Goal: Transaction & Acquisition: Purchase product/service

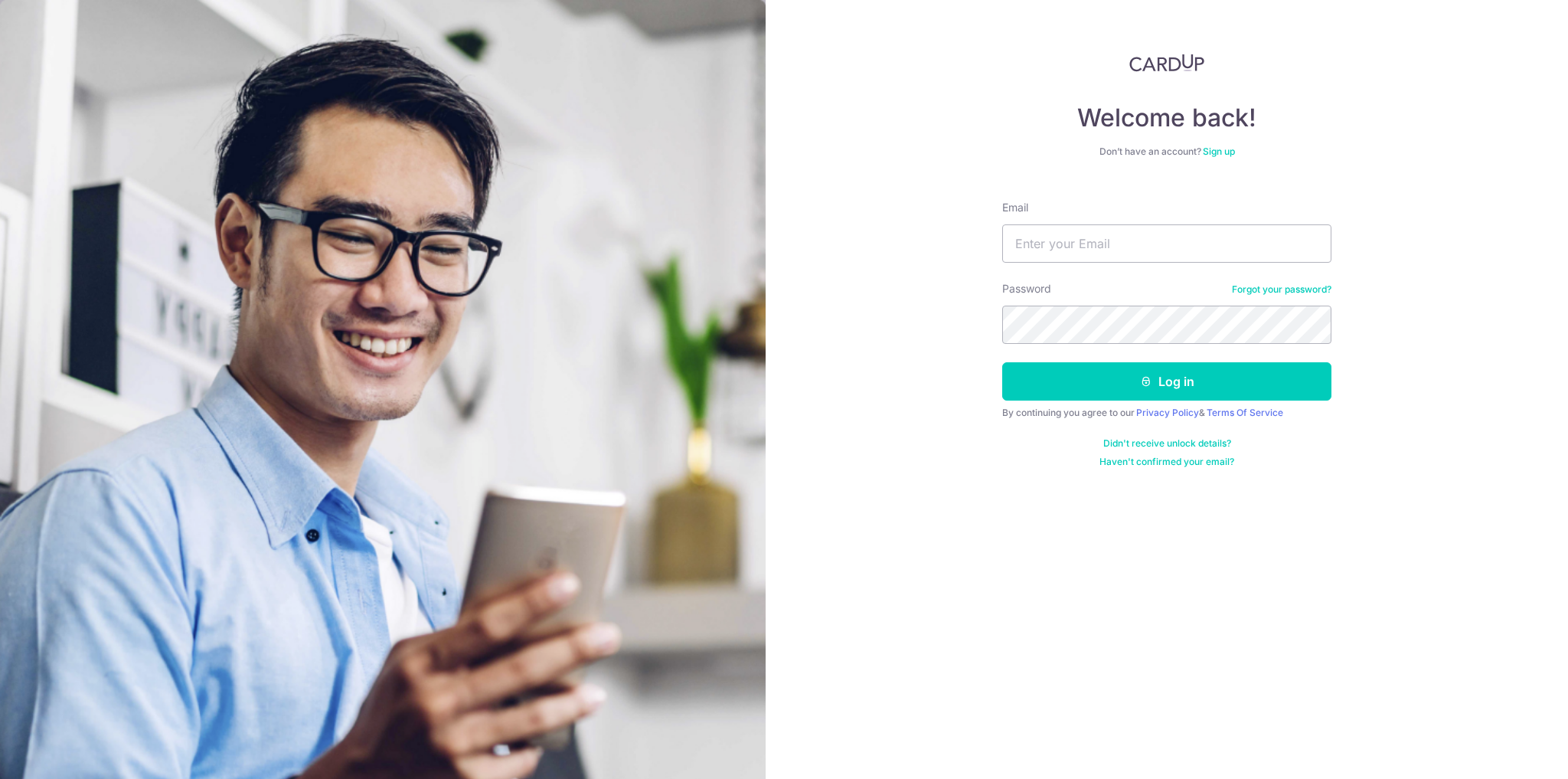
type input "[EMAIL_ADDRESS][DOMAIN_NAME]"
click at [1002, 362] on button "Log in" at bounding box center [1167, 381] width 329 height 39
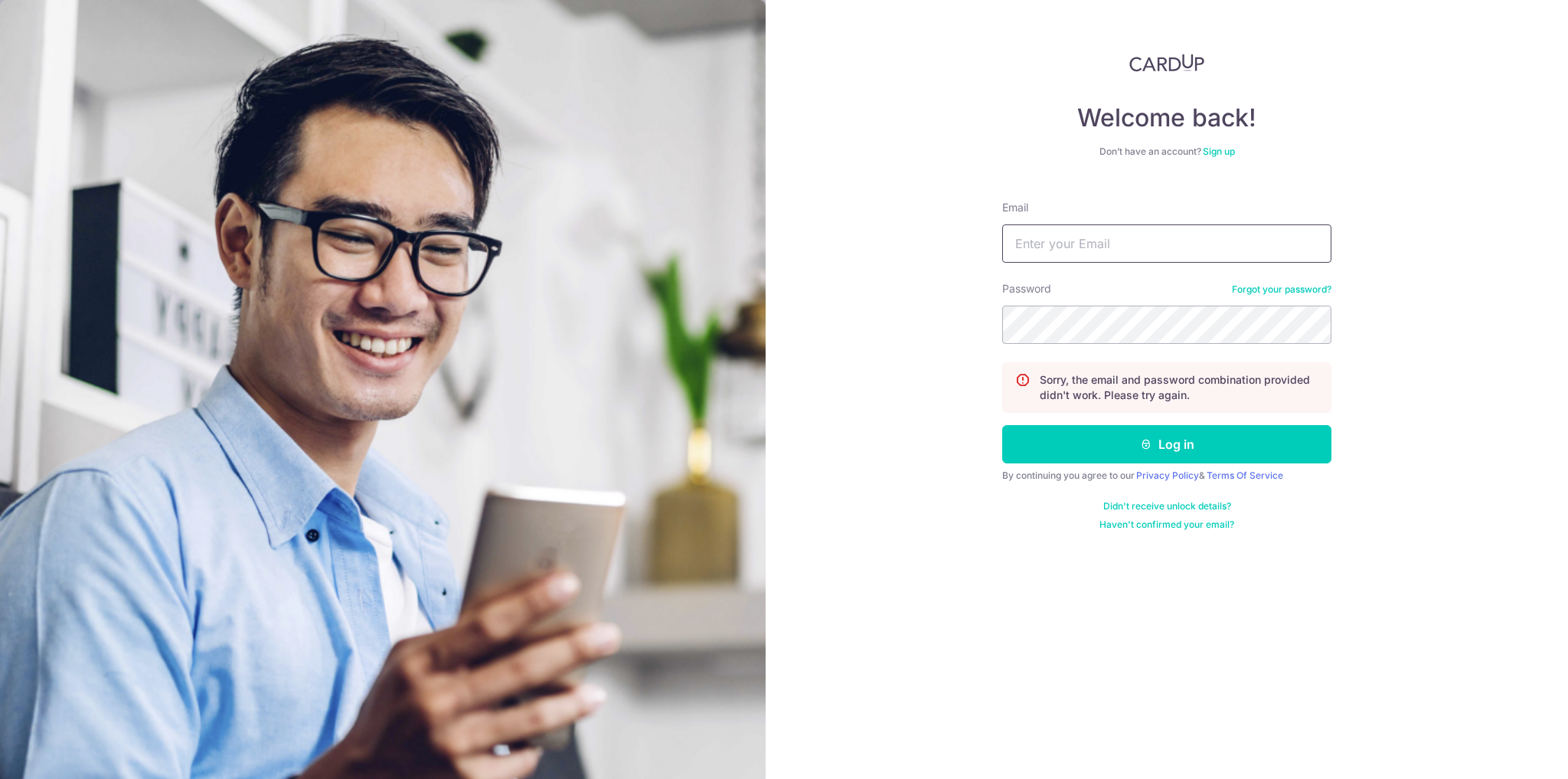
click at [1117, 244] on input "Email" at bounding box center [1167, 243] width 329 height 39
type input "jegitay@hotmail.com"
click at [1002, 425] on button "Log in" at bounding box center [1167, 444] width 329 height 39
click at [1211, 251] on input "Email" at bounding box center [1167, 243] width 329 height 39
type input "[EMAIL_ADDRESS][DOMAIN_NAME]"
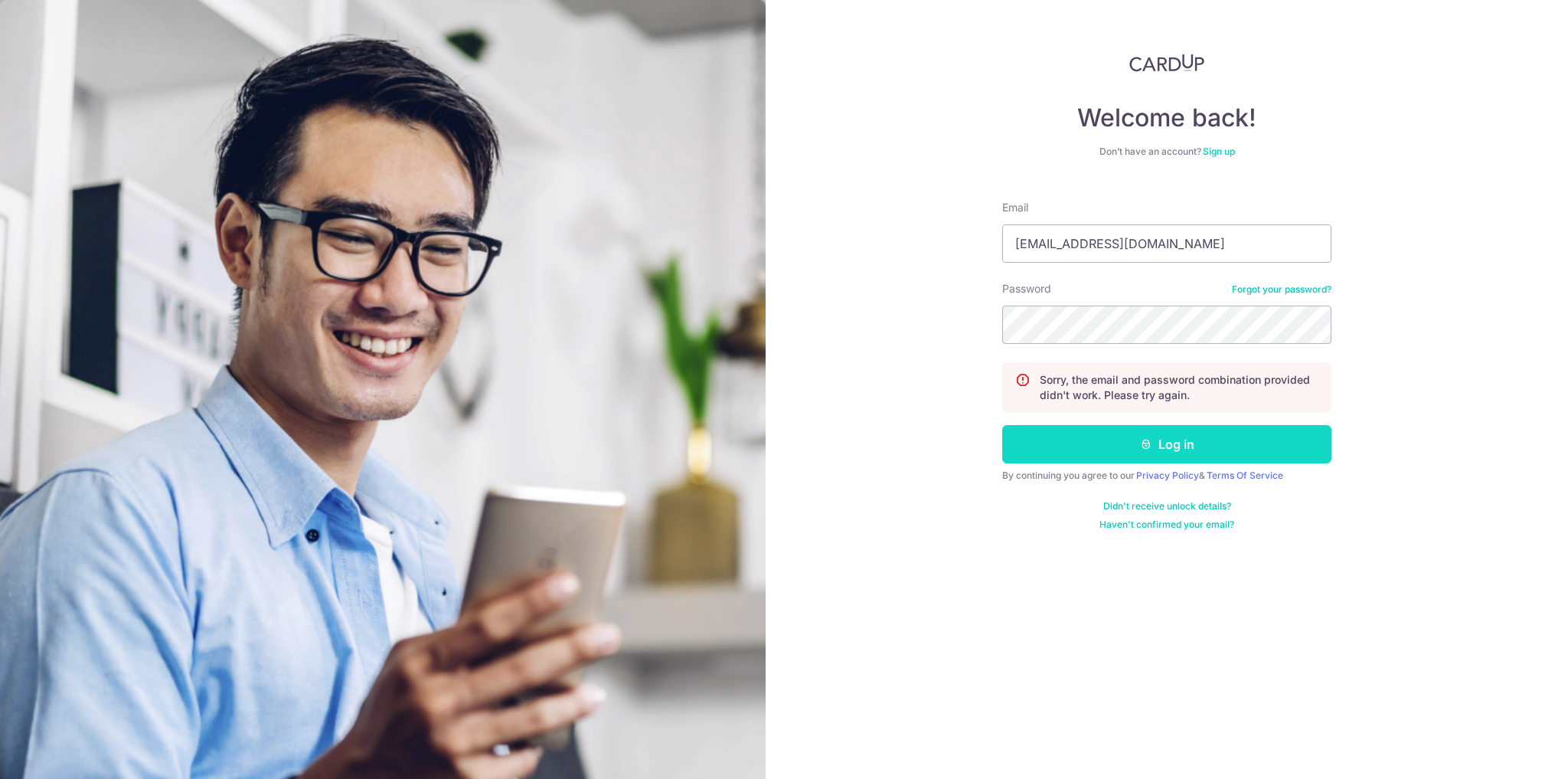
click at [1106, 450] on button "Log in" at bounding box center [1167, 444] width 329 height 39
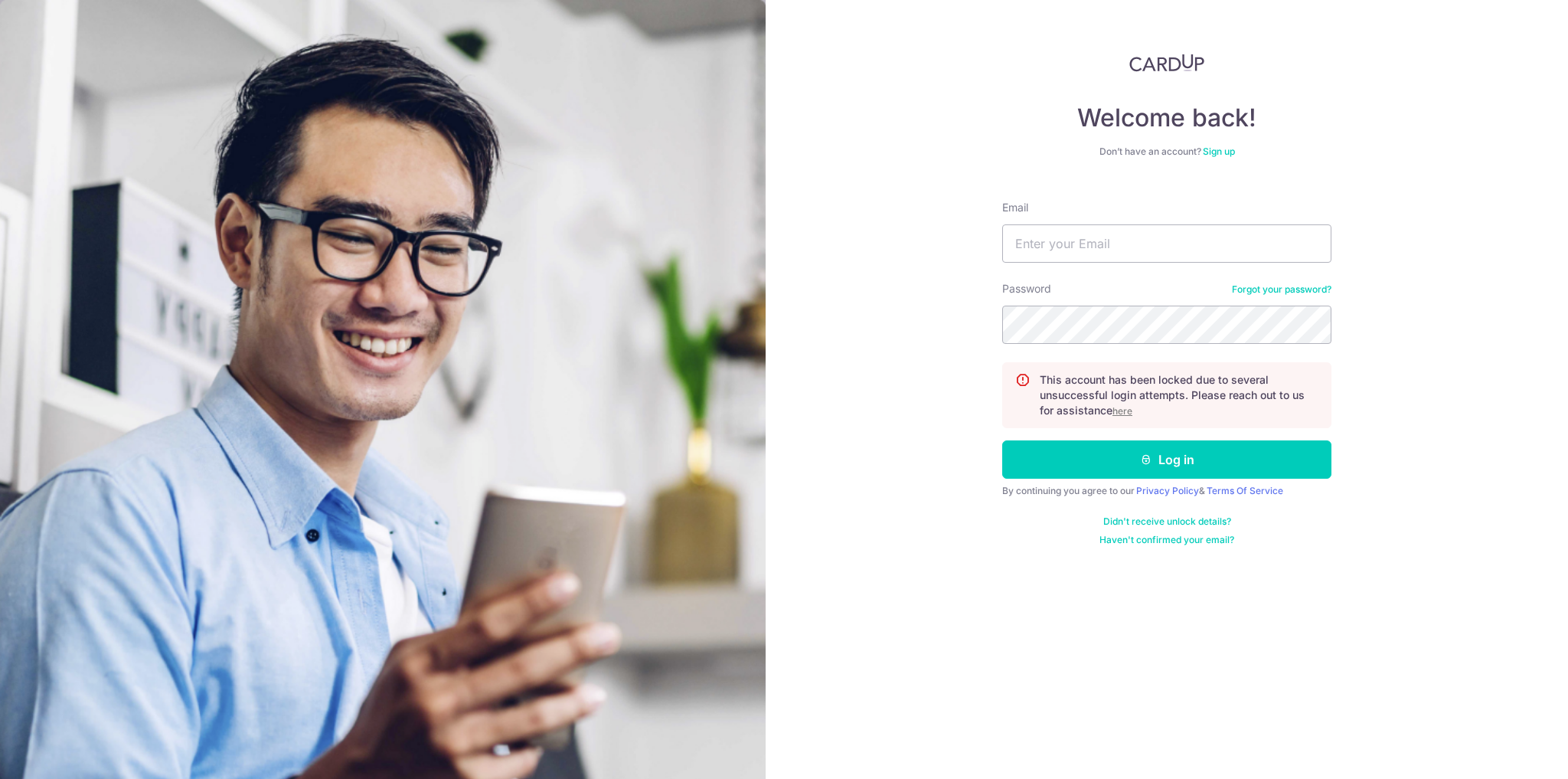
click at [1121, 409] on u "here" at bounding box center [1123, 411] width 20 height 12
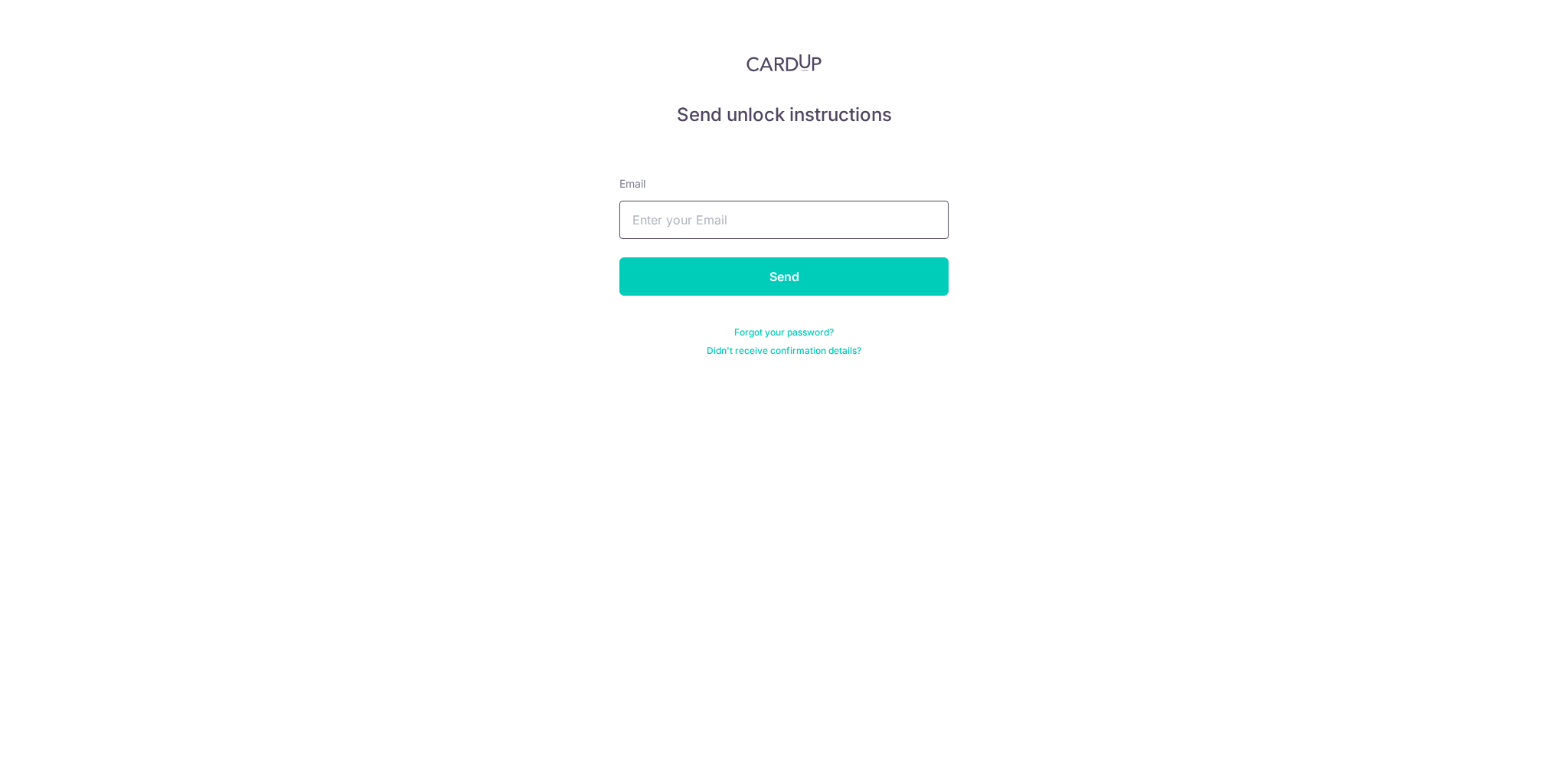
click at [634, 219] on input "text" at bounding box center [784, 219] width 329 height 39
type input "jegitay@hotmail.com"
click at [692, 281] on input "Send" at bounding box center [784, 277] width 329 height 39
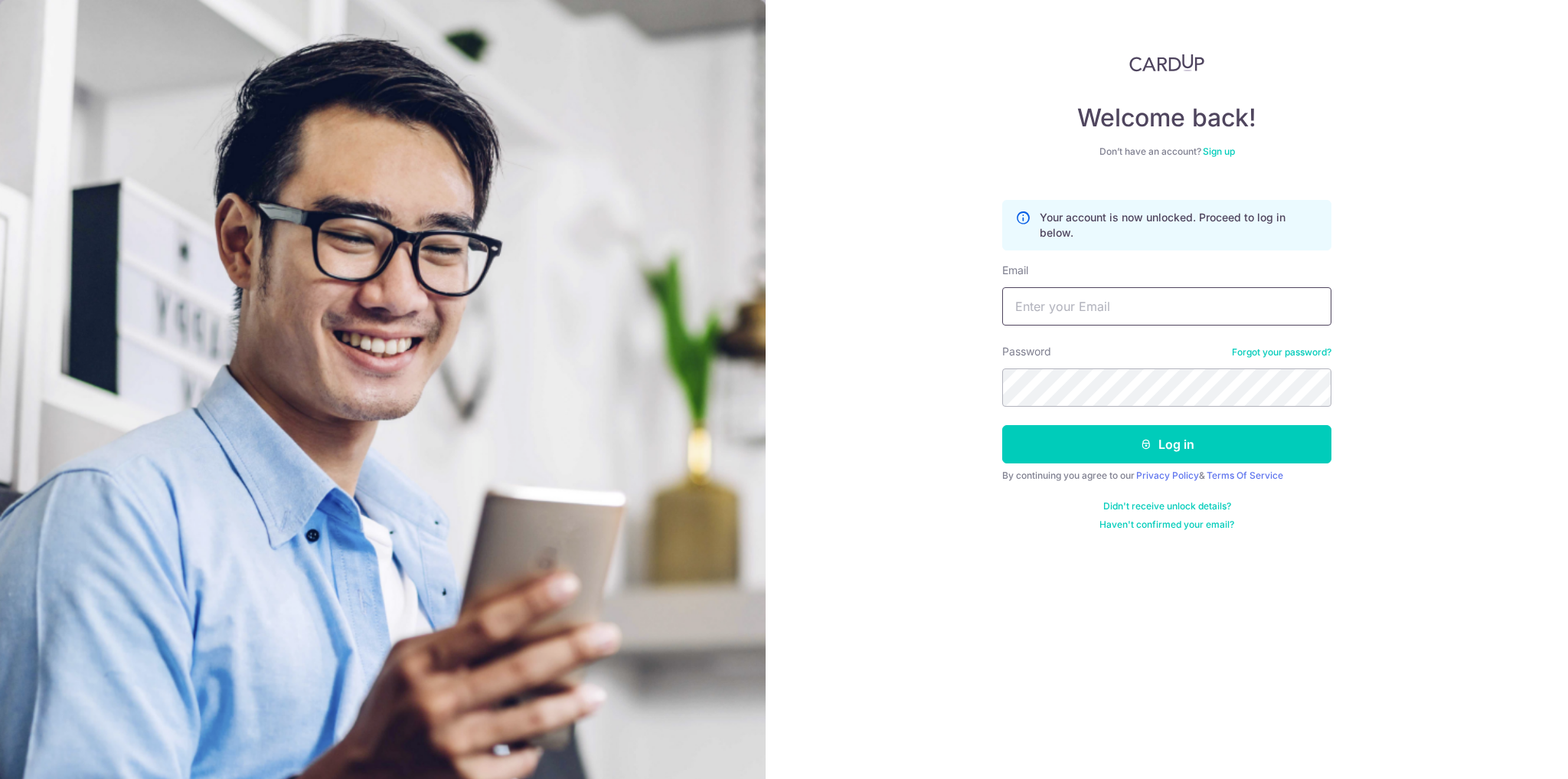
click at [1127, 306] on input "Email" at bounding box center [1167, 306] width 329 height 39
type input "jegitay@hotmail.com"
click at [826, 379] on div "Welcome back! Don’t have an account? Sign up Your account is now unlocked. Proc…" at bounding box center [1168, 390] width 803 height 779
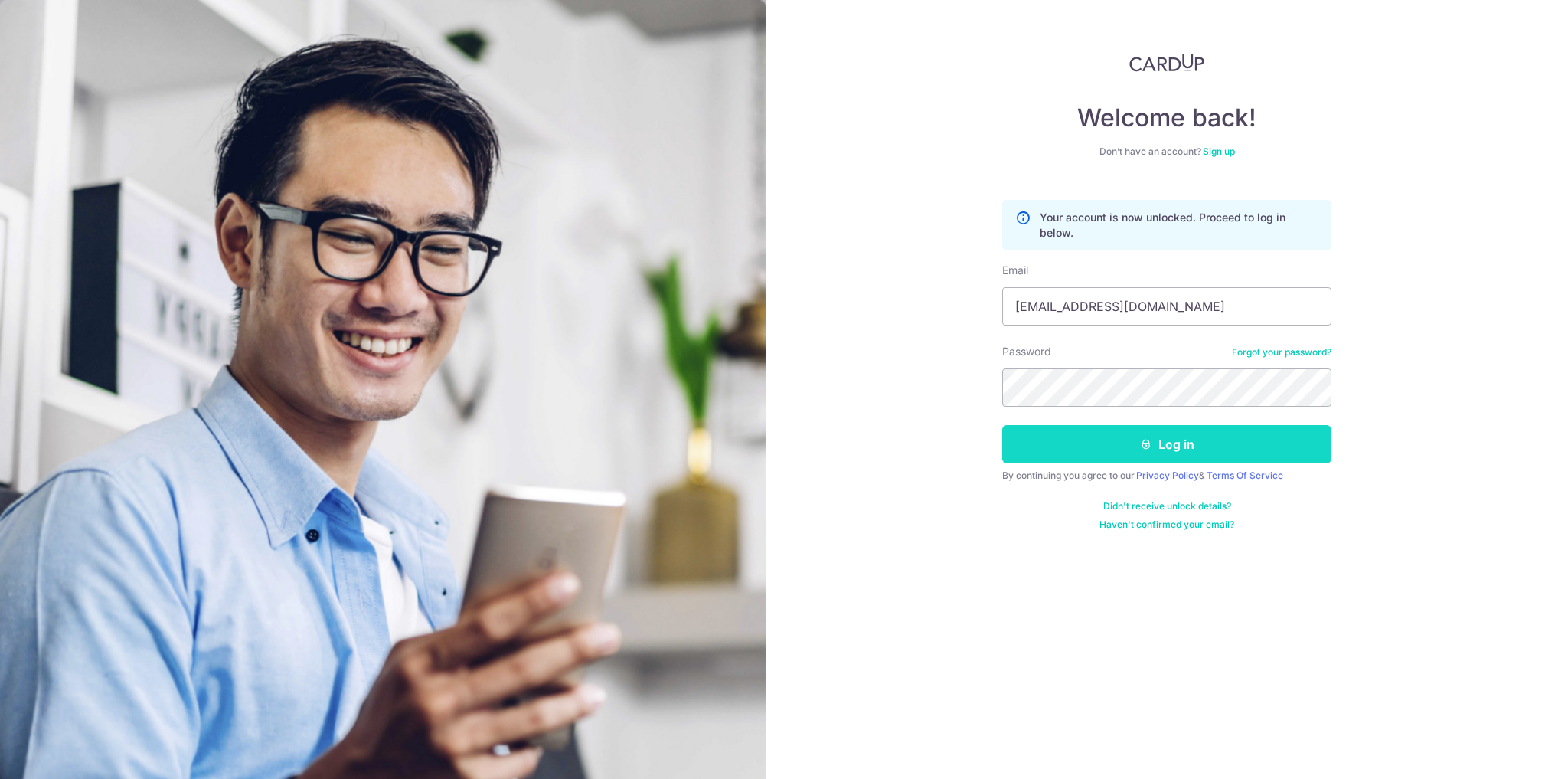
click at [1172, 450] on button "Log in" at bounding box center [1167, 444] width 329 height 39
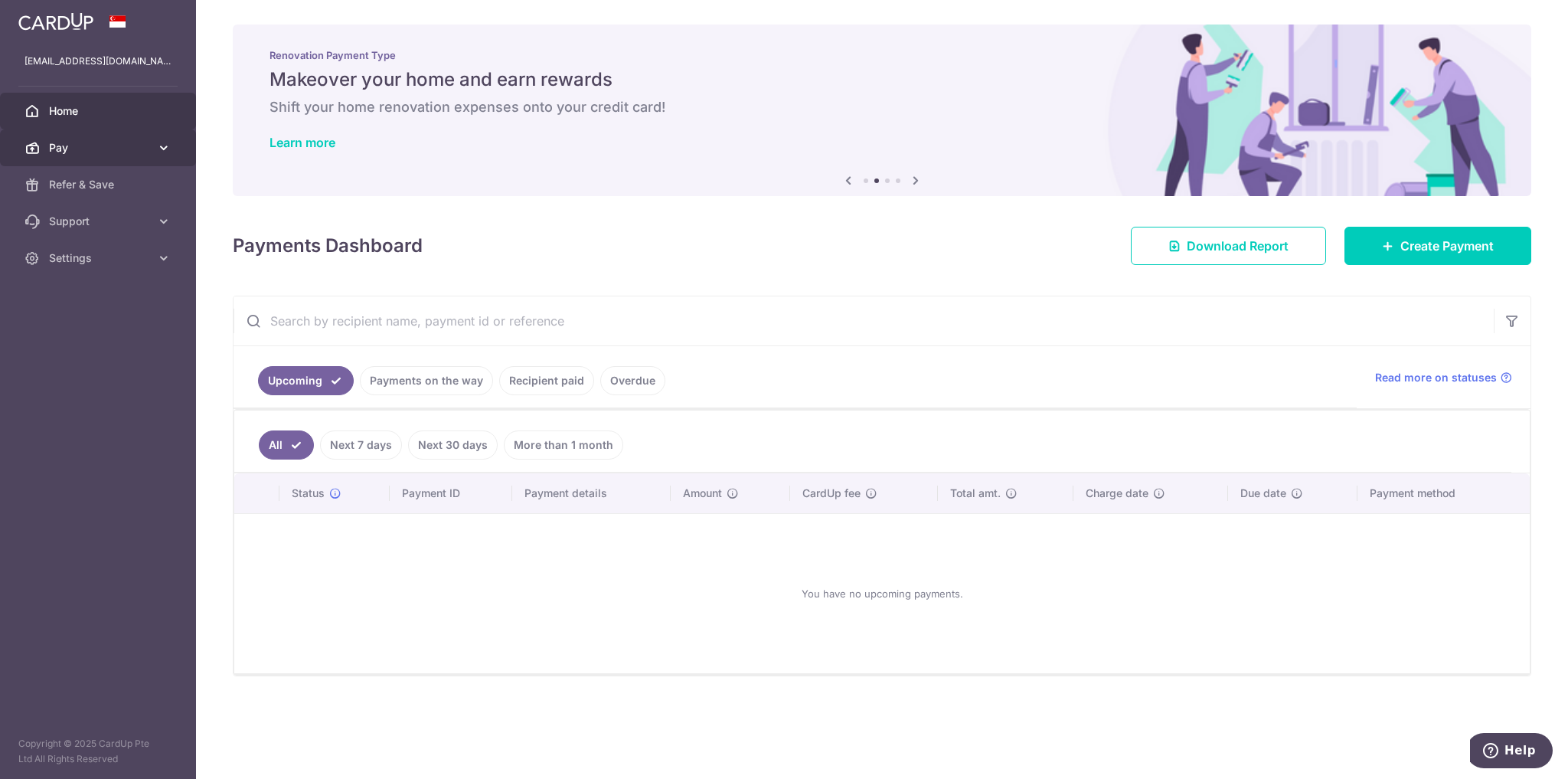
click at [85, 135] on link "Pay" at bounding box center [98, 148] width 196 height 37
click at [86, 190] on span "Payments" at bounding box center [99, 183] width 101 height 15
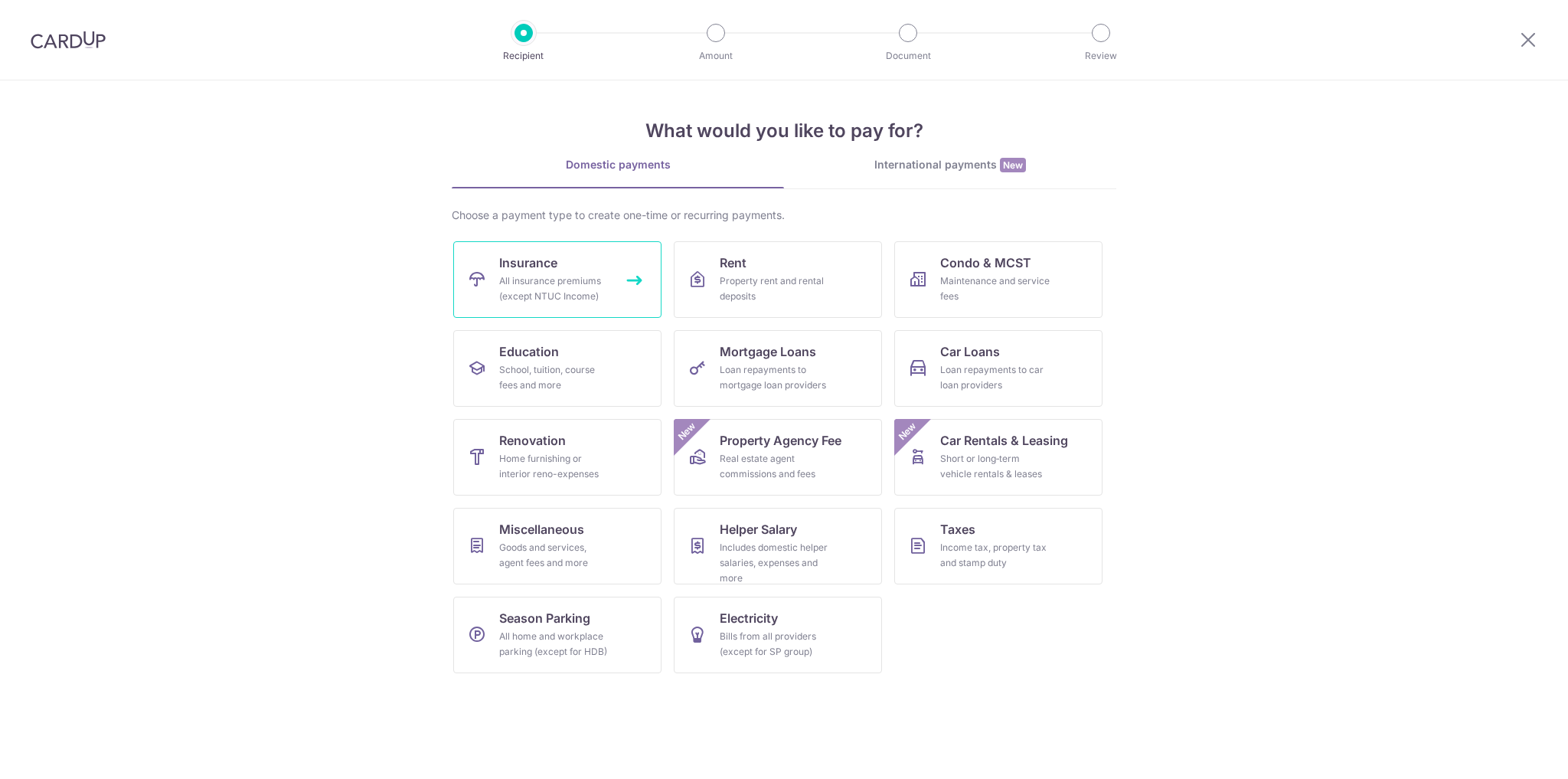
click at [554, 278] on div "All insurance premiums (except NTUC Income)" at bounding box center [554, 288] width 110 height 31
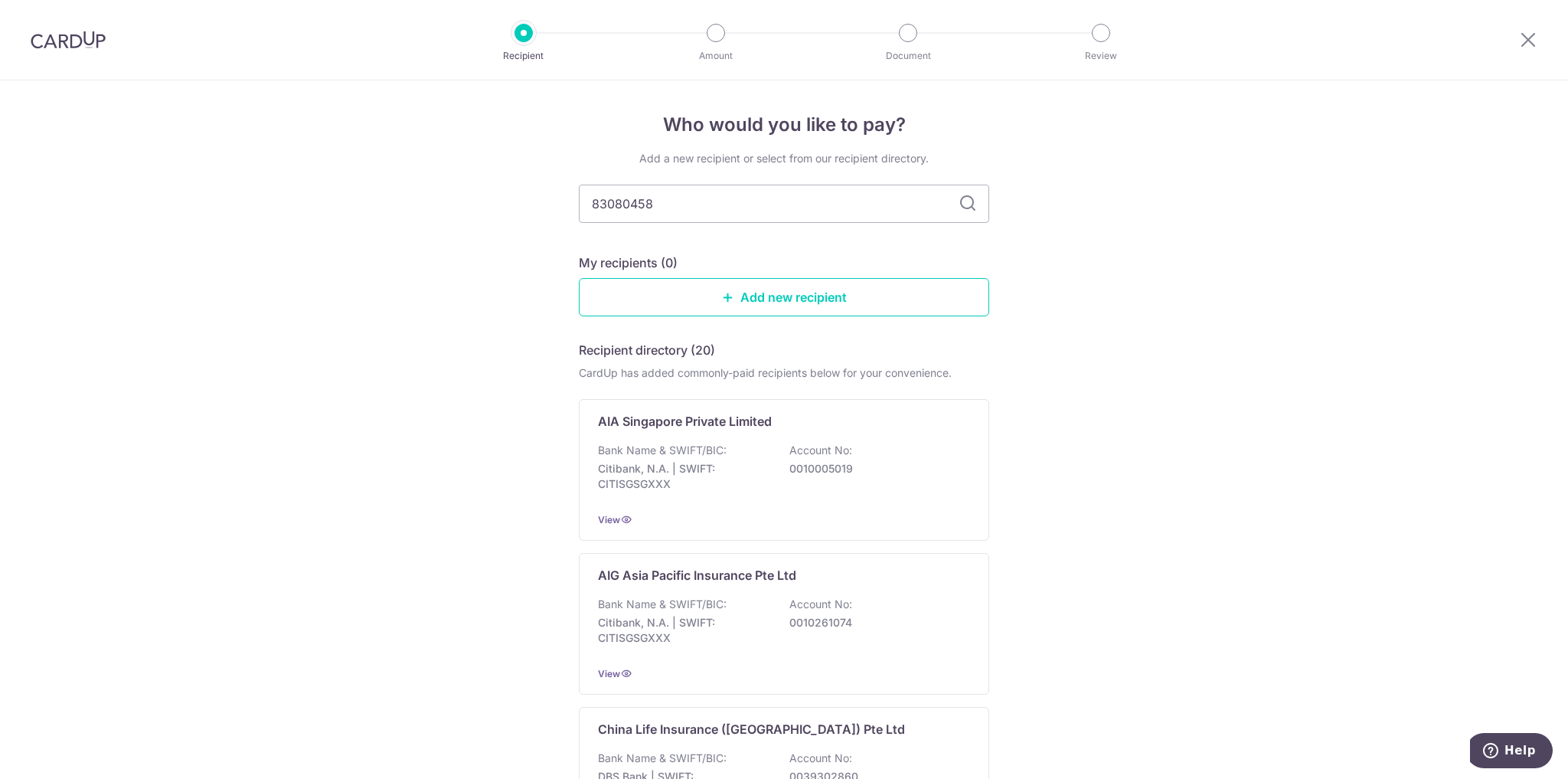
drag, startPoint x: 713, startPoint y: 208, endPoint x: 487, endPoint y: 202, distance: 226.1
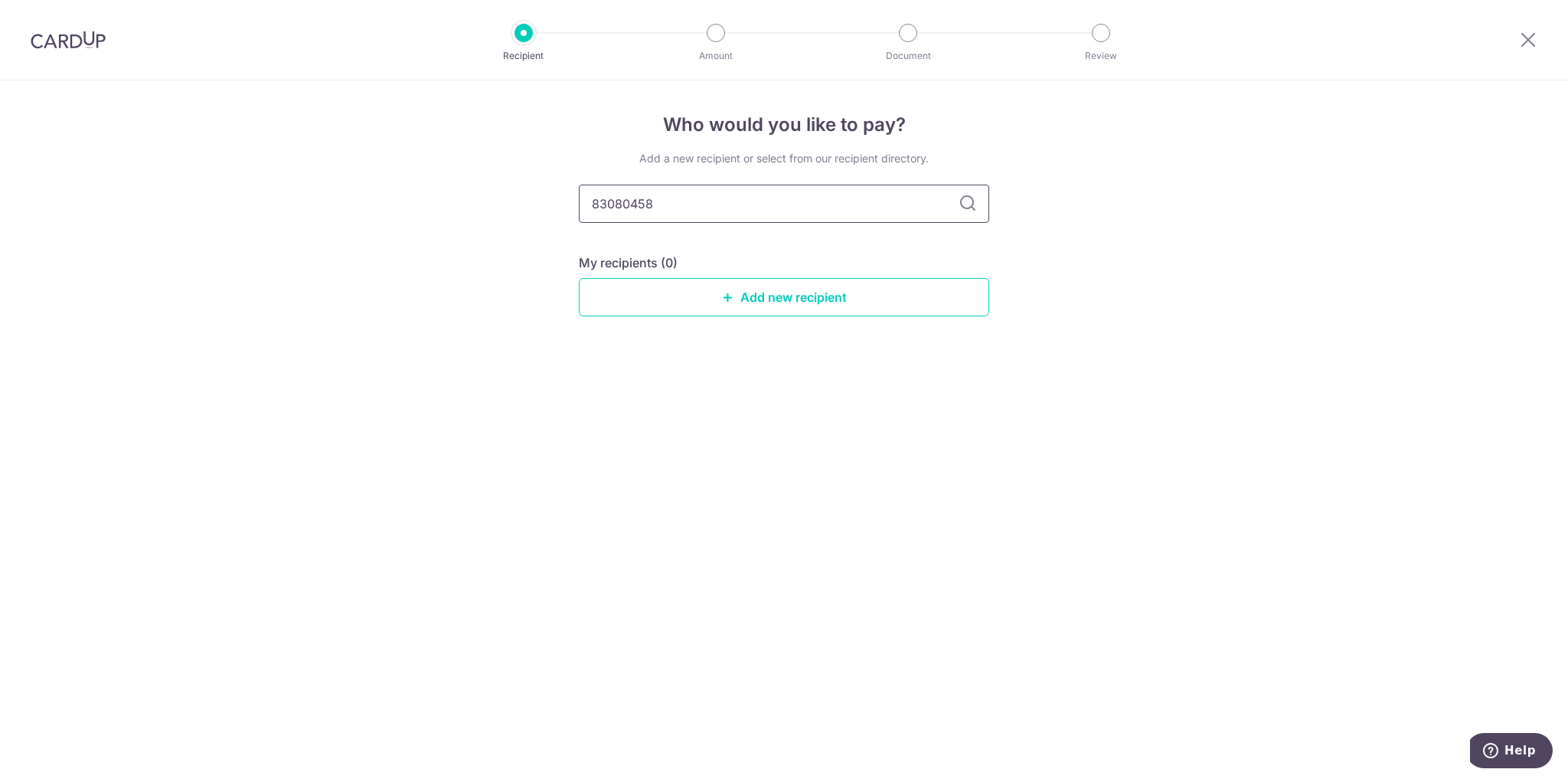
click at [678, 213] on input "83080458" at bounding box center [784, 203] width 410 height 39
drag, startPoint x: 678, startPoint y: 213, endPoint x: 595, endPoint y: 209, distance: 83.1
click at [595, 209] on input "83080458" at bounding box center [784, 203] width 410 height 39
click at [1154, 231] on div "Who would you like to pay? Add a new recipient or select from our recipient dir…" at bounding box center [784, 429] width 1568 height 699
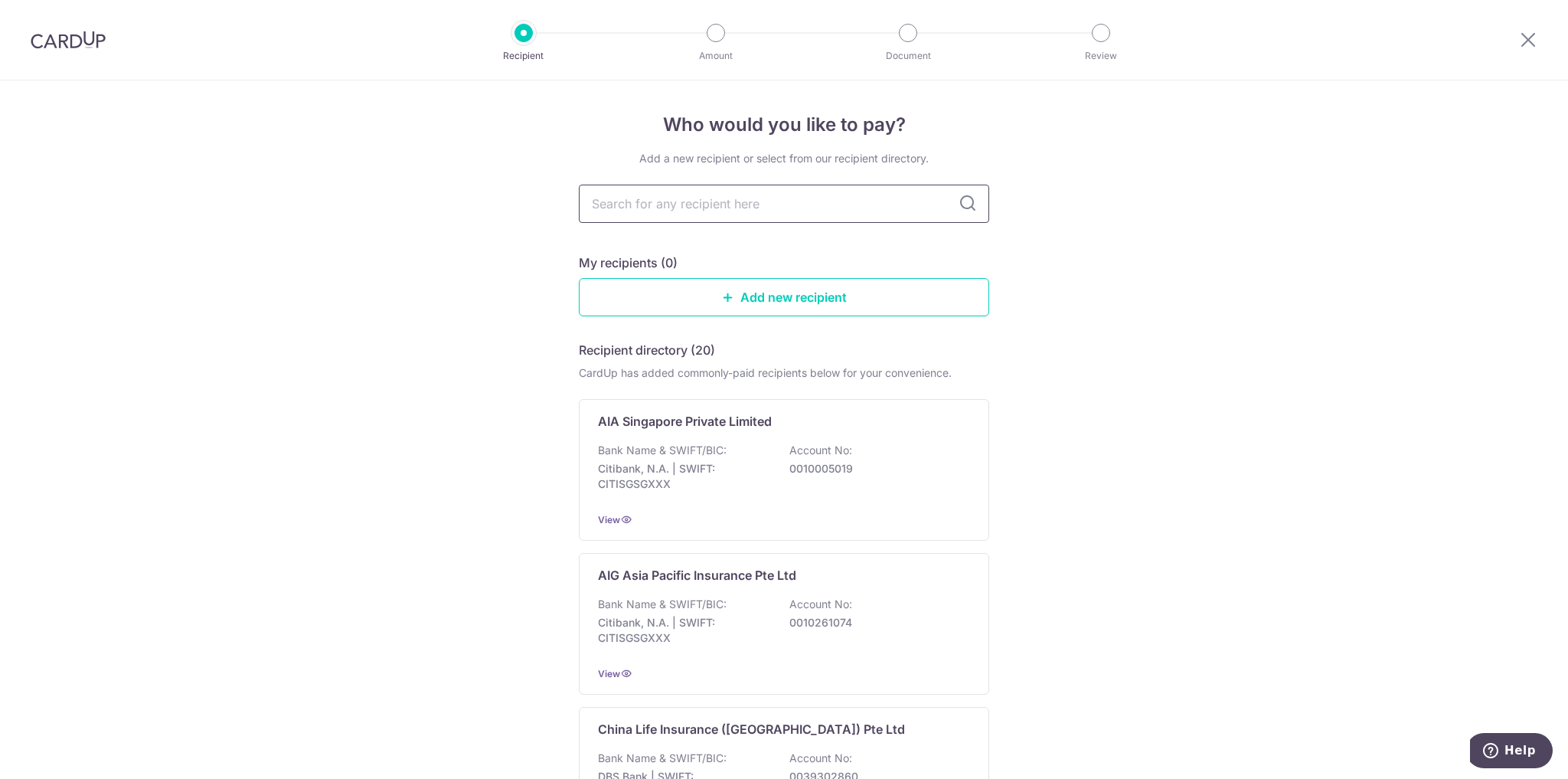
click at [754, 206] on input "text" at bounding box center [784, 203] width 410 height 39
type input "pru"
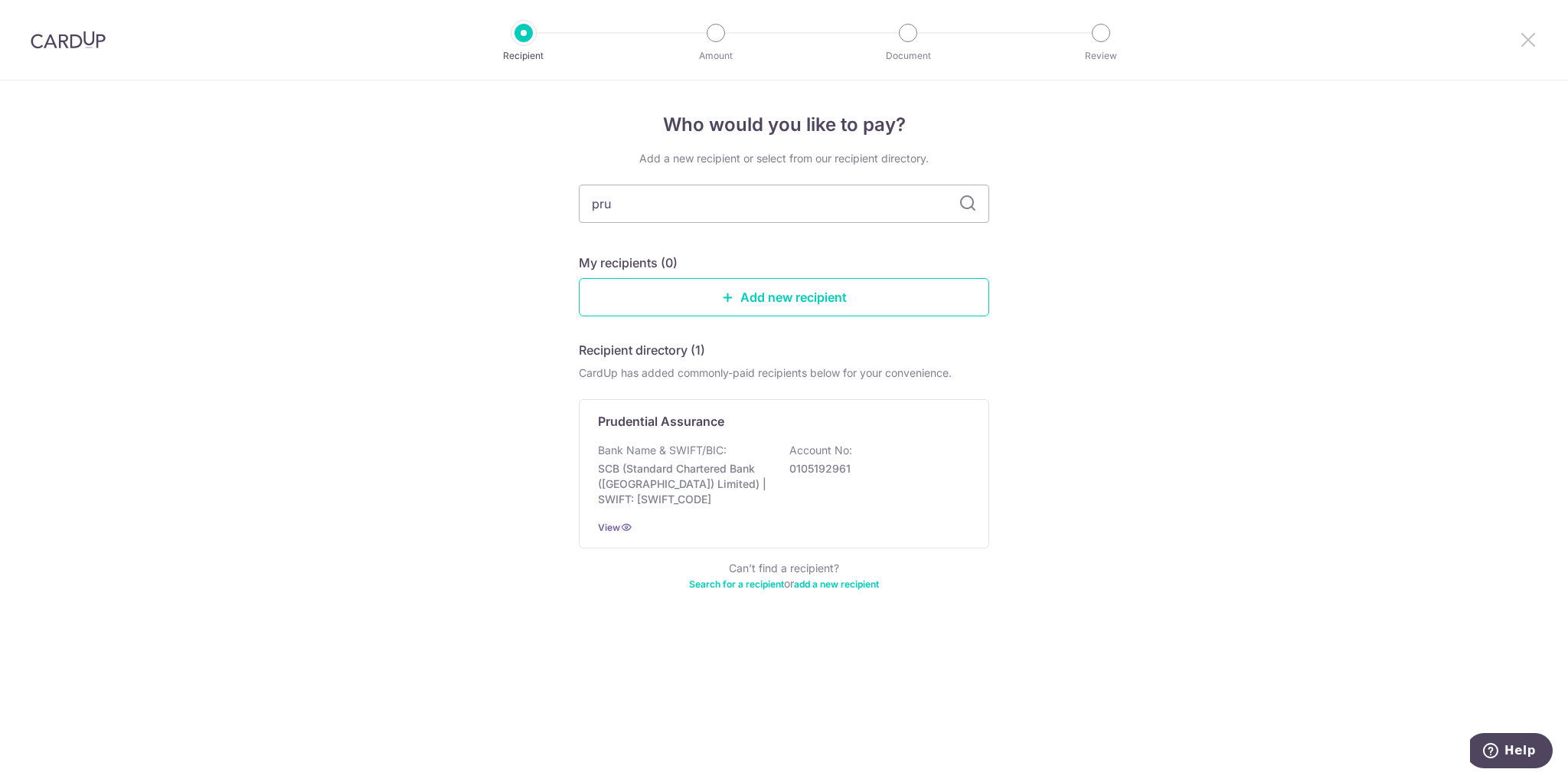
click at [1533, 43] on icon at bounding box center [1528, 39] width 19 height 19
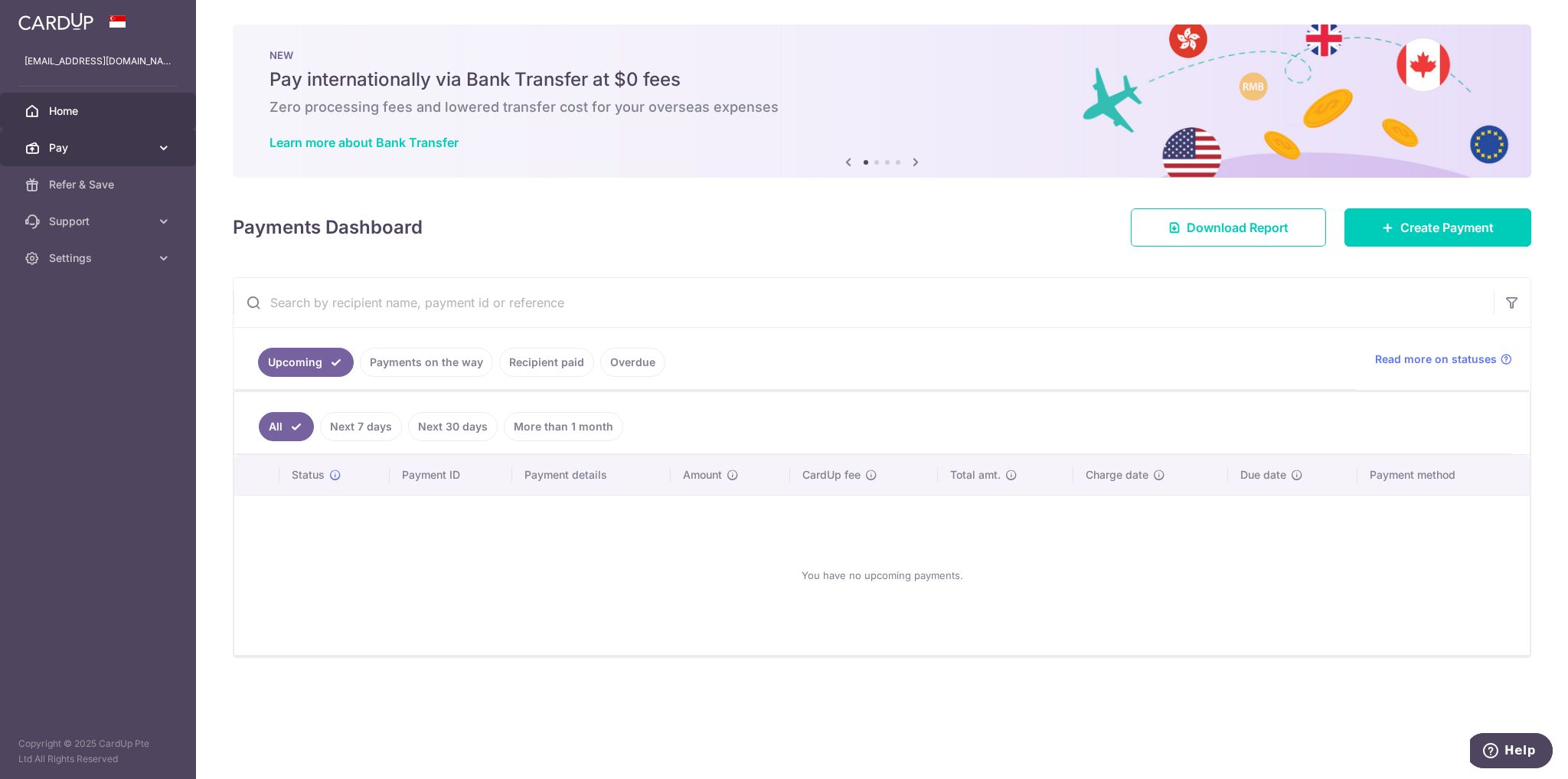
click at [165, 149] on icon at bounding box center [164, 147] width 15 height 15
click at [699, 243] on div "Payments Dashboard Download Report Create Payment" at bounding box center [882, 224] width 1298 height 45
click at [520, 352] on link "Recipient paid" at bounding box center [547, 362] width 95 height 29
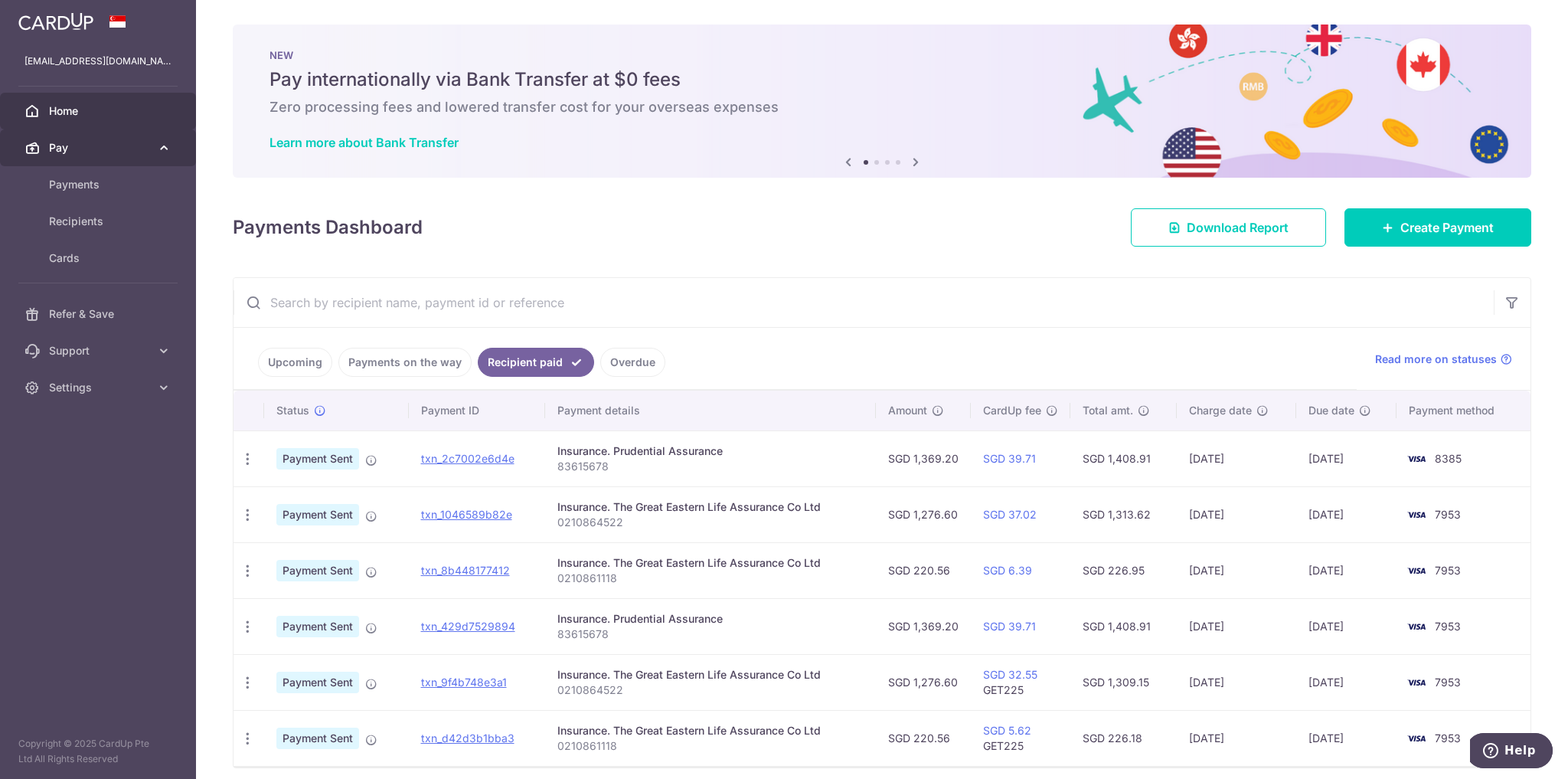
click at [92, 154] on span "Pay" at bounding box center [99, 147] width 101 height 15
click at [88, 160] on link "Pay" at bounding box center [98, 148] width 196 height 37
click at [86, 186] on span "Payments" at bounding box center [99, 183] width 101 height 15
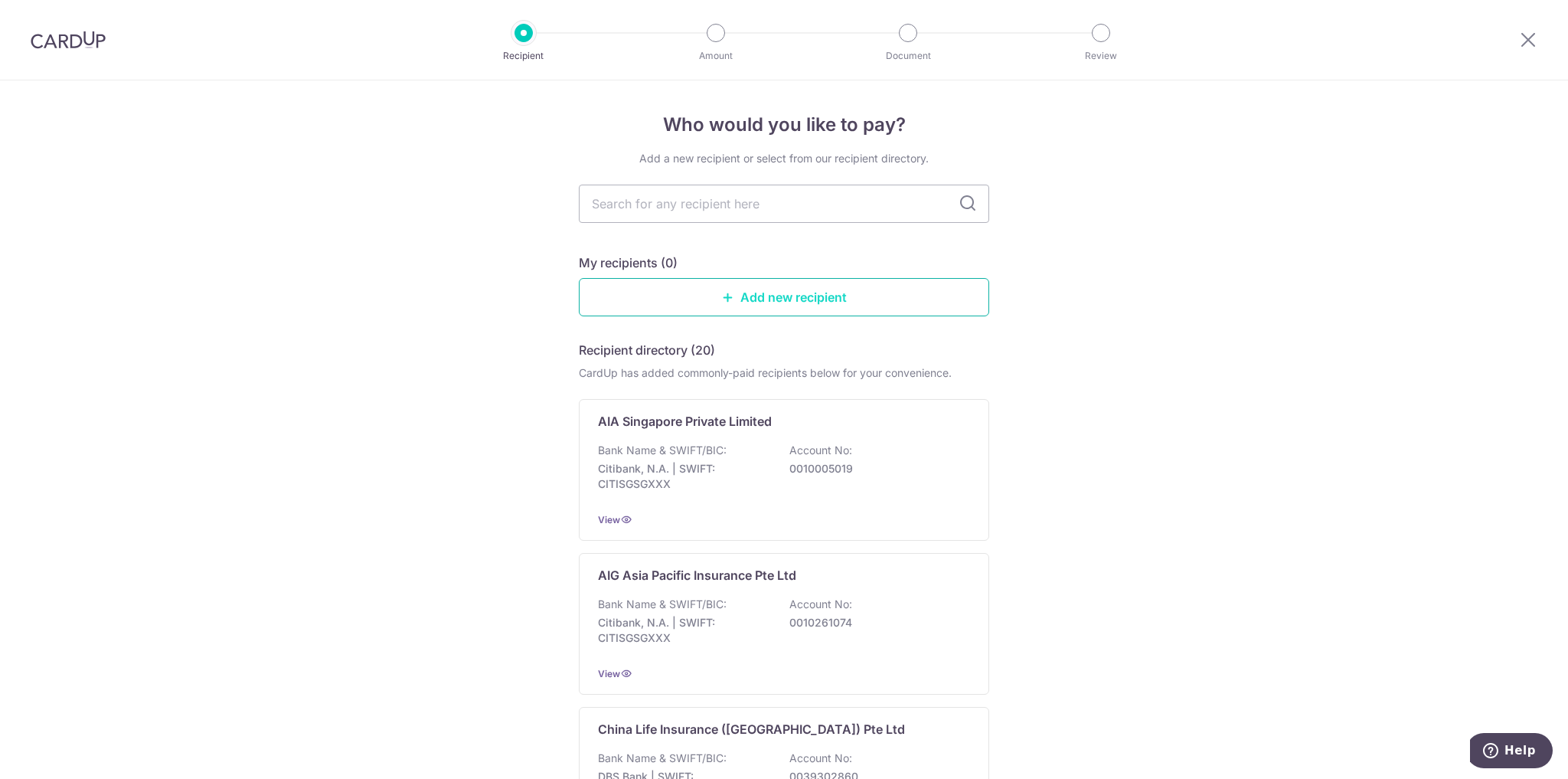
click at [713, 303] on link "Add new recipient" at bounding box center [784, 296] width 410 height 39
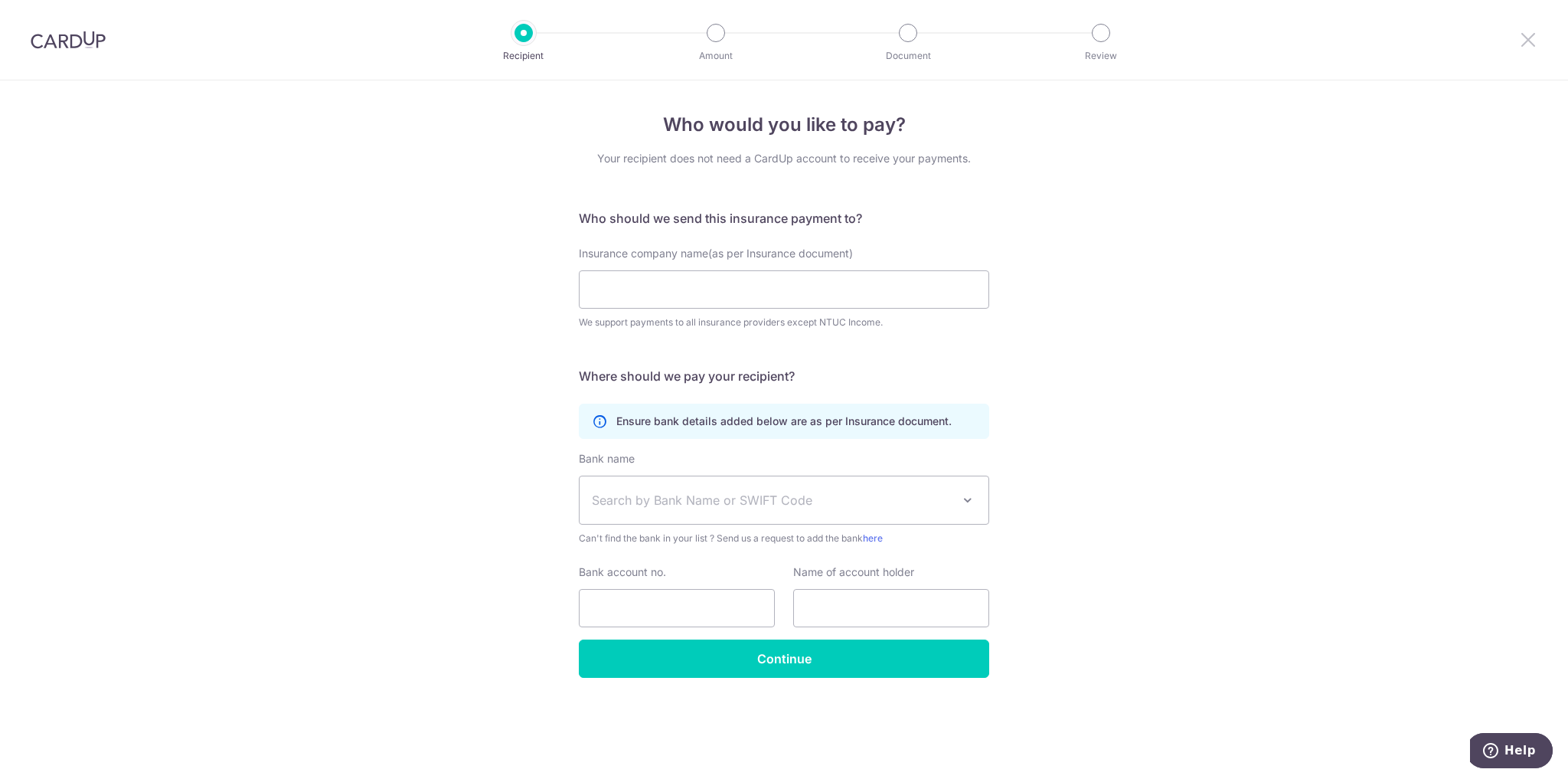
drag, startPoint x: 1520, startPoint y: 38, endPoint x: 845, endPoint y: 56, distance: 675.2
click at [1520, 37] on icon at bounding box center [1528, 39] width 19 height 19
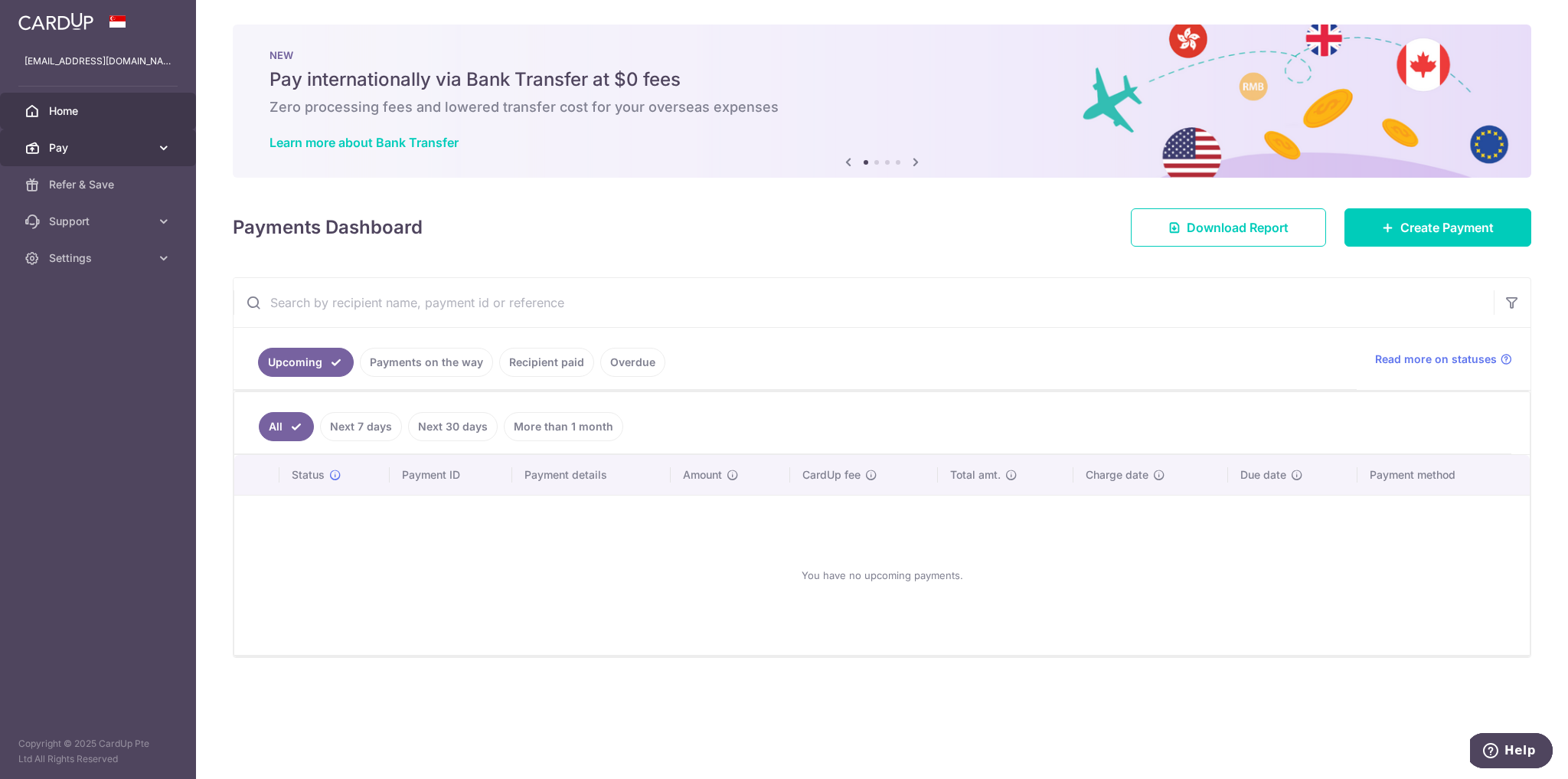
click at [107, 154] on span "Pay" at bounding box center [99, 147] width 101 height 15
click at [79, 190] on span "Payments" at bounding box center [99, 183] width 101 height 15
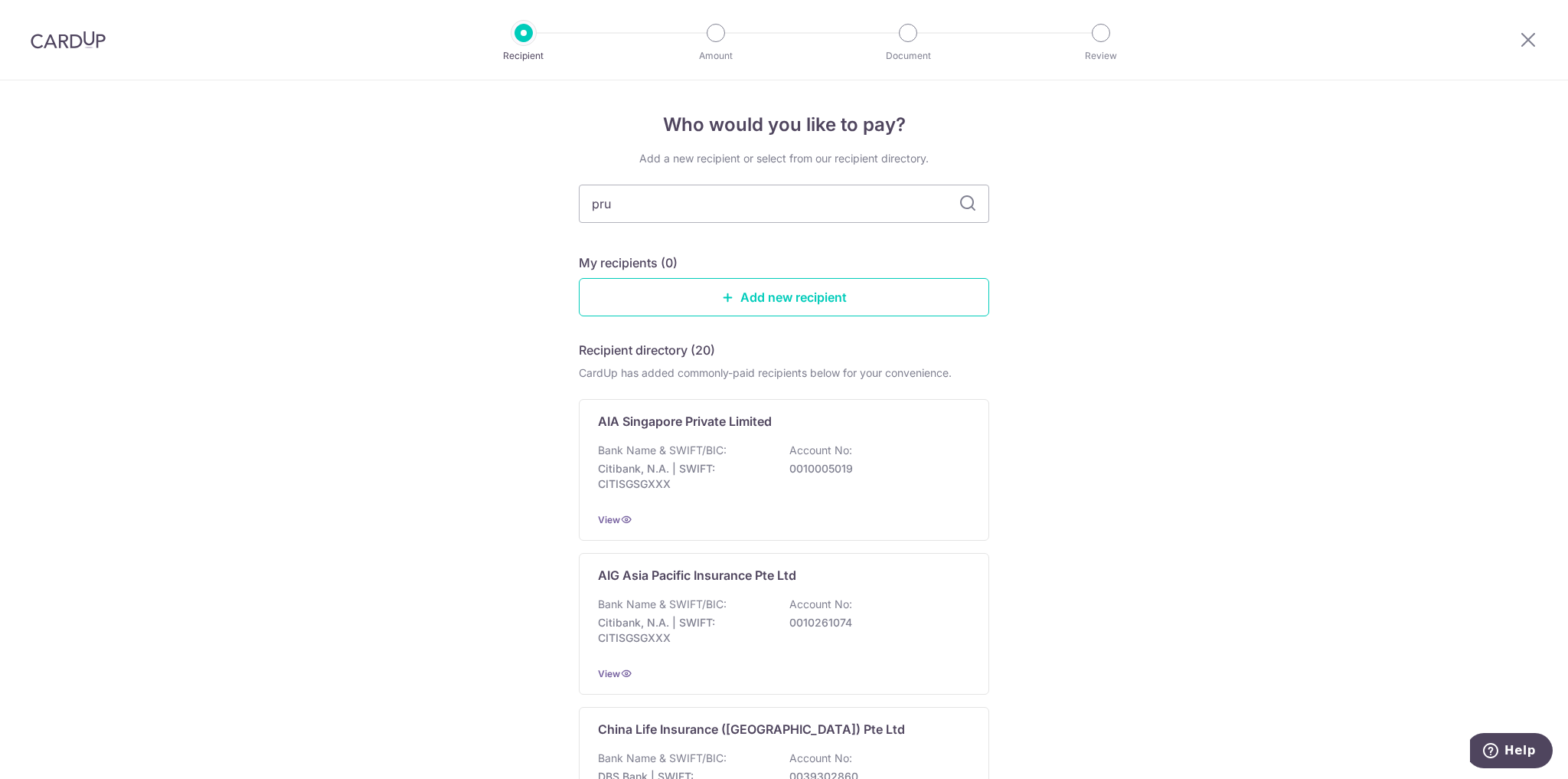
type input "prud"
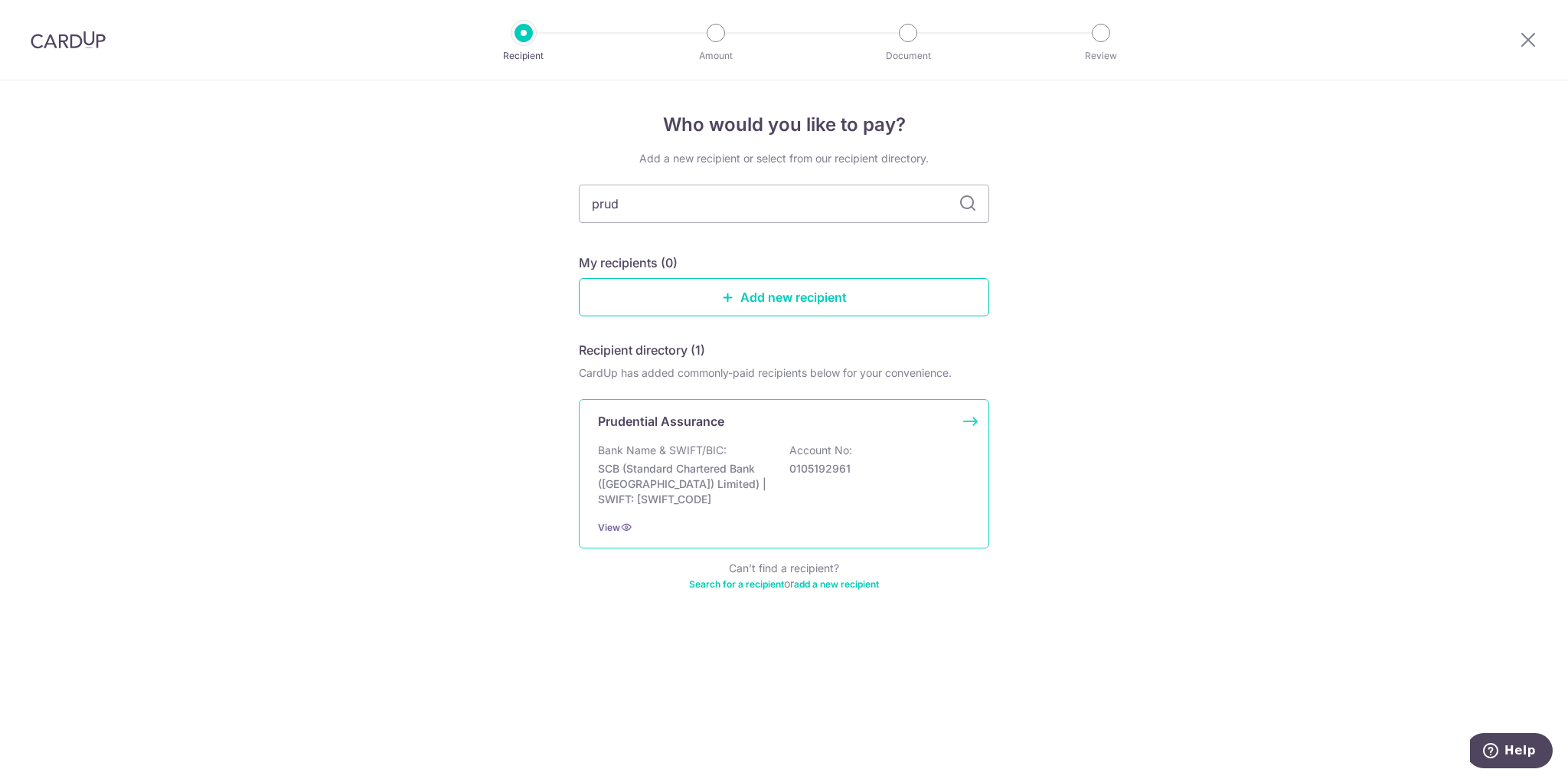
click at [694, 417] on p "Prudential Assurance" at bounding box center [660, 421] width 126 height 19
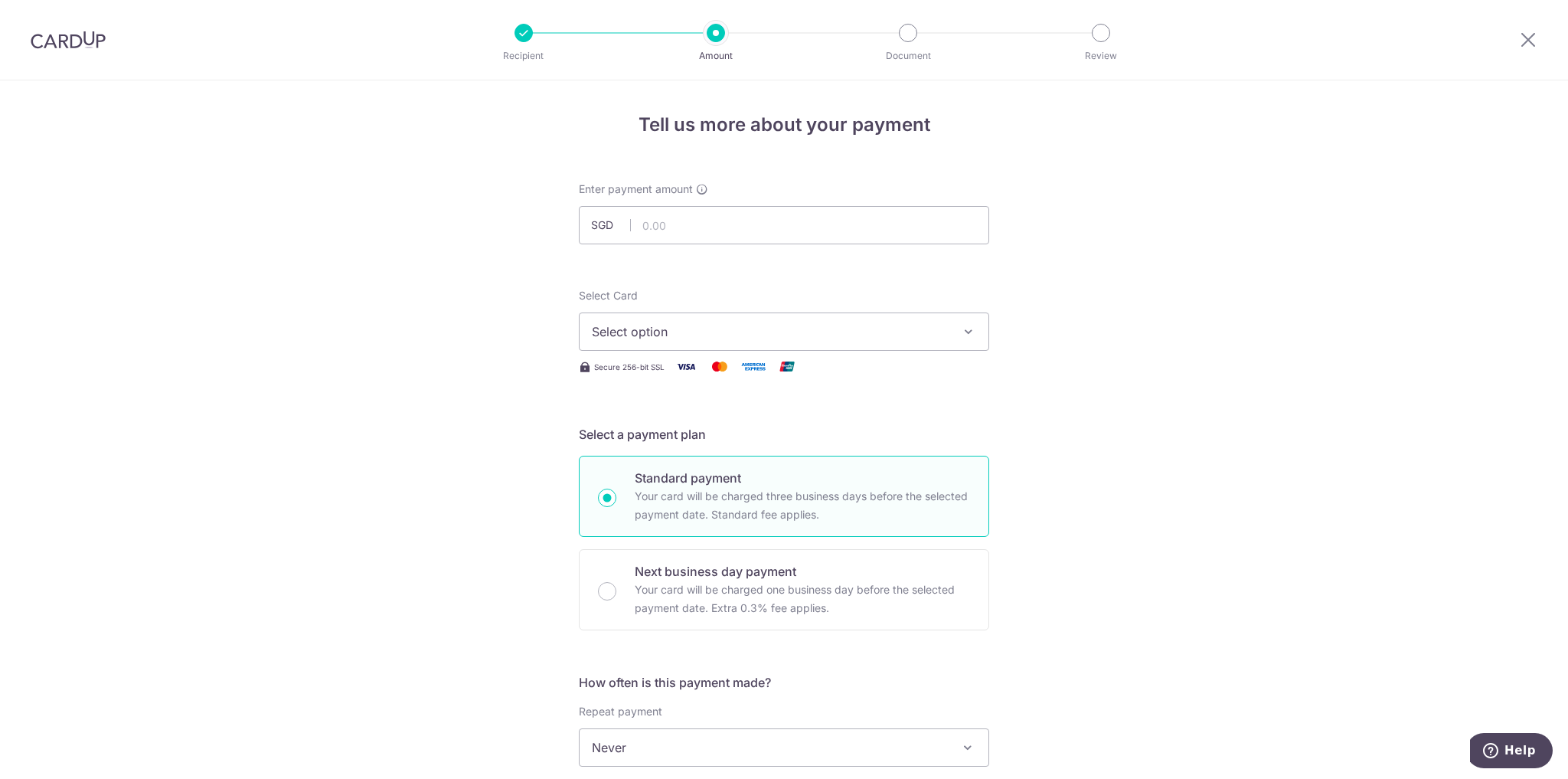
click at [760, 331] on span "Select option" at bounding box center [770, 331] width 357 height 19
click at [1237, 376] on div "Tell us more about your payment Enter payment amount SGD Select Card Select opt…" at bounding box center [784, 773] width 1568 height 1386
click at [712, 335] on span "Select option" at bounding box center [770, 331] width 357 height 19
click at [606, 370] on link "Add credit card" at bounding box center [784, 375] width 409 height 28
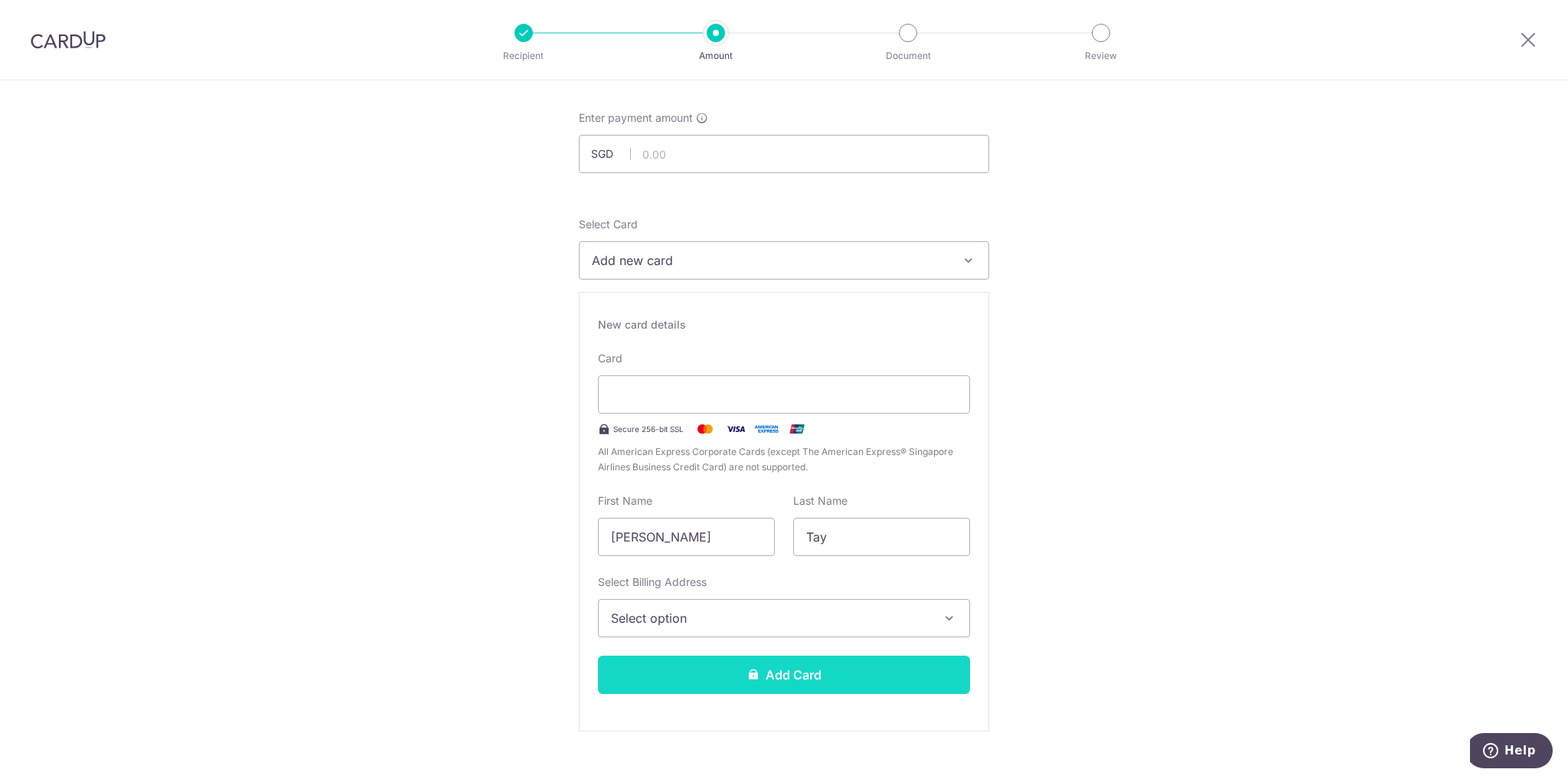
scroll to position [183, 0]
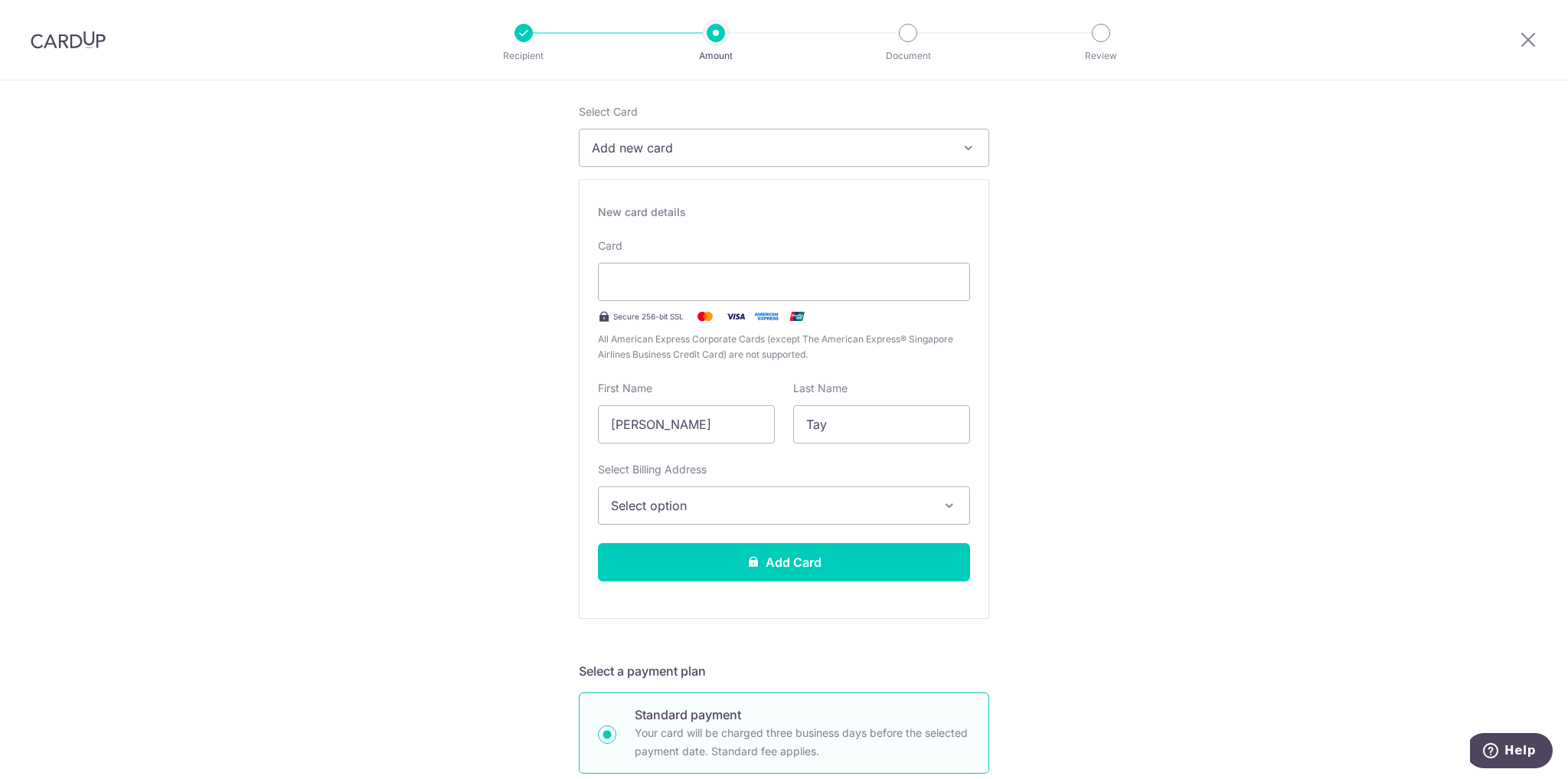
click at [753, 493] on button "Select option" at bounding box center [783, 505] width 372 height 39
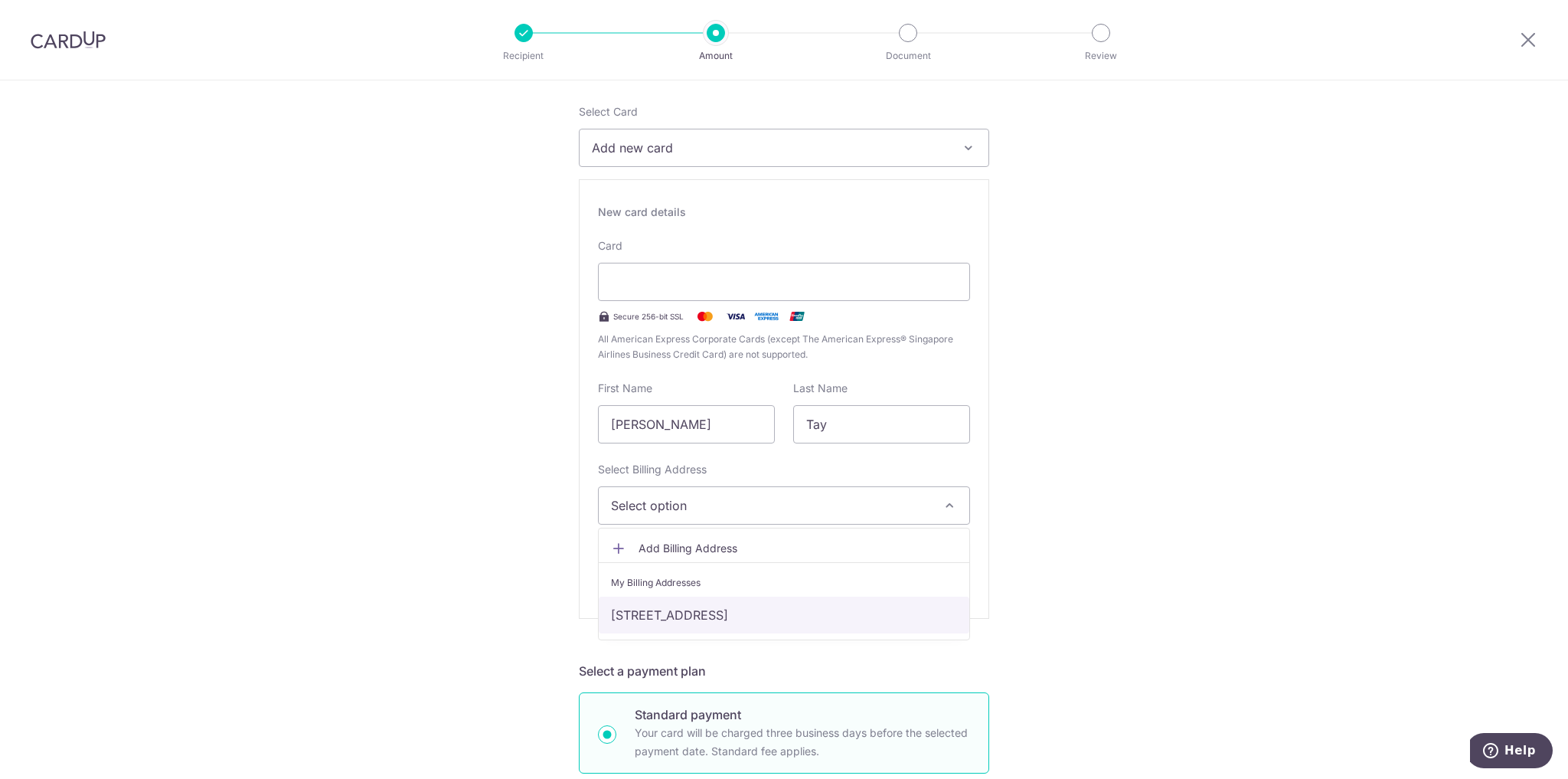
click at [731, 614] on link "[STREET_ADDRESS]" at bounding box center [784, 614] width 371 height 37
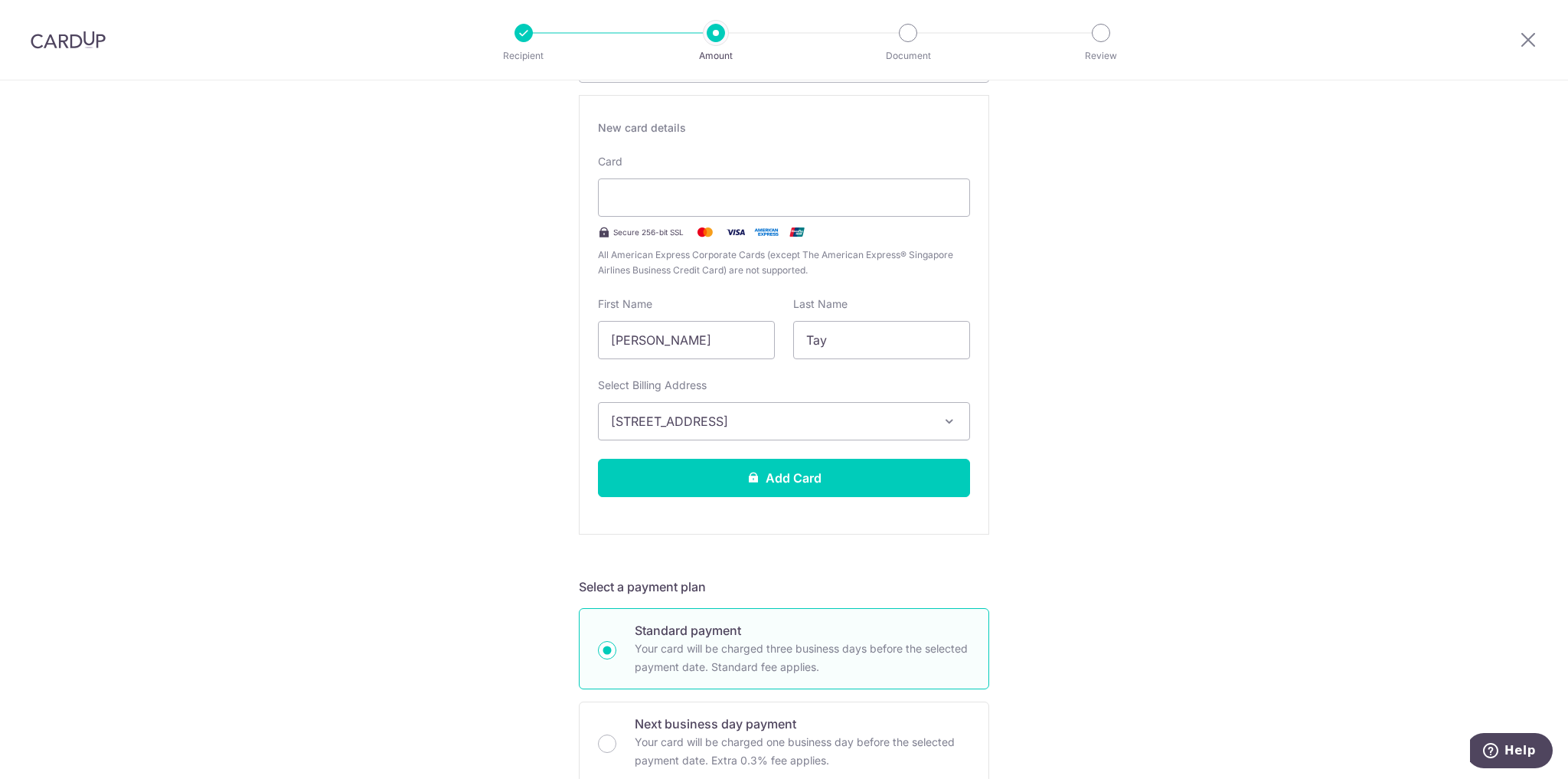
scroll to position [429, 0]
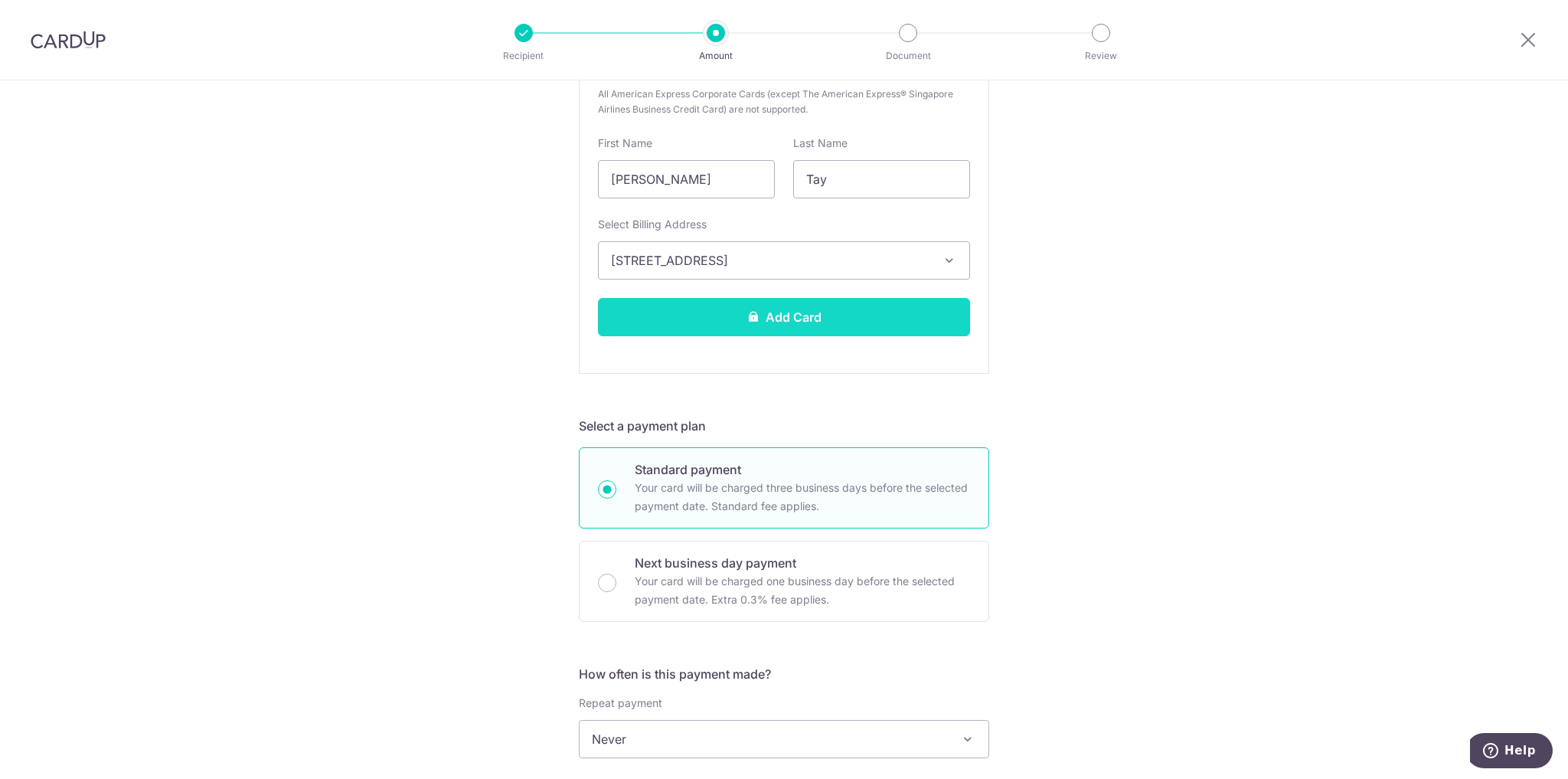
click at [827, 320] on button "Add Card" at bounding box center [783, 317] width 372 height 39
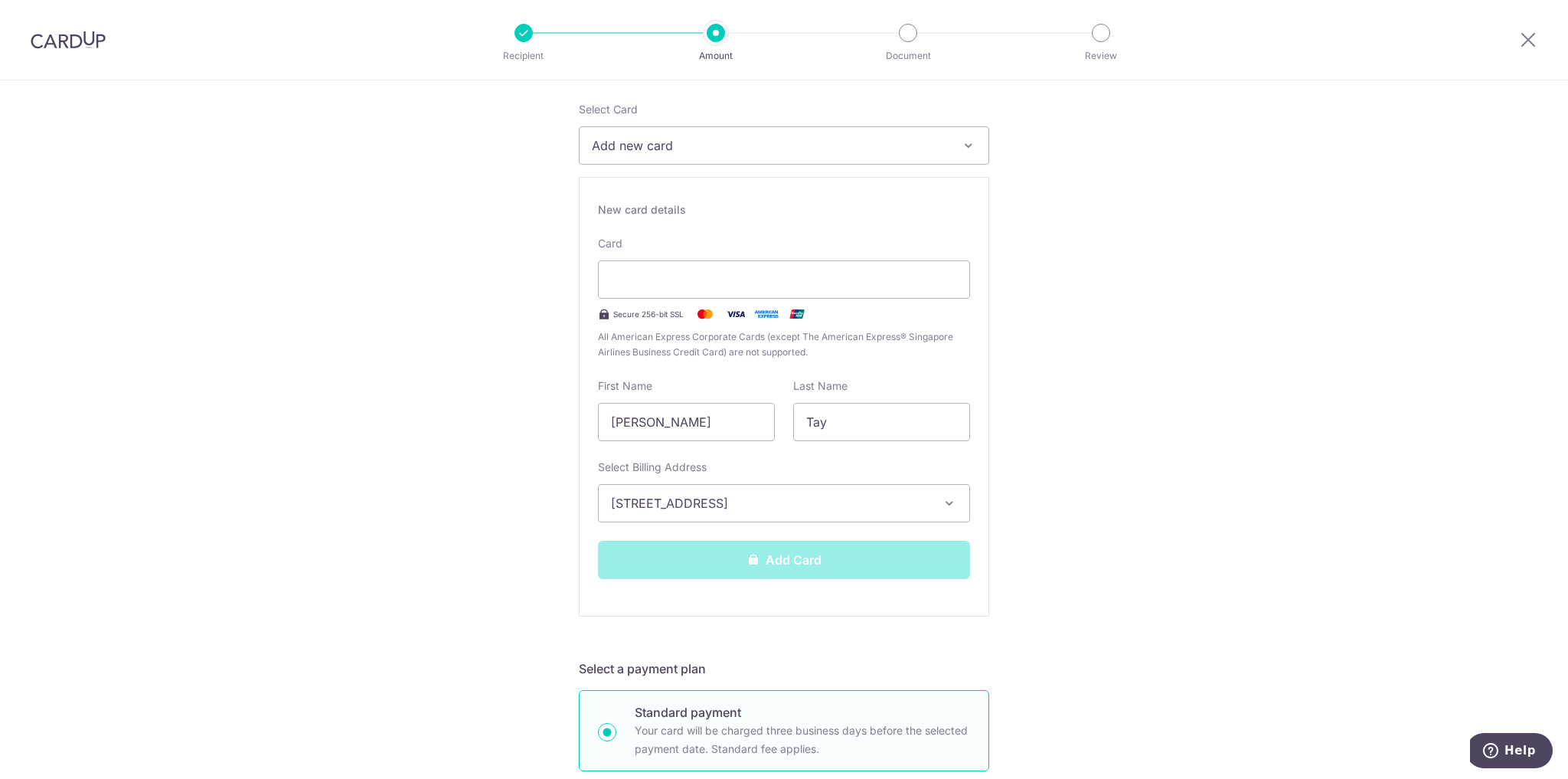
scroll to position [183, 0]
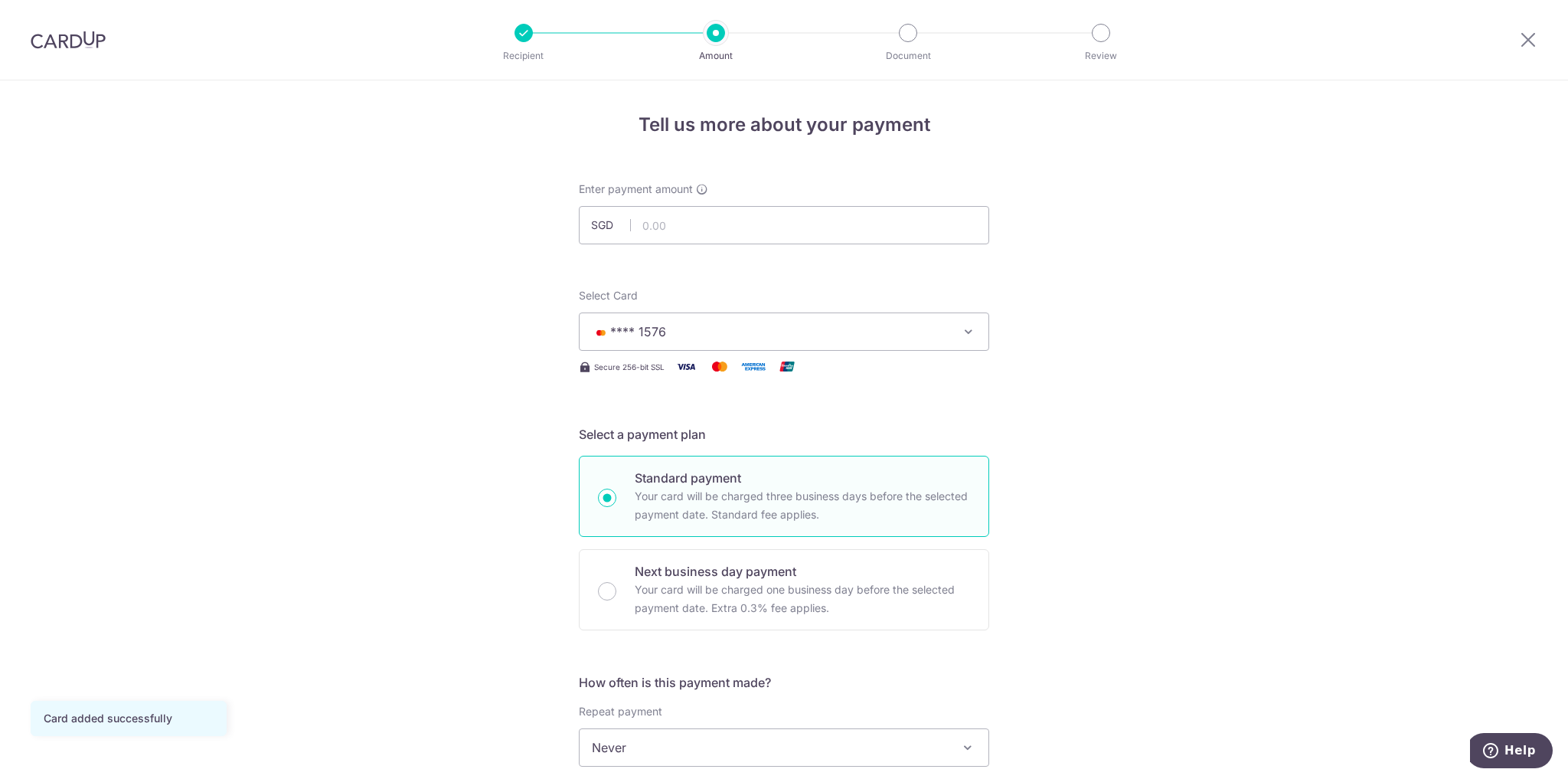
scroll to position [306, 0]
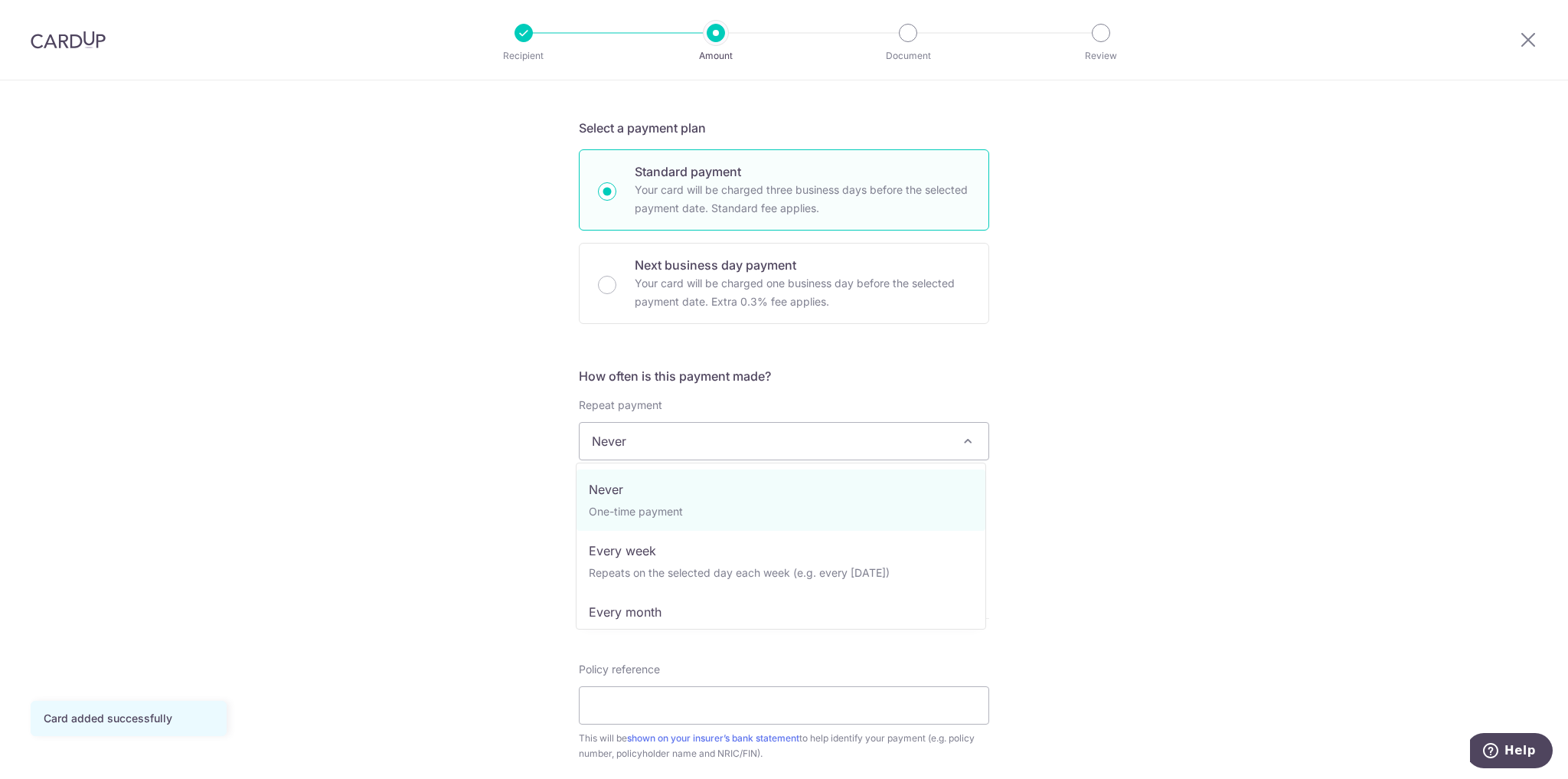
click at [798, 453] on span "Never" at bounding box center [784, 440] width 409 height 37
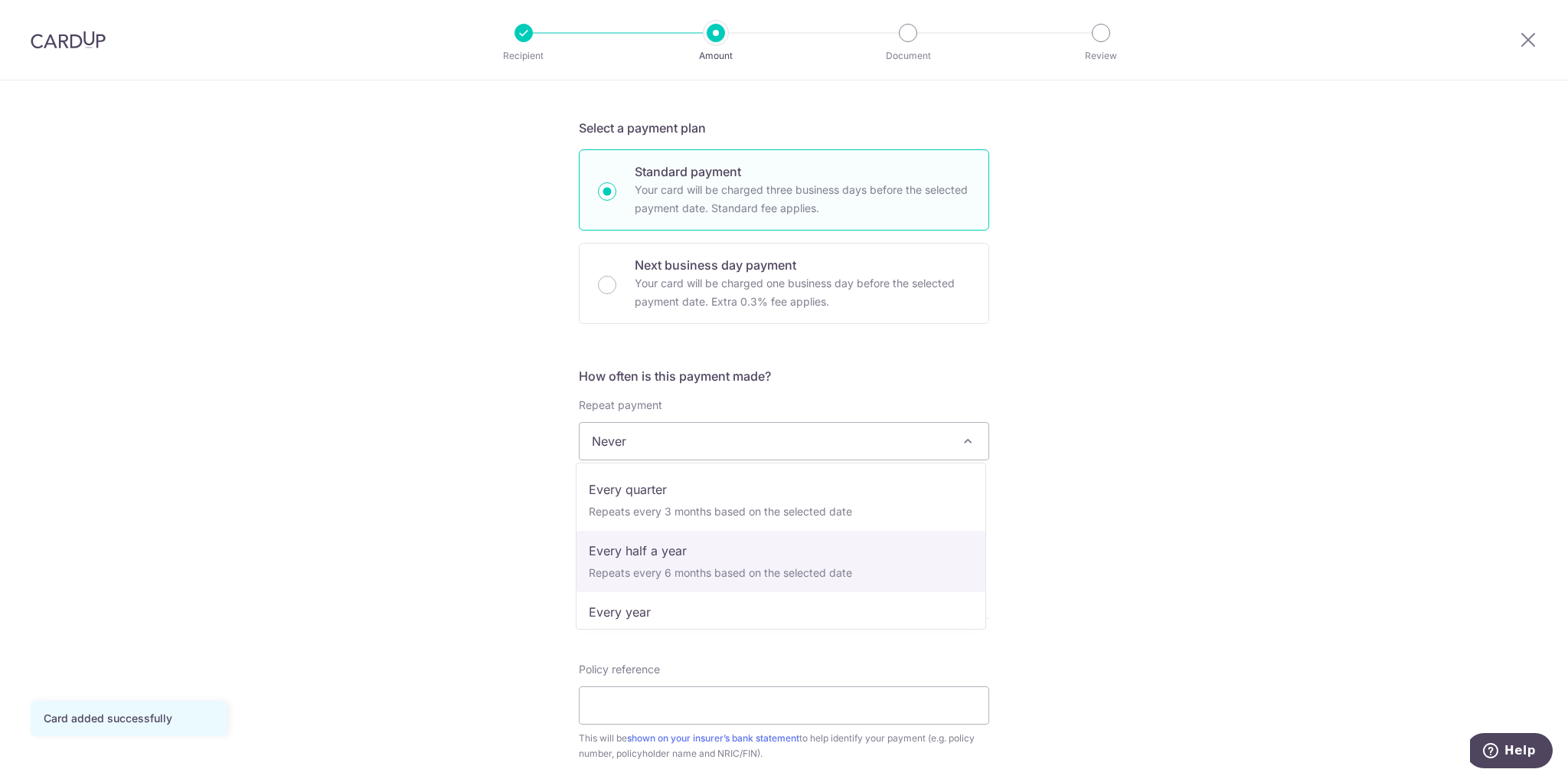
scroll to position [214, 0]
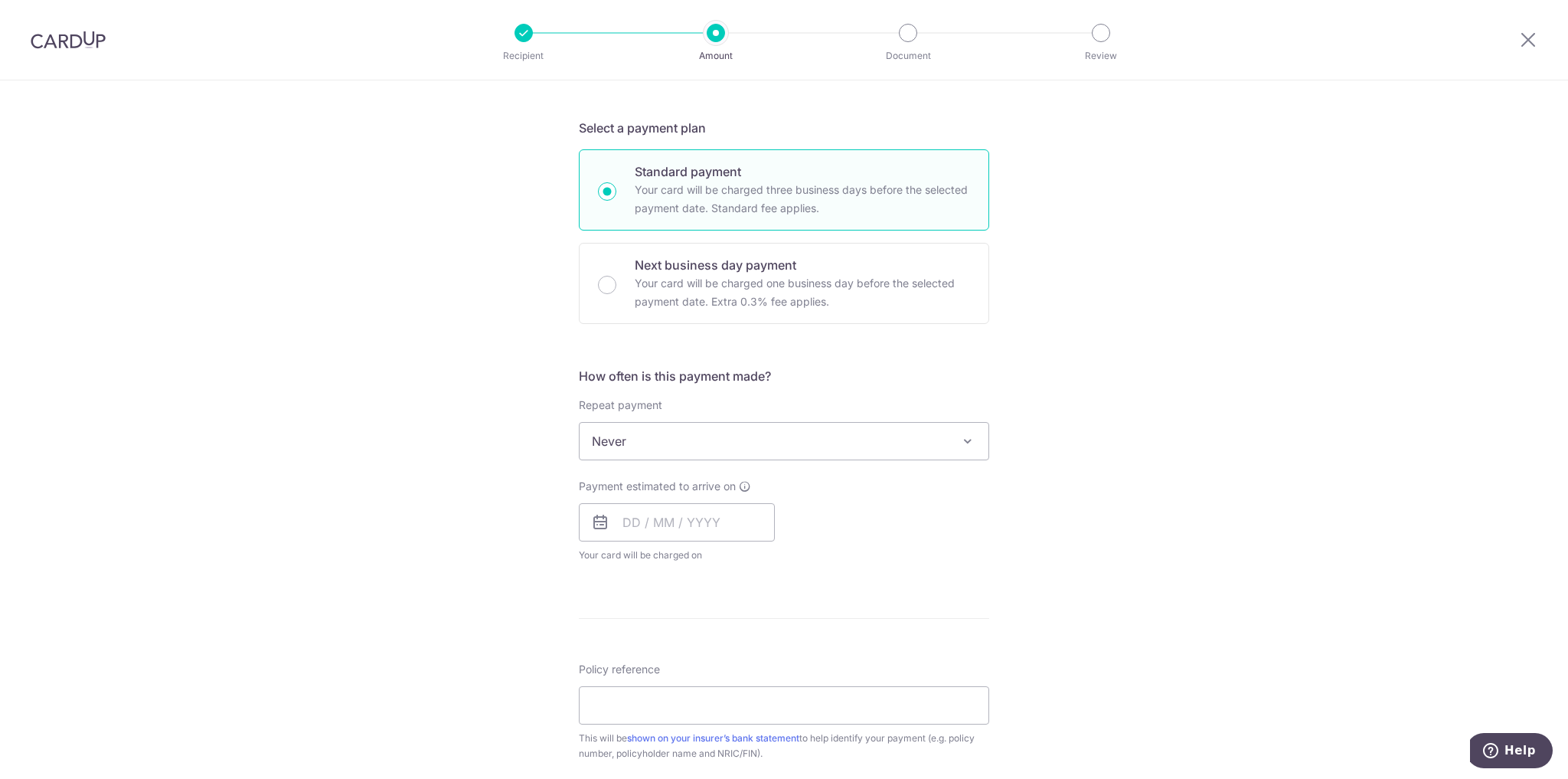
click at [1120, 591] on div "Tell us more about your payment Enter payment amount SGD Card added successfull…" at bounding box center [784, 467] width 1568 height 1386
click at [677, 450] on span "Never" at bounding box center [784, 440] width 409 height 37
click at [631, 523] on input "text" at bounding box center [677, 522] width 196 height 39
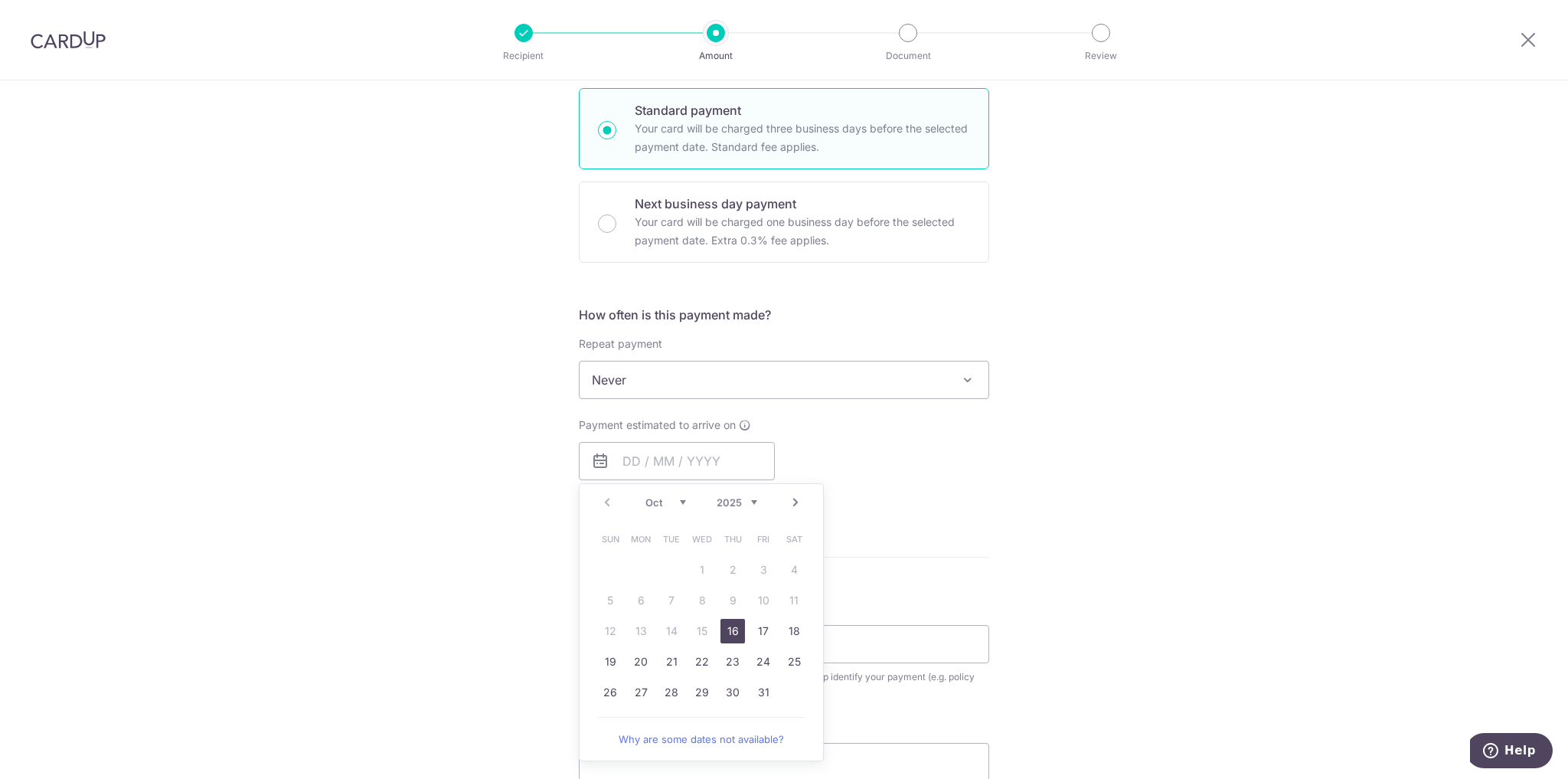
drag, startPoint x: 728, startPoint y: 634, endPoint x: 872, endPoint y: 540, distance: 172.0
click at [728, 634] on link "16" at bounding box center [732, 630] width 25 height 25
type input "[DATE]"
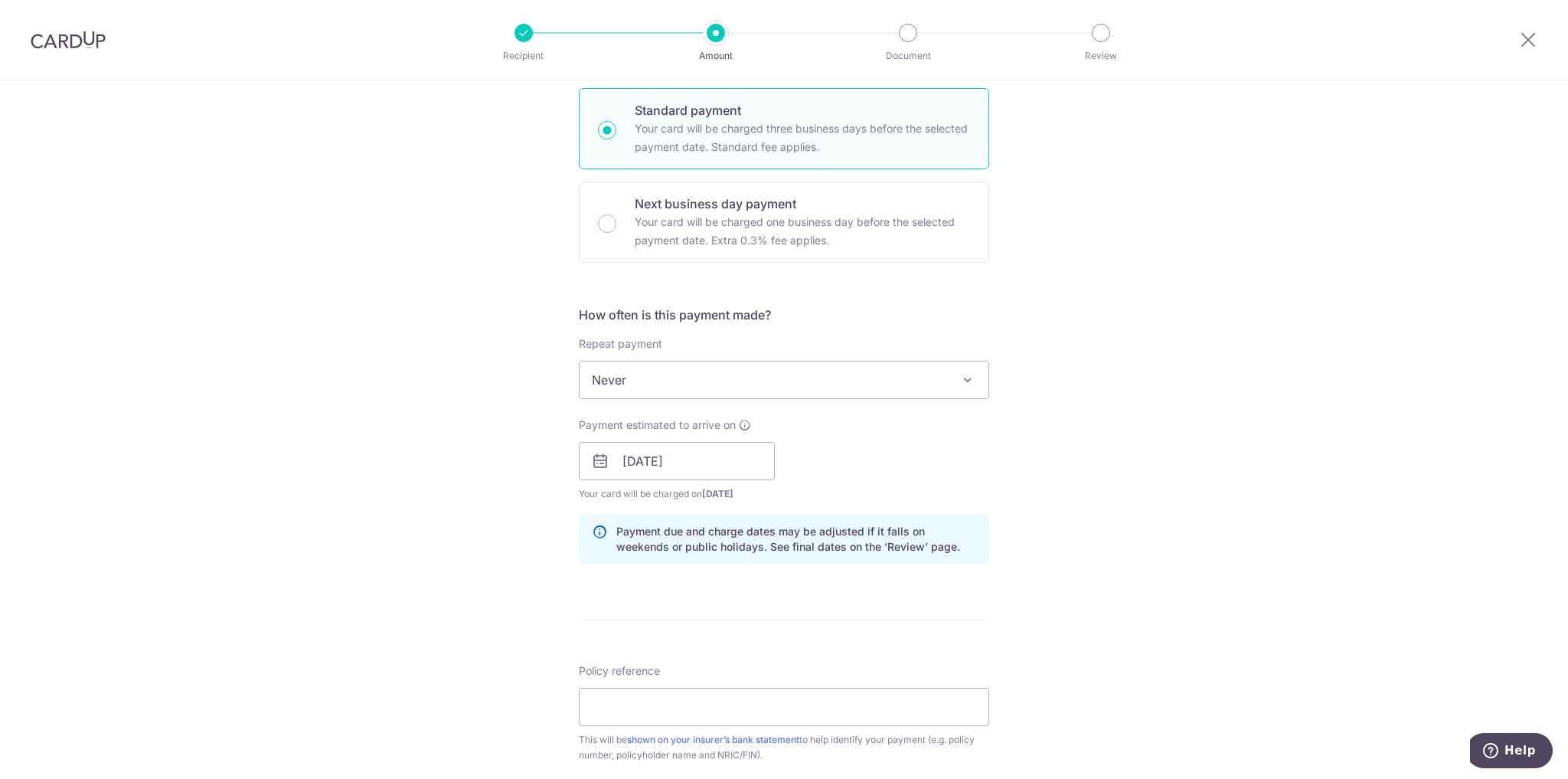
click at [1029, 460] on div "Tell us more about your payment Enter payment amount SGD Card added successfull…" at bounding box center [784, 436] width 1568 height 1448
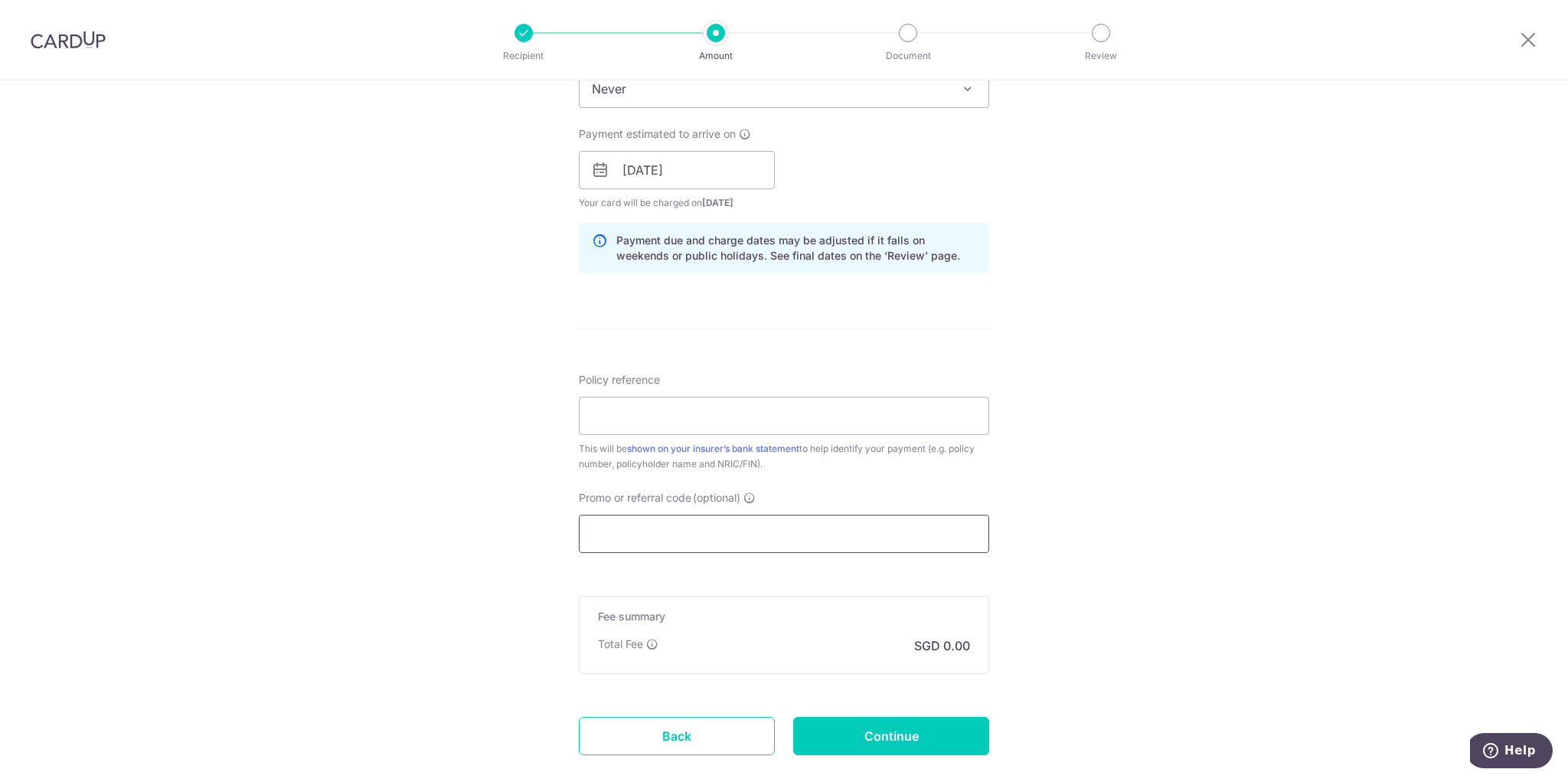
scroll to position [674, 0]
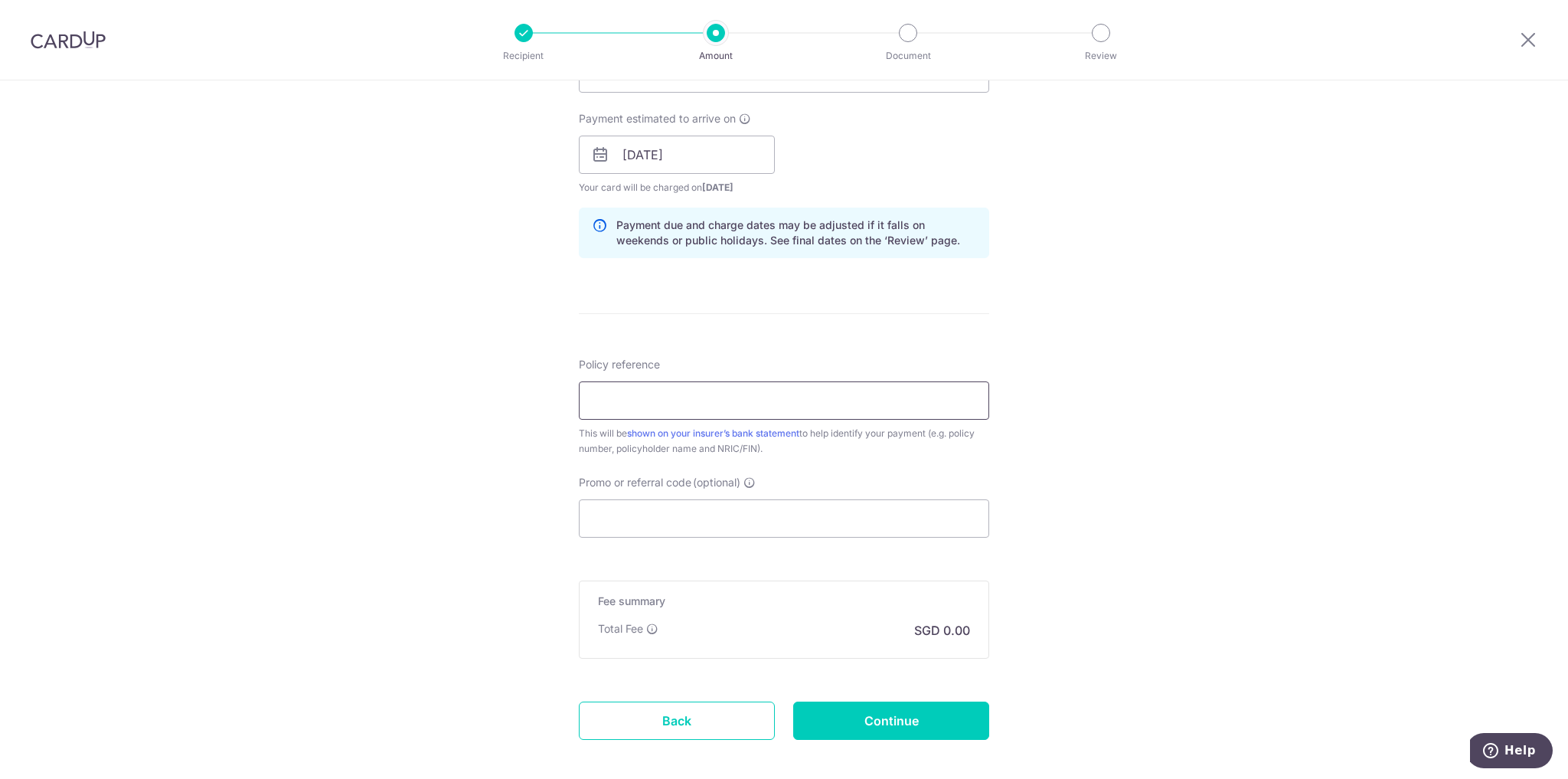
click at [701, 401] on input "Policy reference" at bounding box center [784, 400] width 410 height 39
click at [804, 520] on input "Promo or referral code (optional)" at bounding box center [784, 518] width 410 height 39
click at [759, 404] on input "Policy reference" at bounding box center [784, 400] width 410 height 39
paste input "83080458"
type input "83080458"
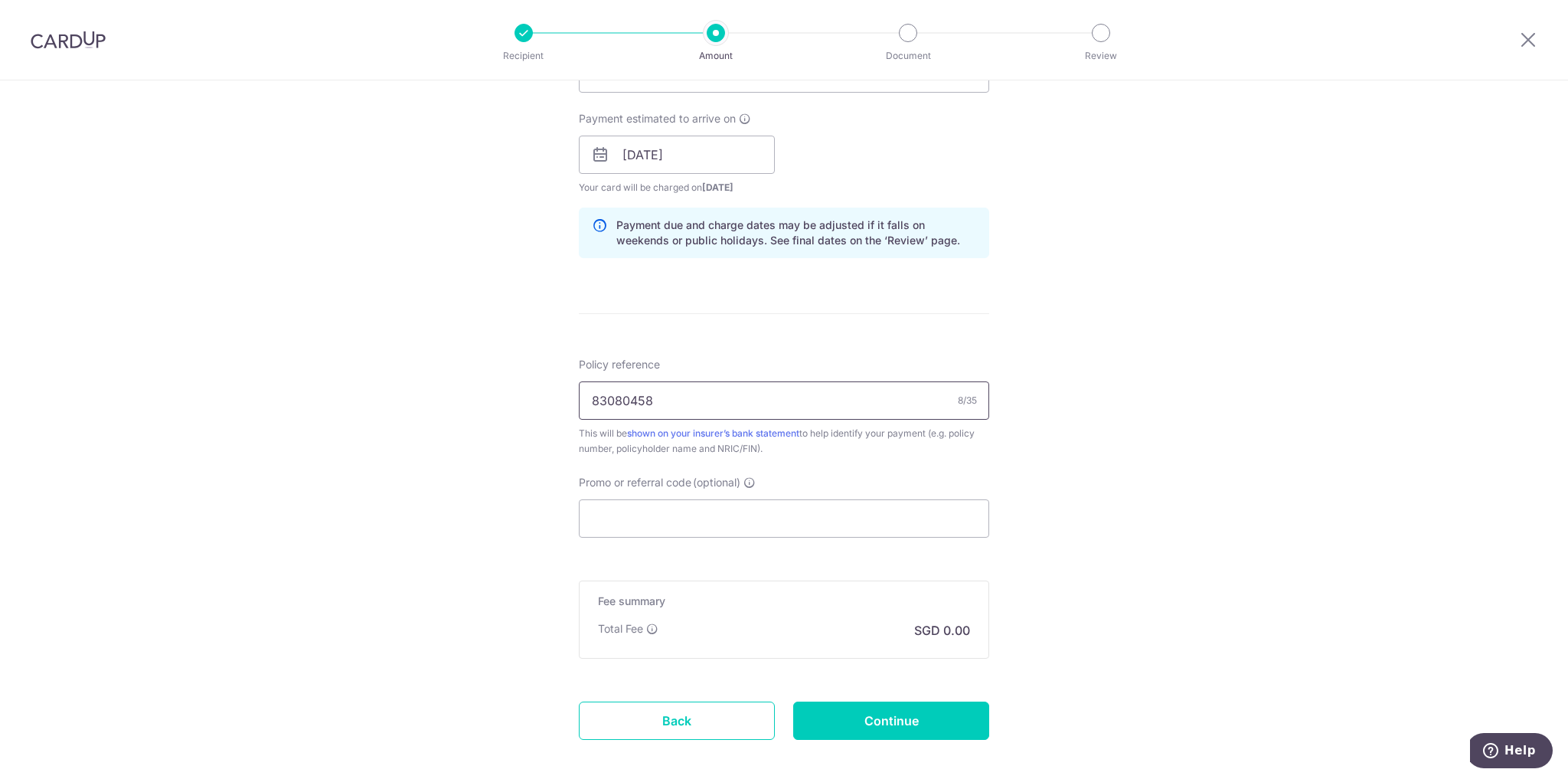
drag, startPoint x: 798, startPoint y: 401, endPoint x: 475, endPoint y: 406, distance: 323.0
click at [475, 406] on div "Tell us more about your payment Enter payment amount SGD Card added successfull…" at bounding box center [784, 130] width 1568 height 1448
click at [654, 396] on input "Policy reference" at bounding box center [784, 400] width 410 height 39
paste input "83080458"
type input "83080458"
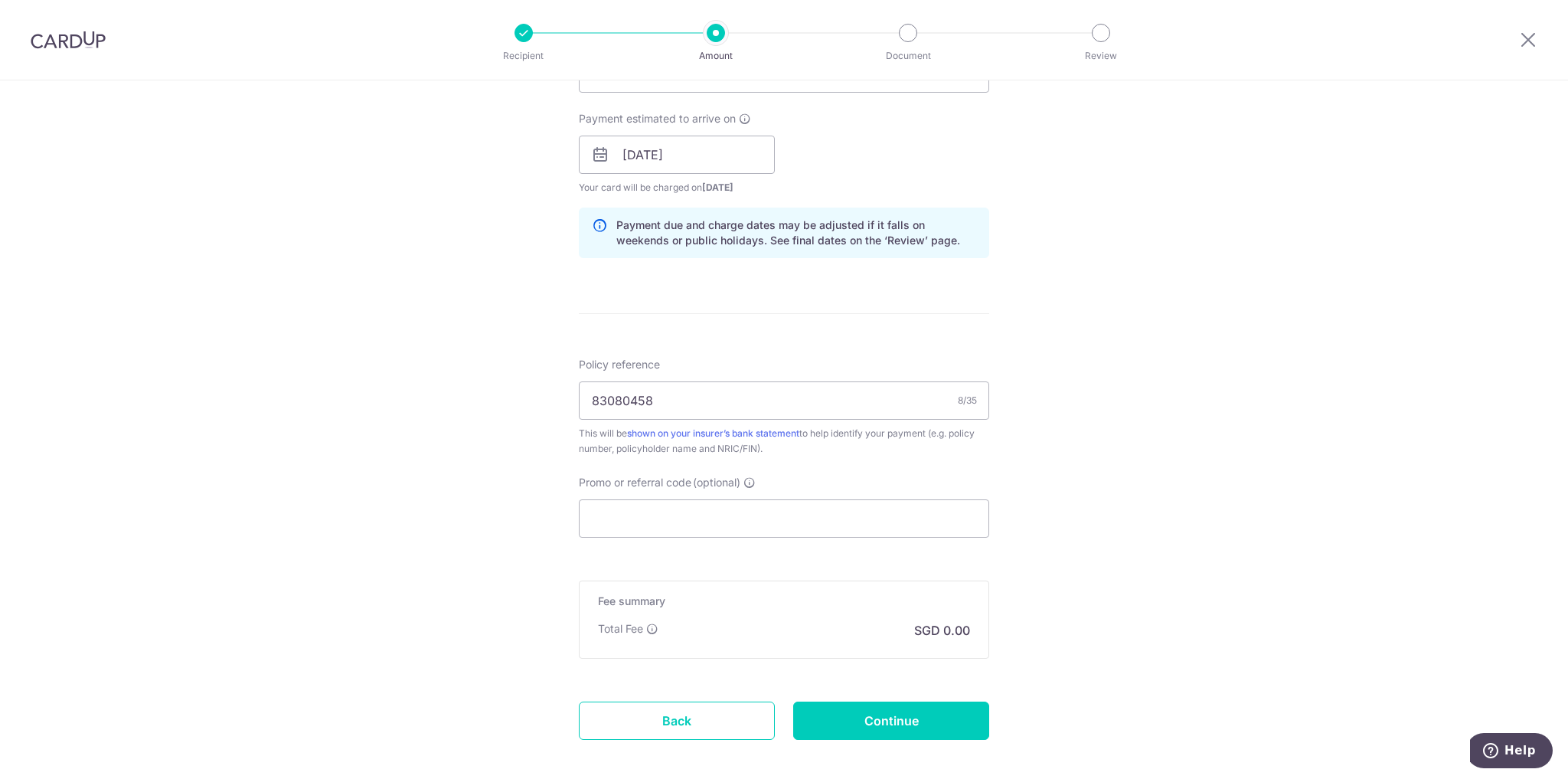
click at [1236, 393] on div "Tell us more about your payment Enter payment amount SGD Card added successfull…" at bounding box center [784, 130] width 1568 height 1448
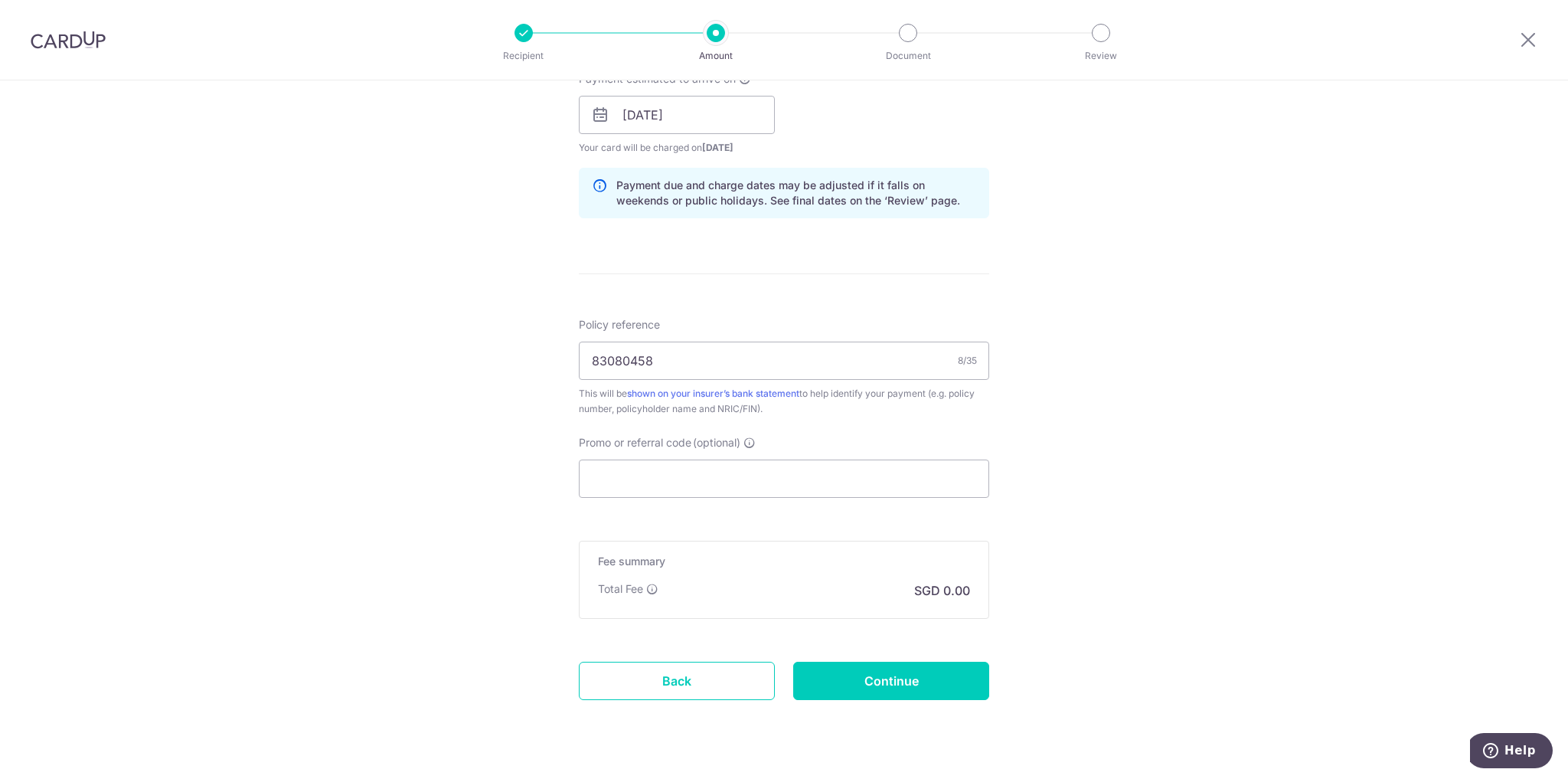
scroll to position [747, 0]
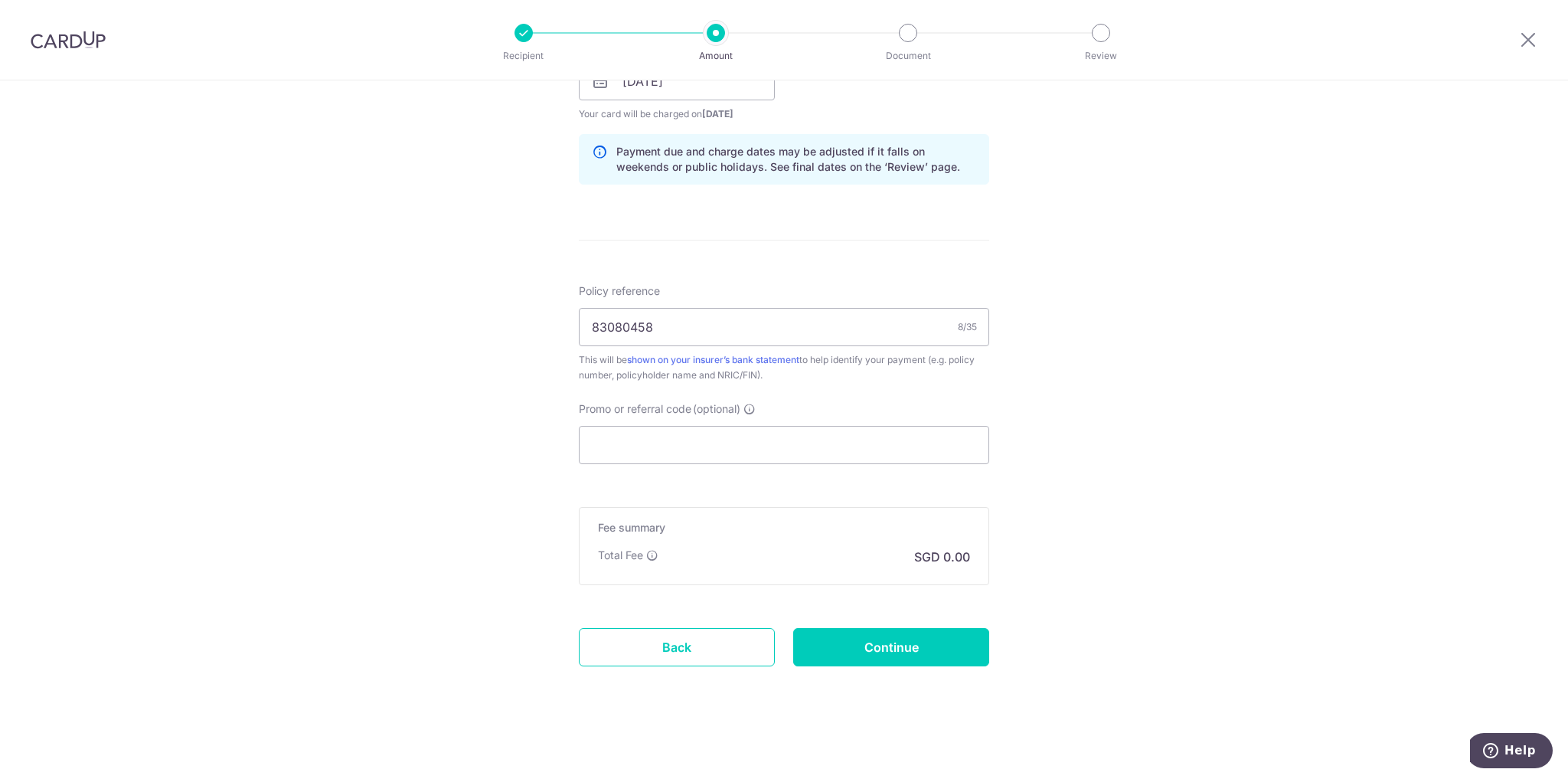
click at [770, 538] on div "Fee summary Base fee Extend fee Next-day fee Total Fee SGD 0.00" at bounding box center [784, 545] width 410 height 78
click at [950, 551] on p "SGD 0.00" at bounding box center [942, 556] width 56 height 19
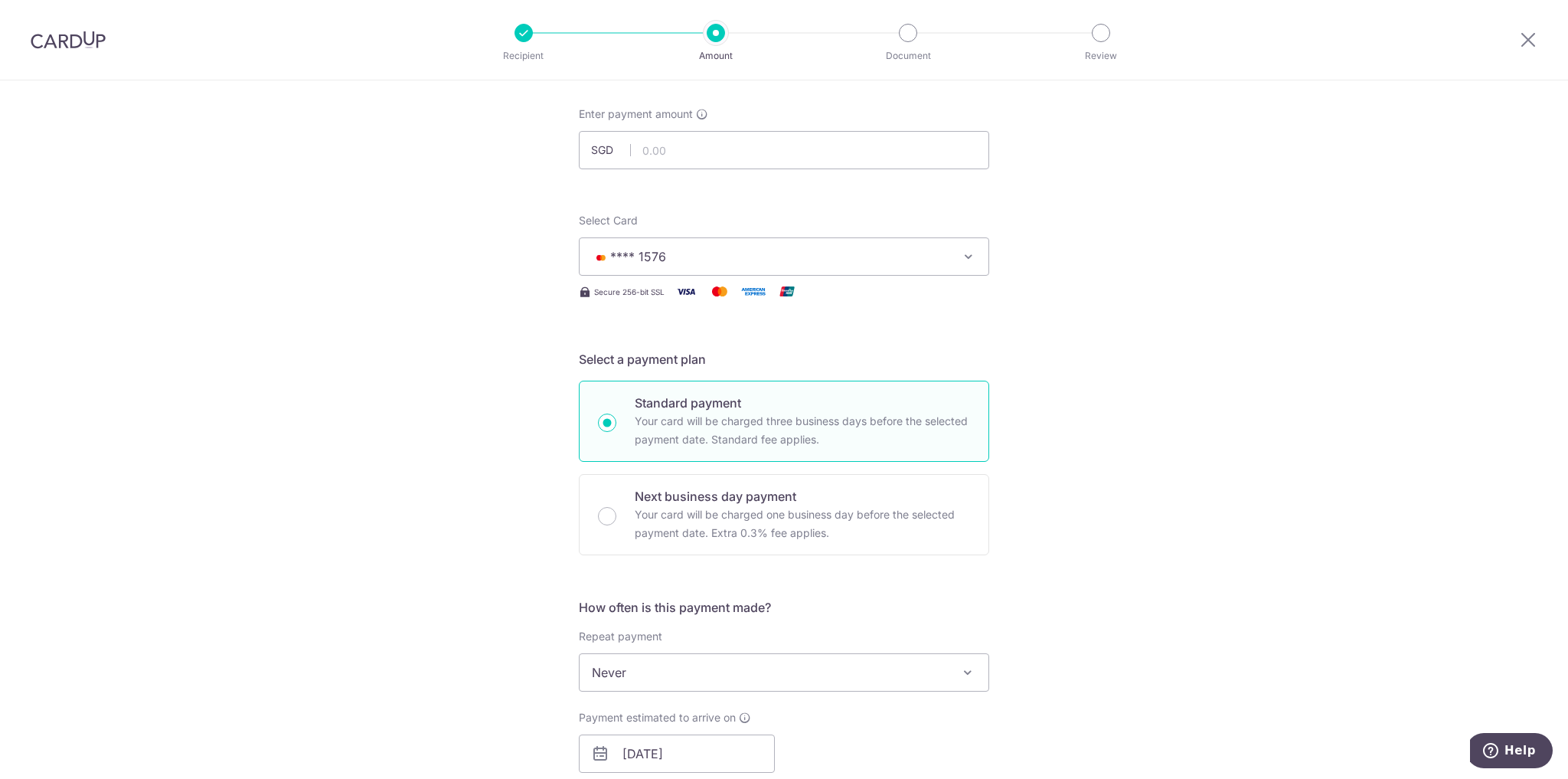
scroll to position [0, 0]
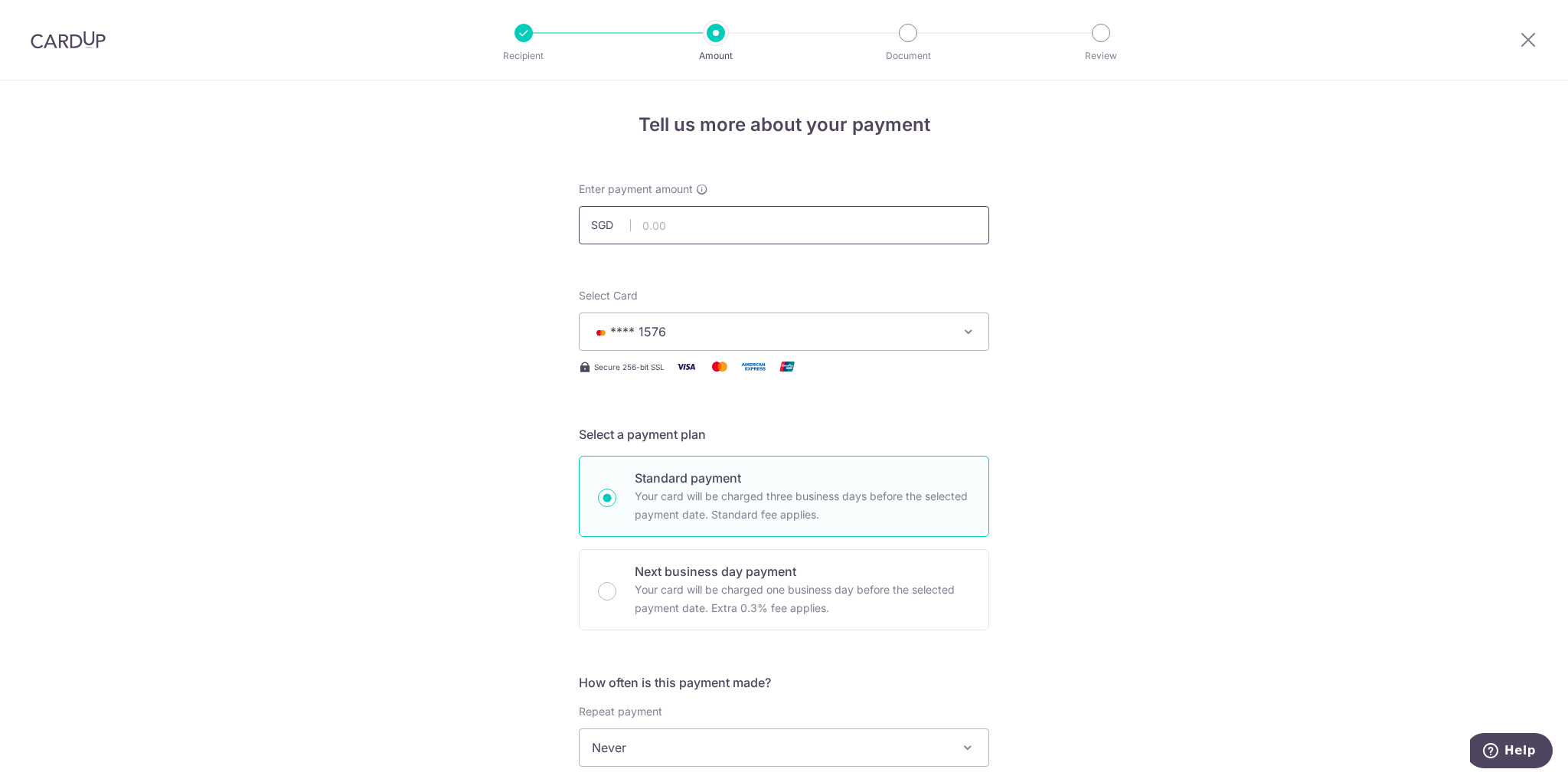
click at [695, 233] on input "text" at bounding box center [784, 225] width 410 height 39
type input "119.00"
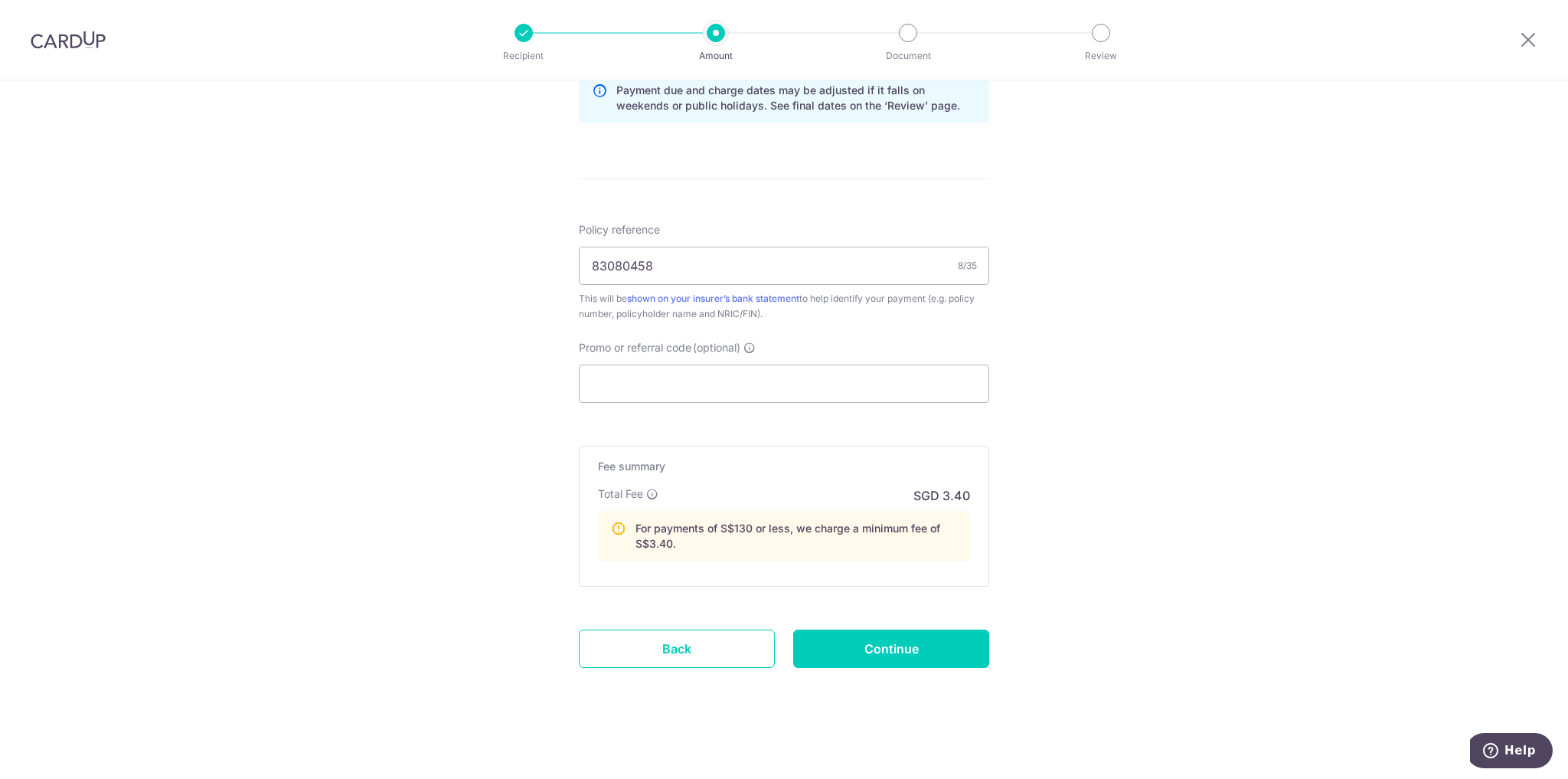
scroll to position [810, 0]
click at [908, 649] on input "Continue" at bounding box center [891, 647] width 196 height 39
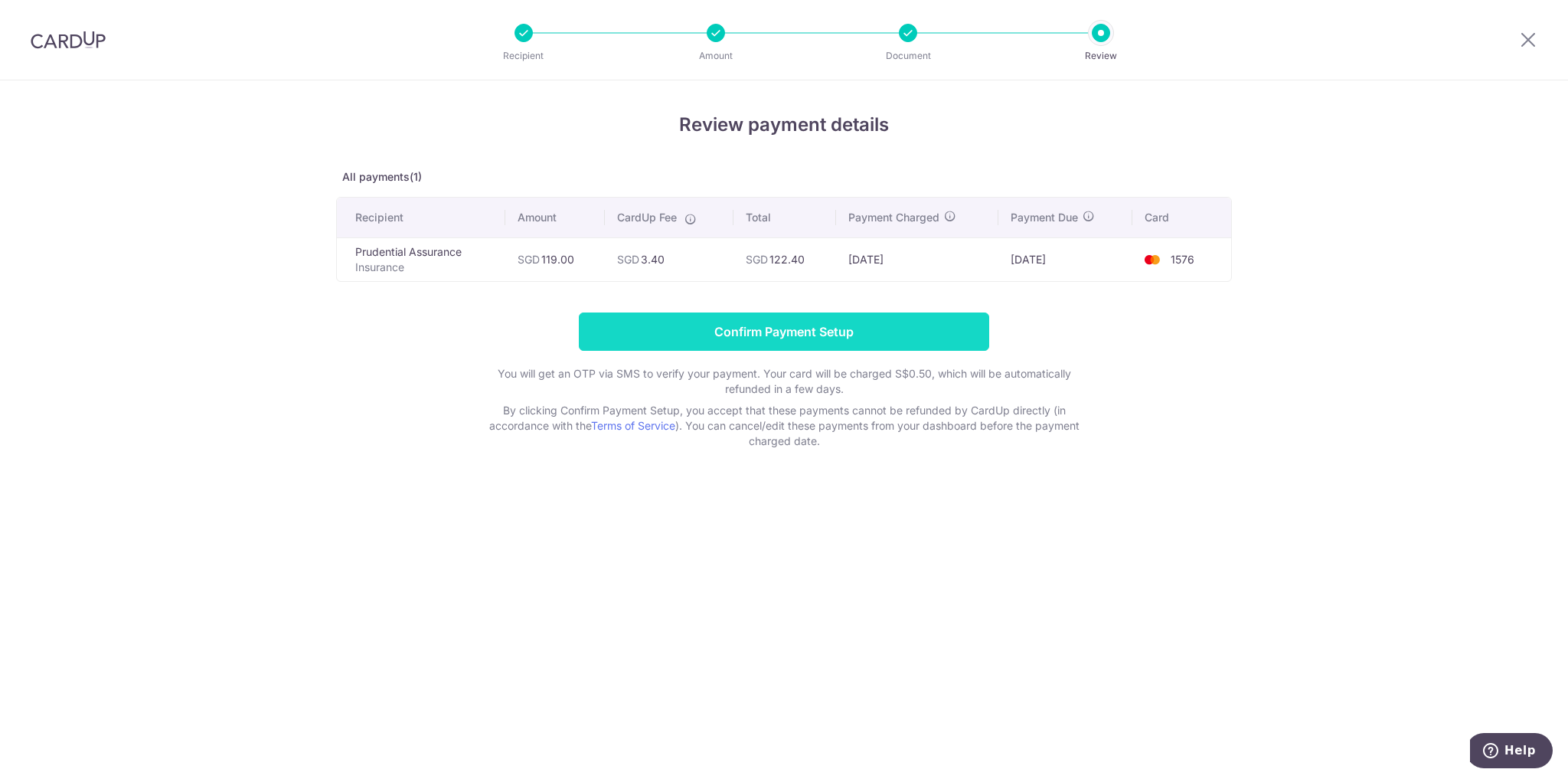
click at [928, 331] on input "Confirm Payment Setup" at bounding box center [784, 331] width 410 height 39
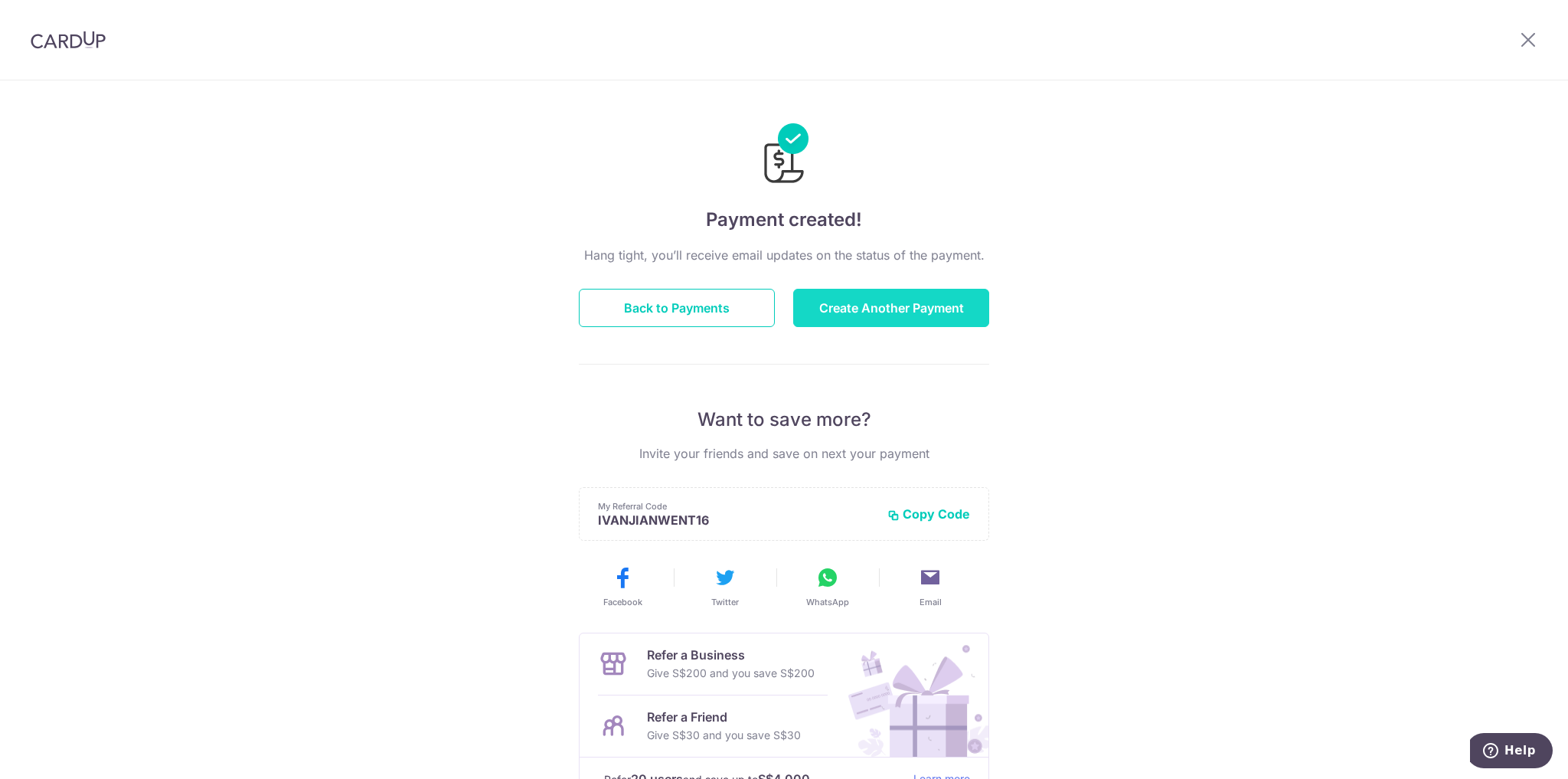
click at [835, 316] on button "Create Another Payment" at bounding box center [891, 307] width 196 height 39
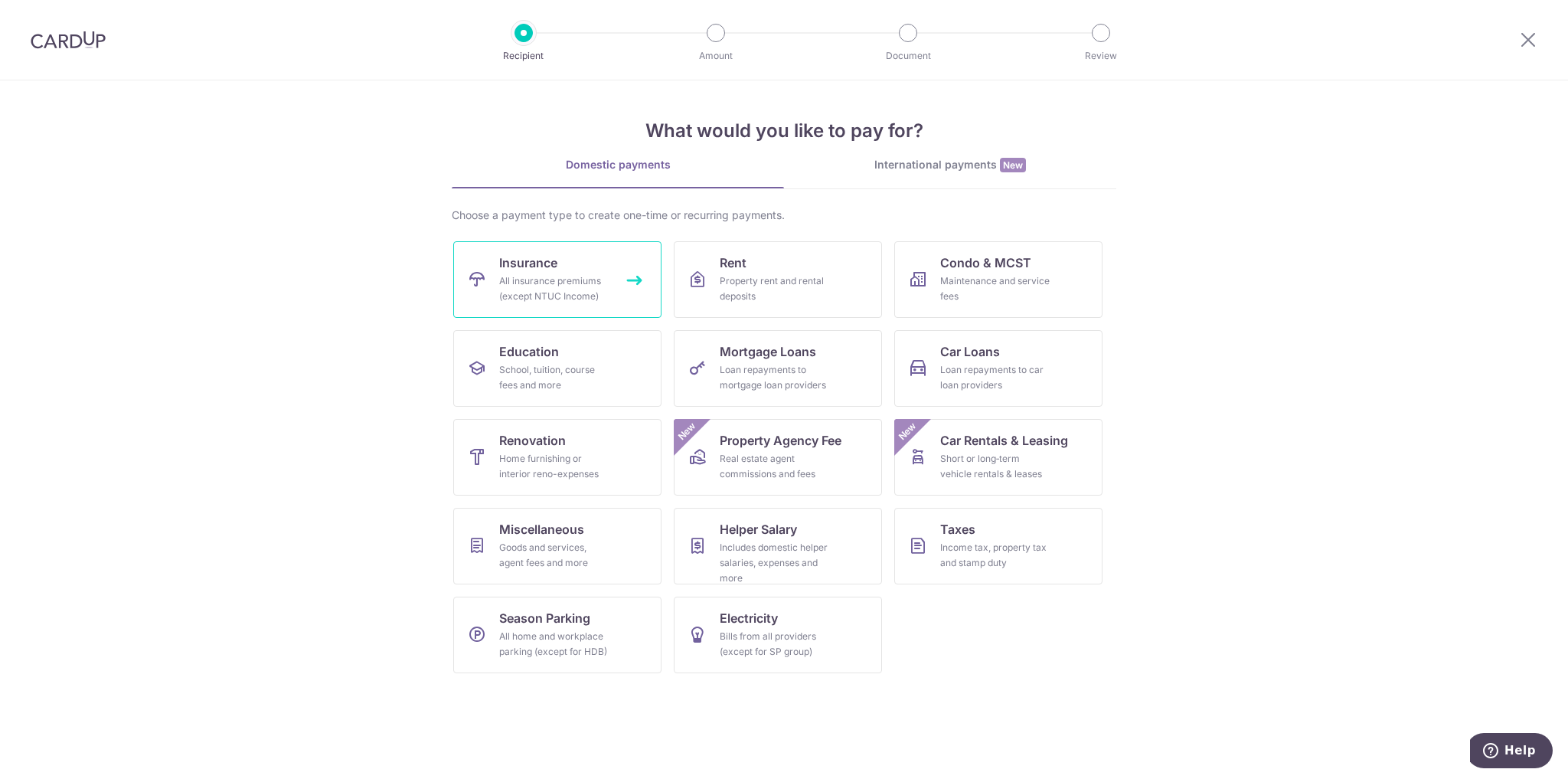
click at [573, 278] on div "All insurance premiums (except NTUC Income)" at bounding box center [554, 288] width 110 height 31
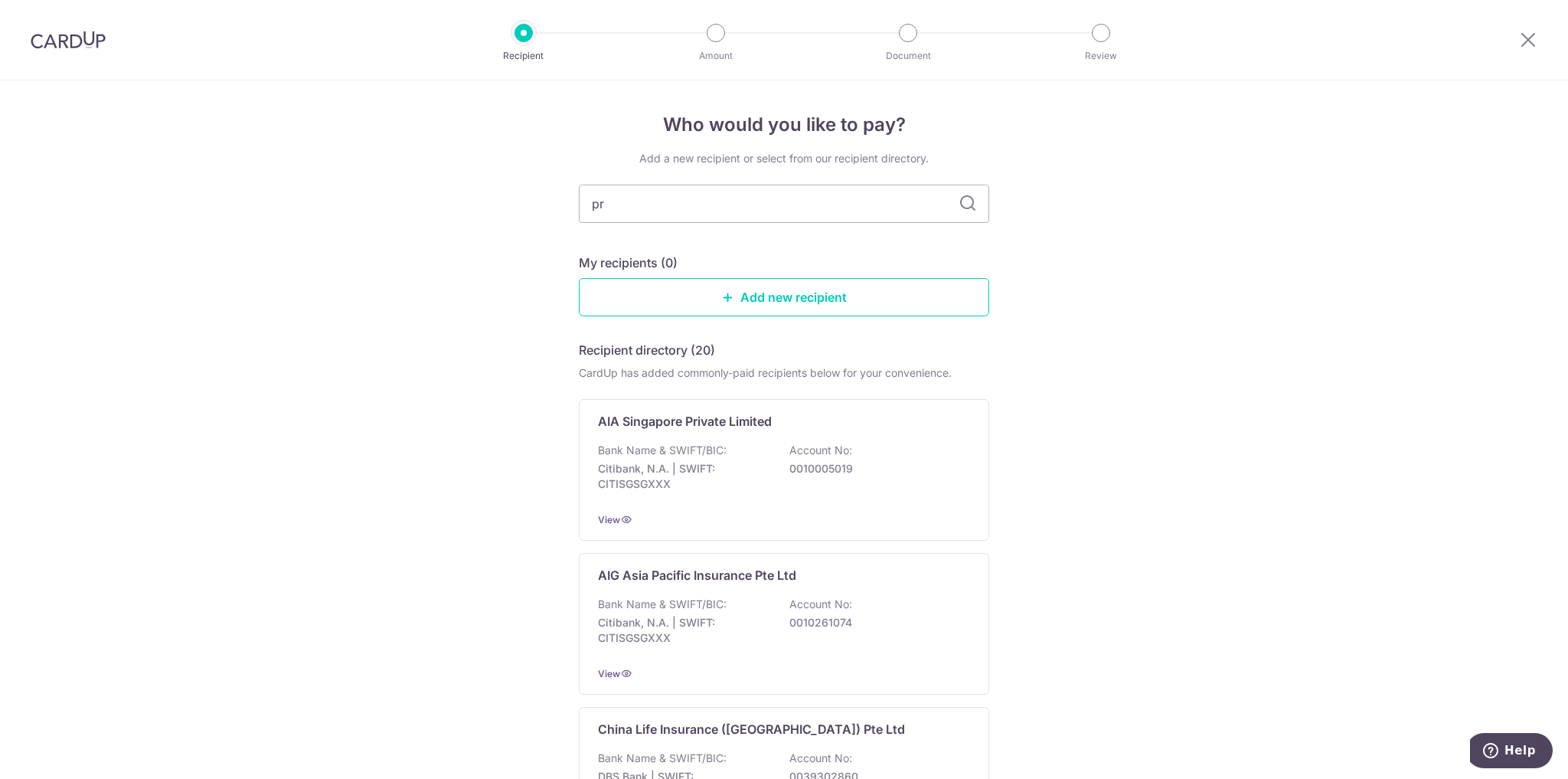
type input "pru"
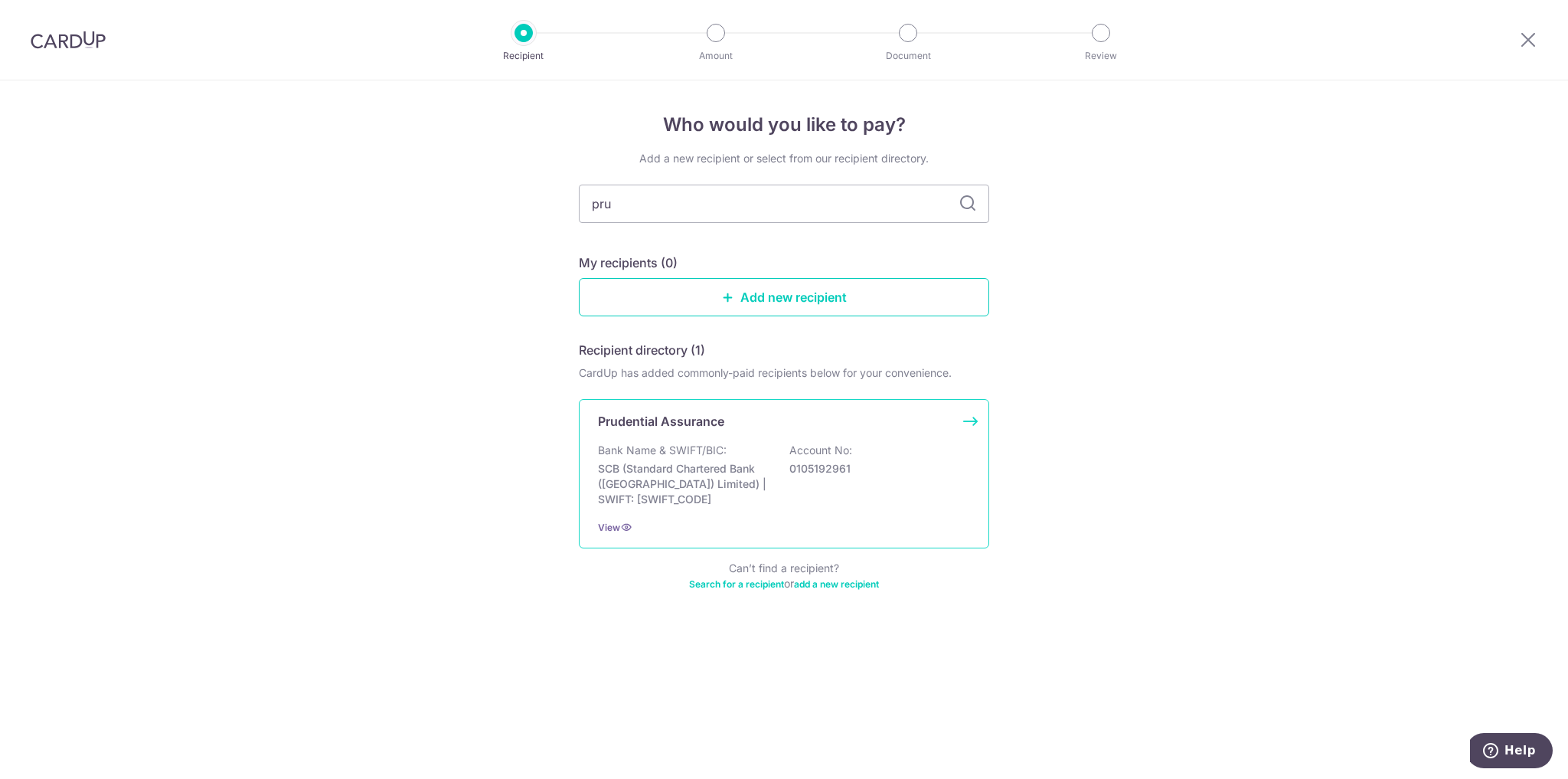
click at [695, 426] on p "Prudential Assurance" at bounding box center [660, 421] width 126 height 19
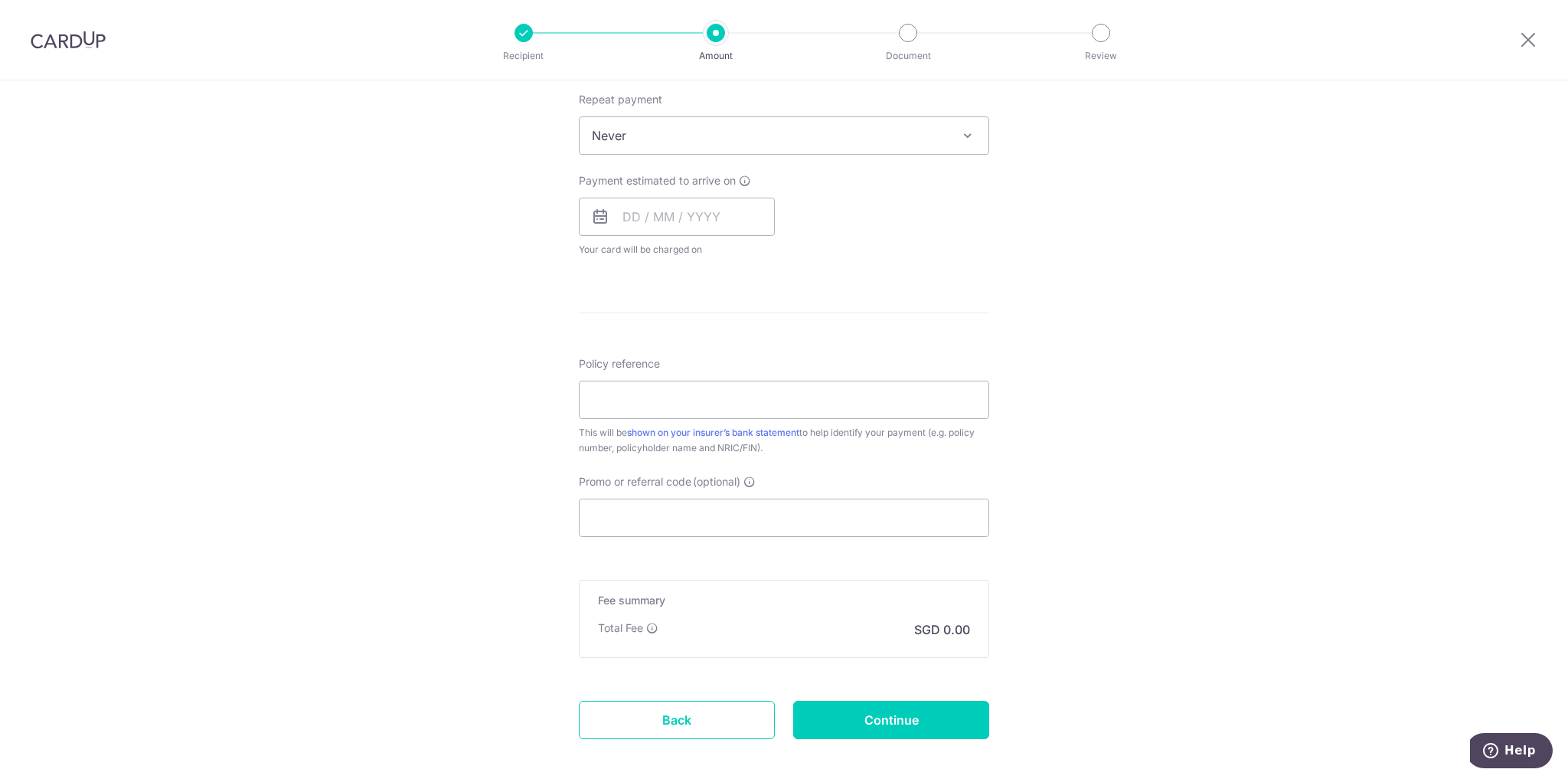
scroll to position [612, 0]
click at [652, 401] on input "Policy reference" at bounding box center [784, 398] width 410 height 39
paste input "83334652"
type input "83334652"
click at [1143, 371] on div "Tell us more about your payment Enter payment amount SGD Select Card Select opt…" at bounding box center [784, 161] width 1568 height 1386
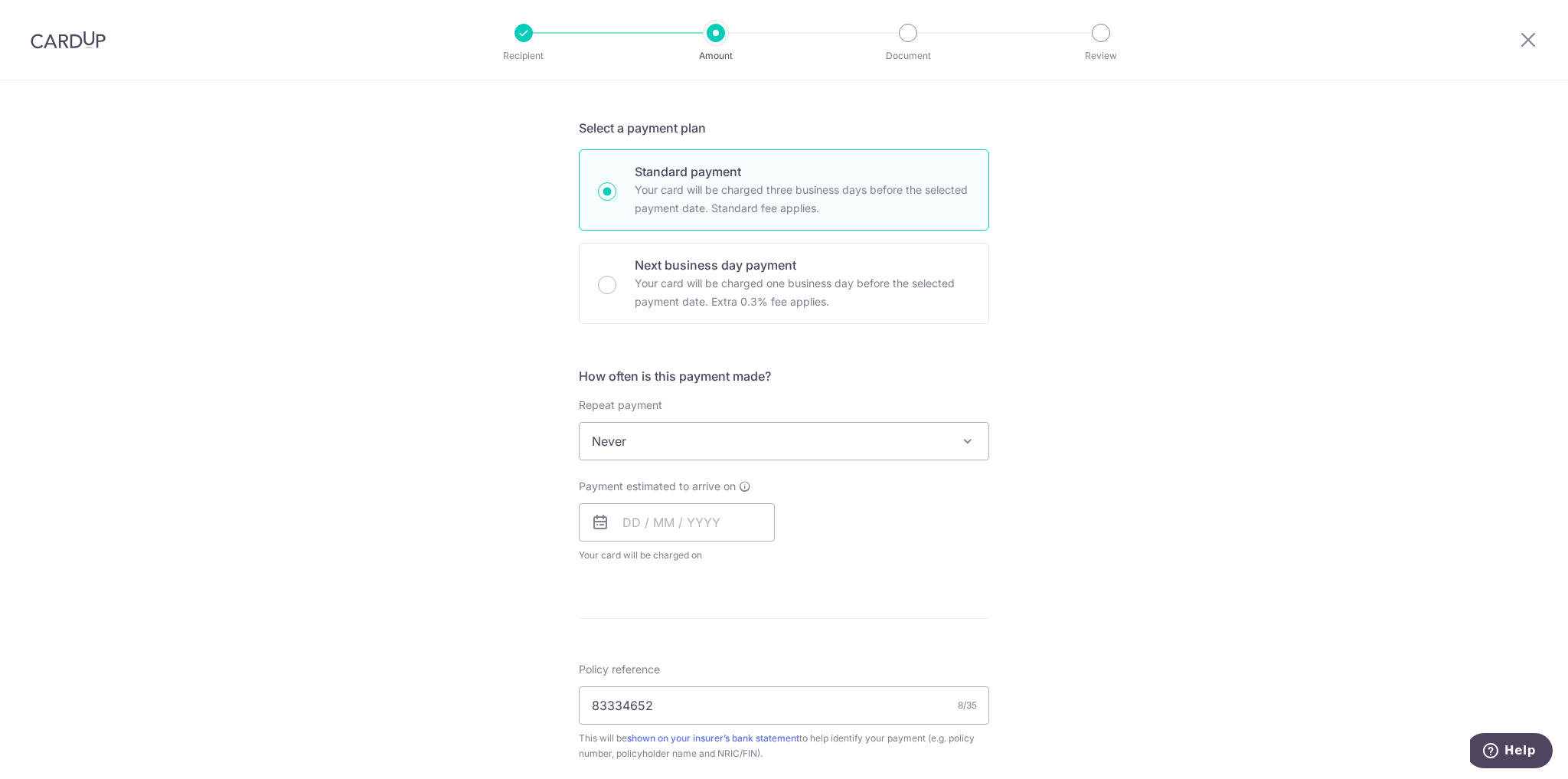
scroll to position [0, 0]
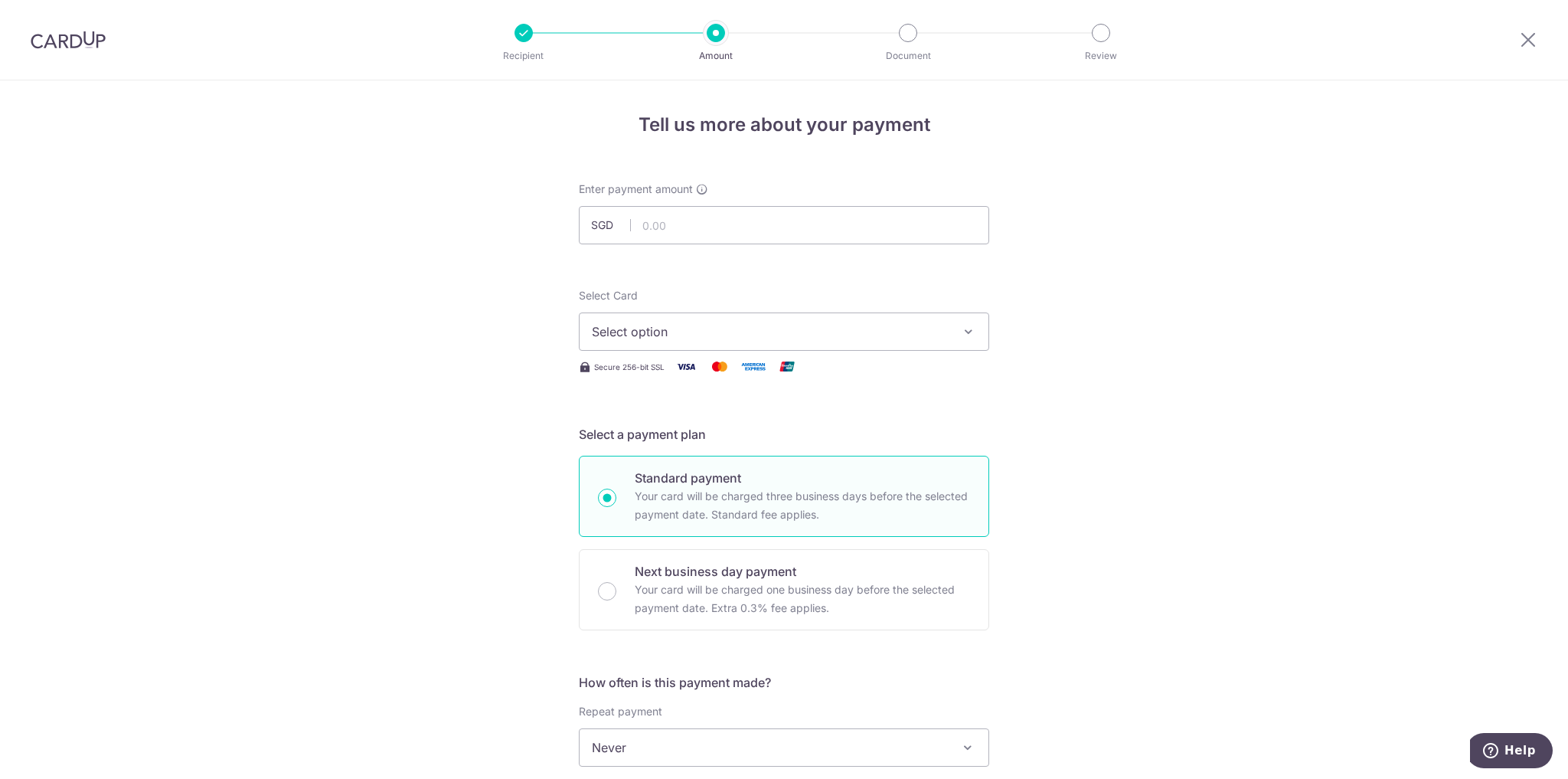
click at [726, 323] on span "Select option" at bounding box center [770, 331] width 357 height 19
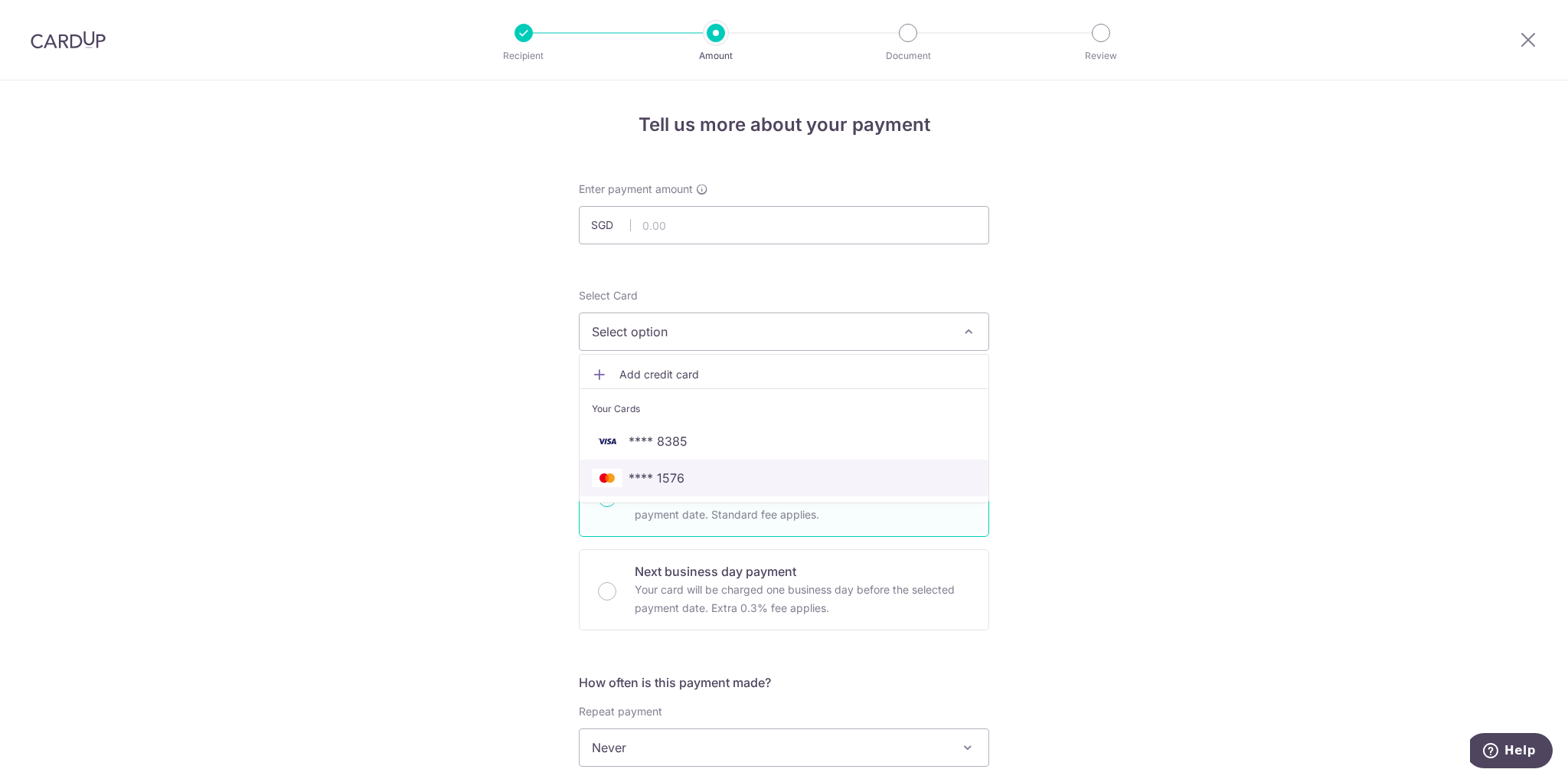
click at [656, 473] on span "**** 1576" at bounding box center [656, 478] width 56 height 19
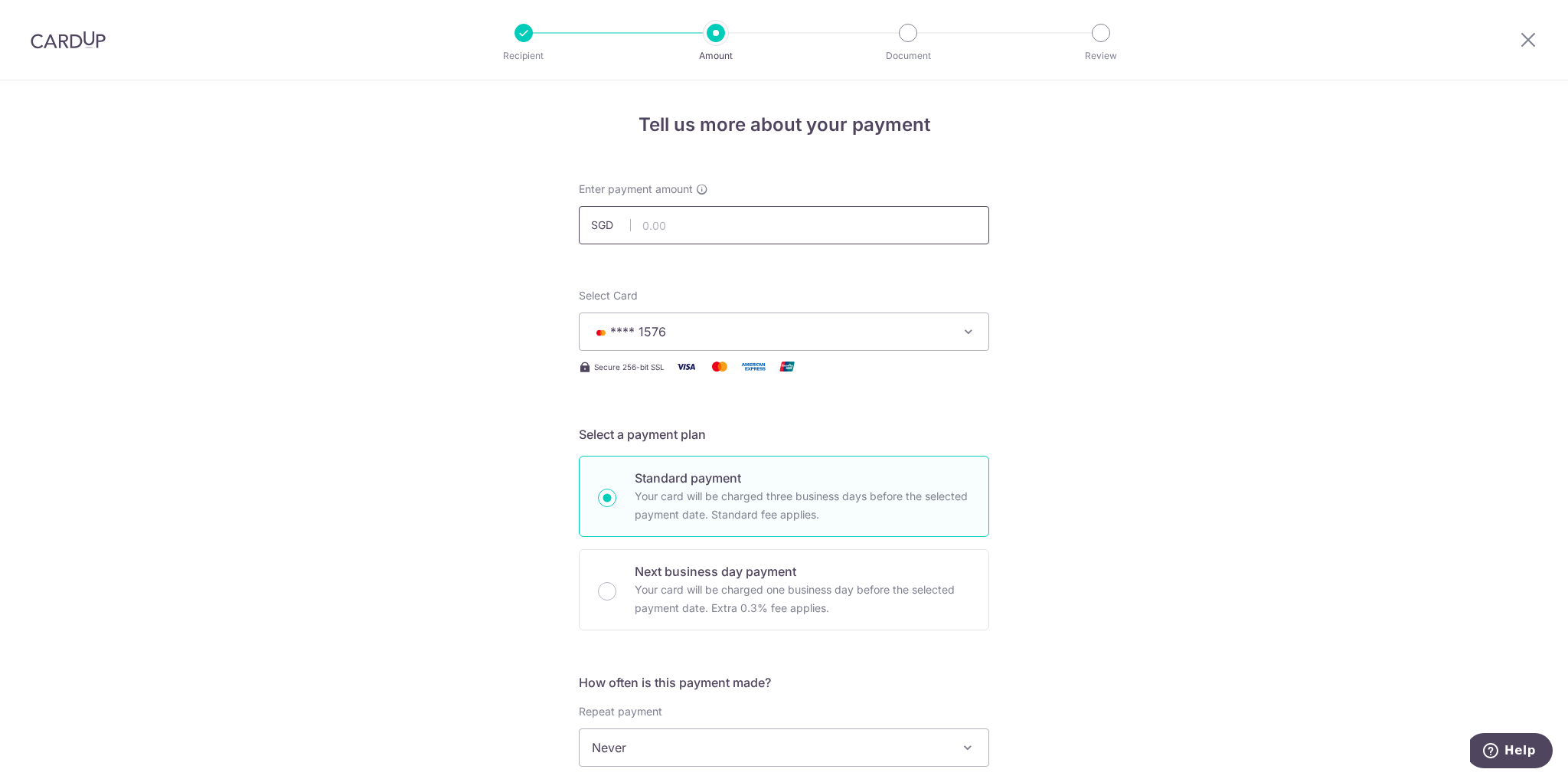
click at [712, 212] on input "text" at bounding box center [784, 225] width 410 height 39
paste input "508.80"
type input "508.80"
click at [1136, 259] on div "Tell us more about your payment Enter payment amount SGD 508.80 Select Card ***…" at bounding box center [784, 773] width 1568 height 1386
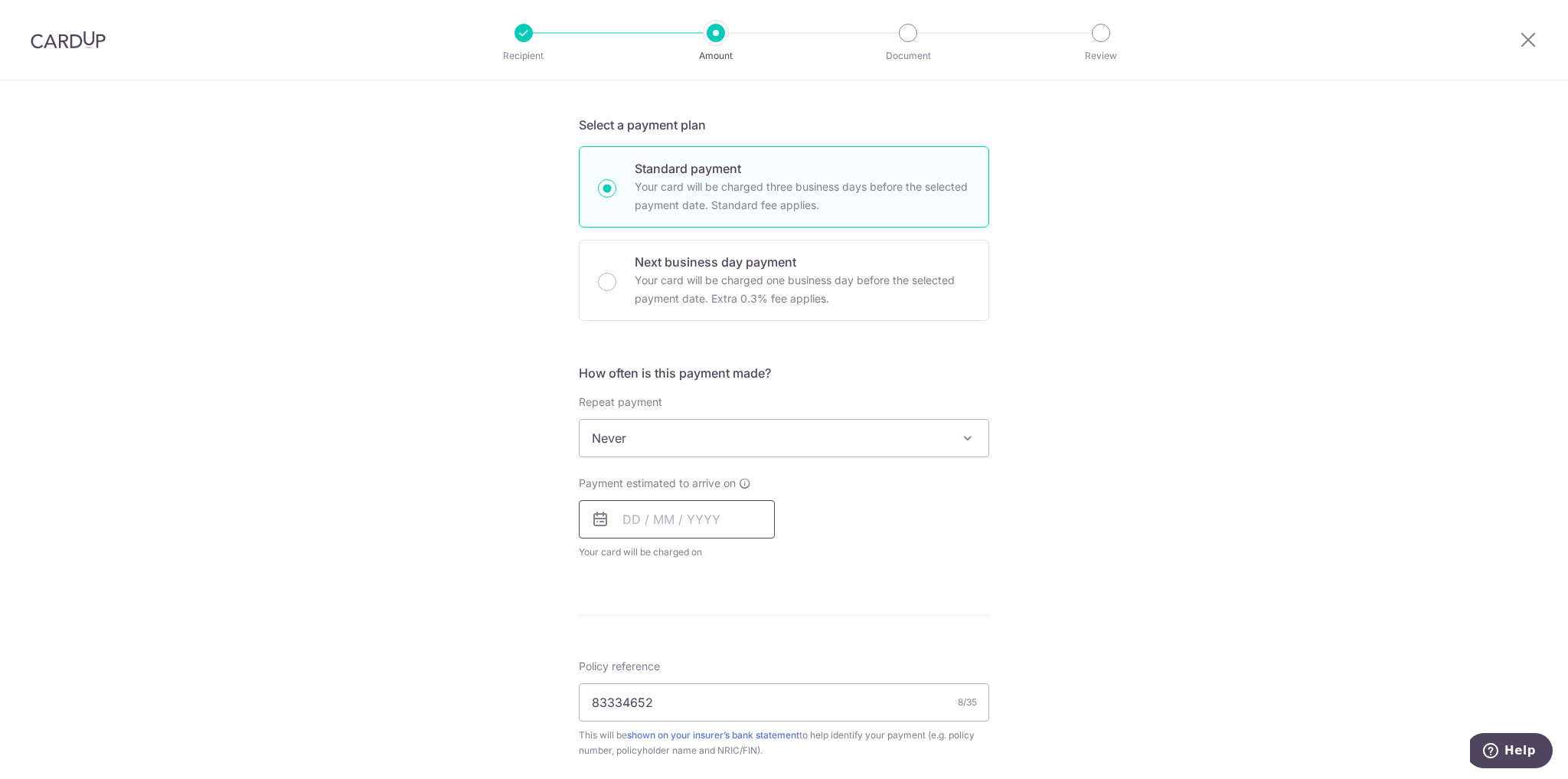
scroll to position [368, 0]
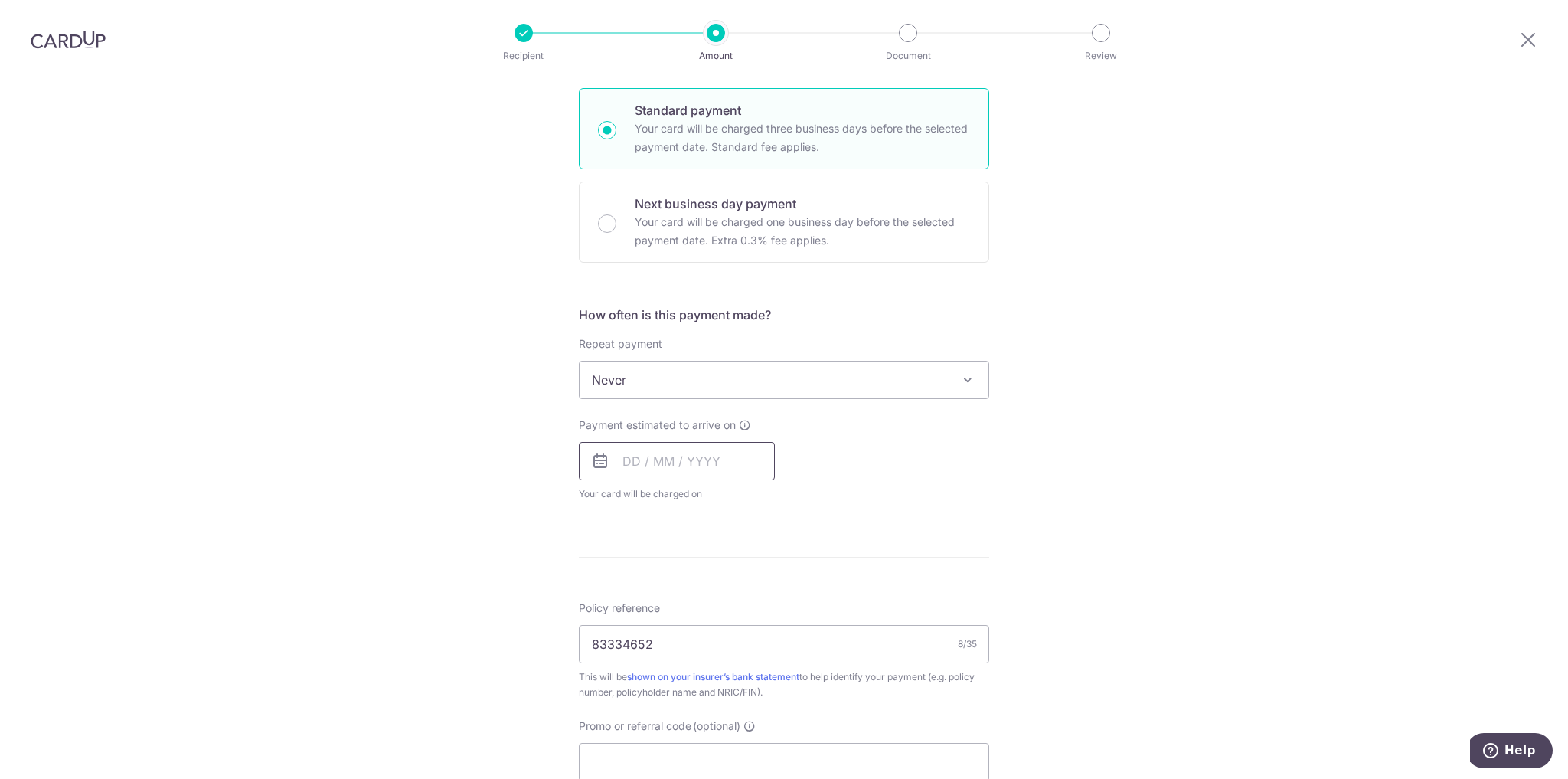
click at [624, 467] on input "text" at bounding box center [677, 461] width 196 height 39
click at [728, 628] on link "16" at bounding box center [732, 630] width 25 height 25
type input "[DATE]"
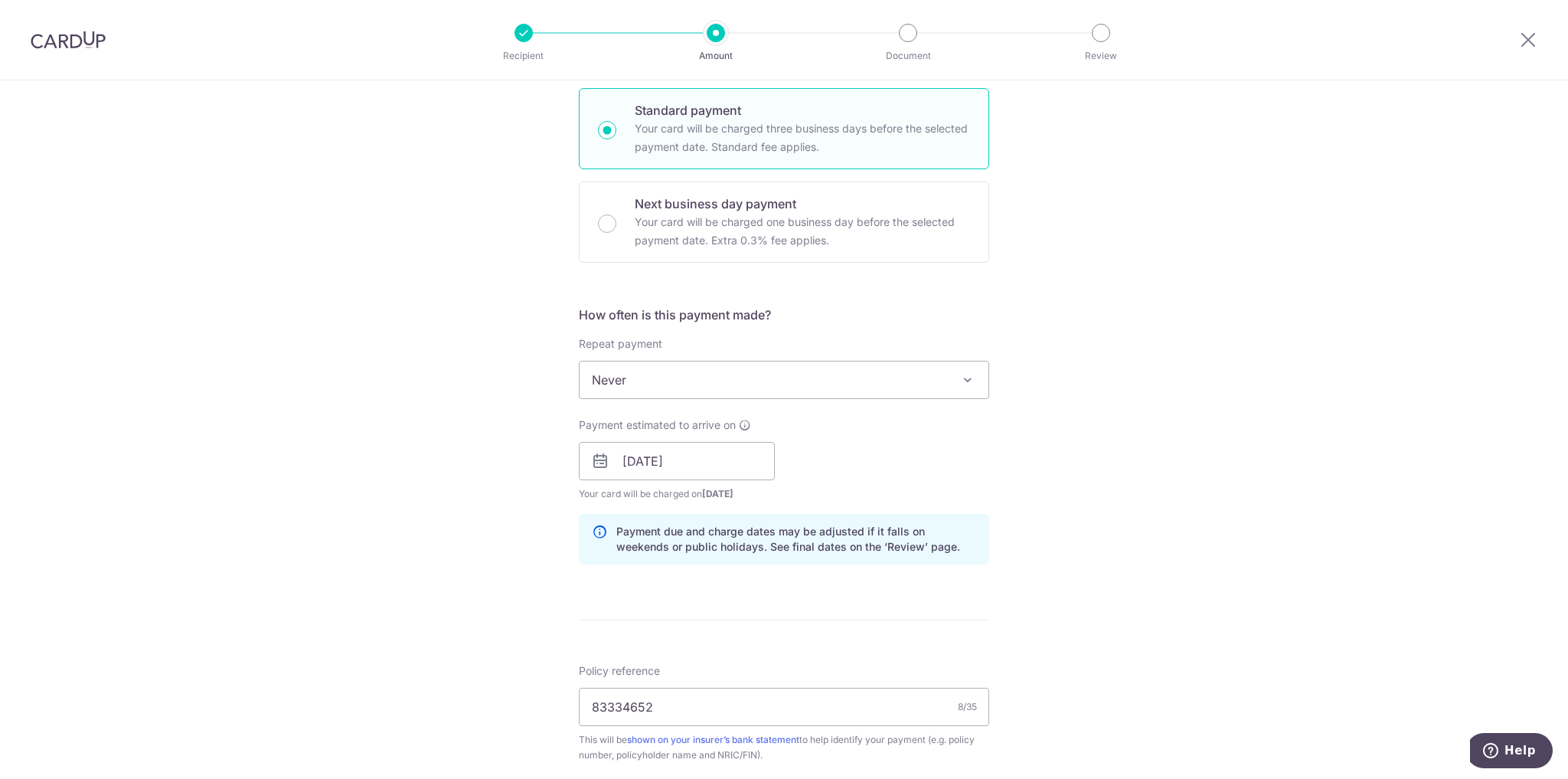
click at [1026, 443] on div "Tell us more about your payment Enter payment amount SGD 508.80 508.80 Select C…" at bounding box center [784, 436] width 1568 height 1448
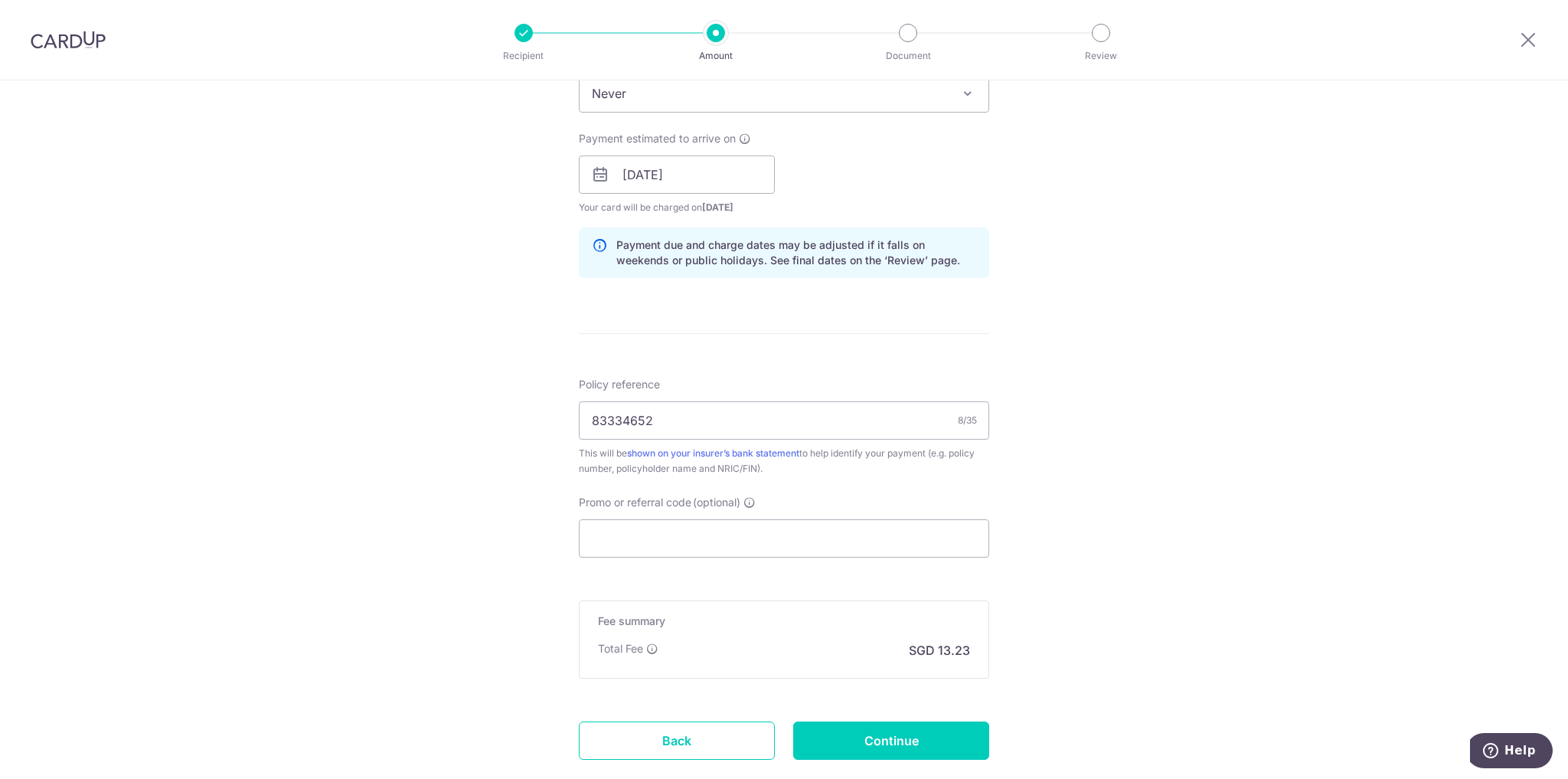
scroll to position [747, 0]
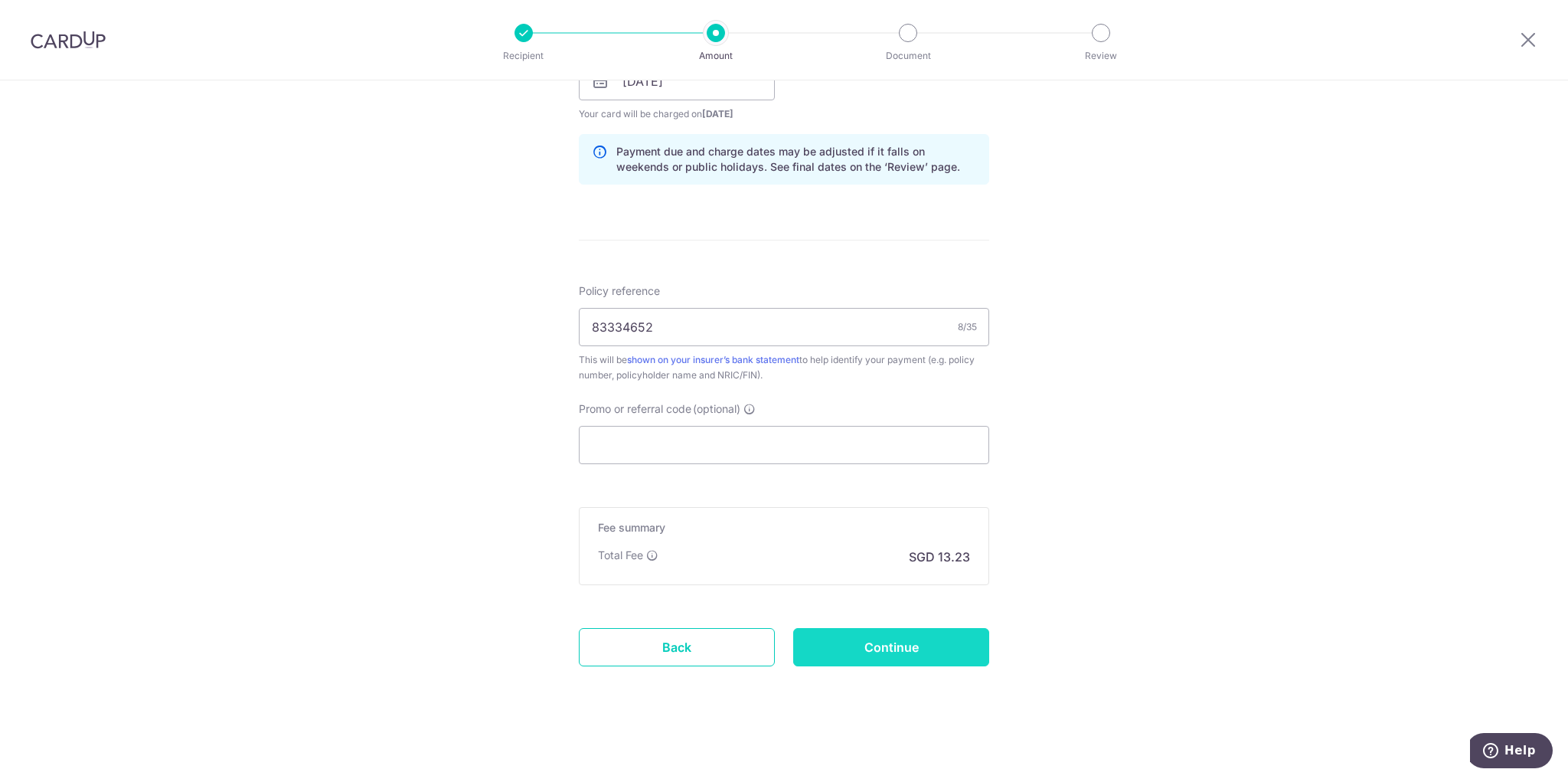
click at [897, 653] on input "Continue" at bounding box center [891, 647] width 196 height 39
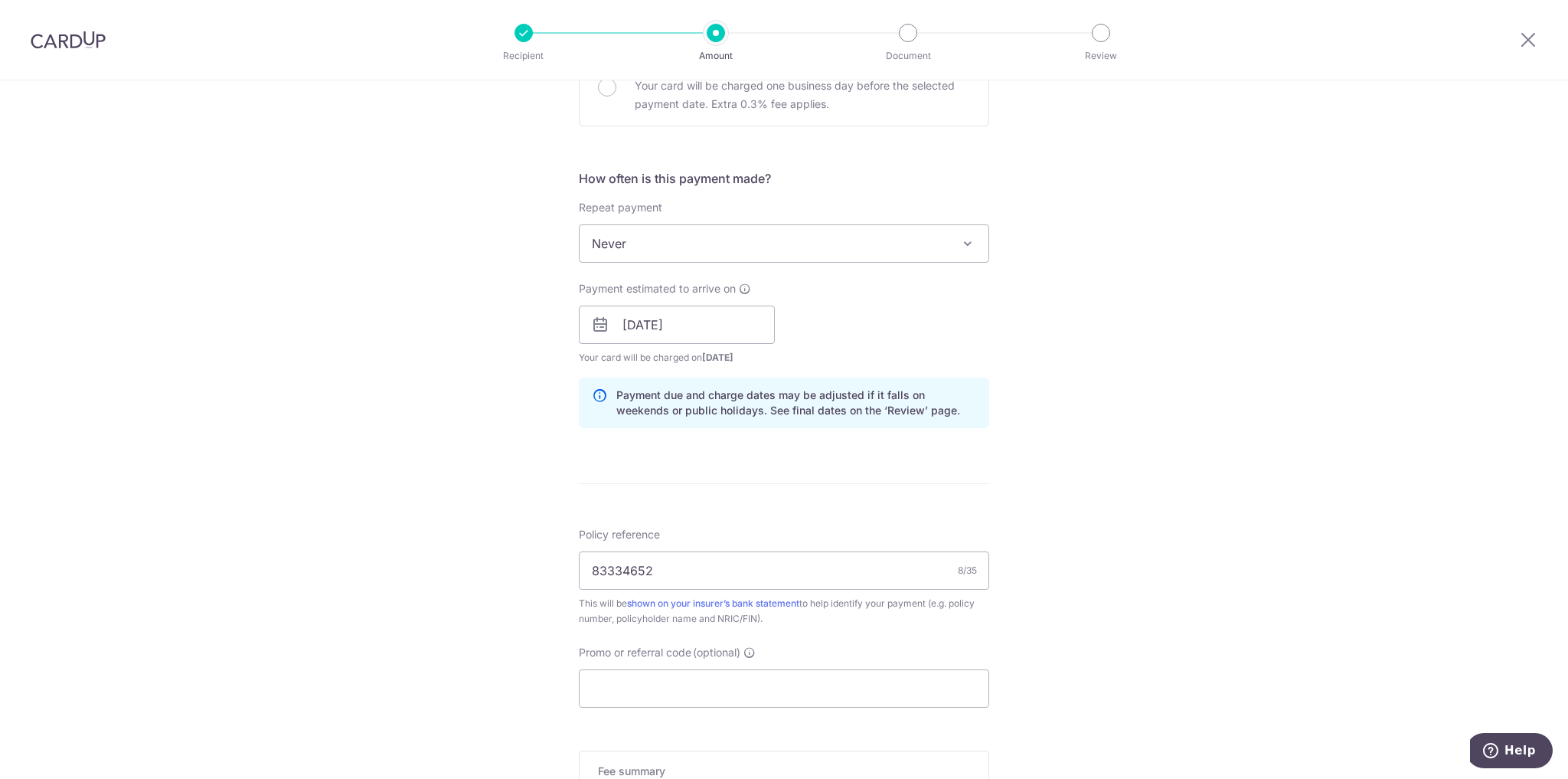
scroll to position [502, 0]
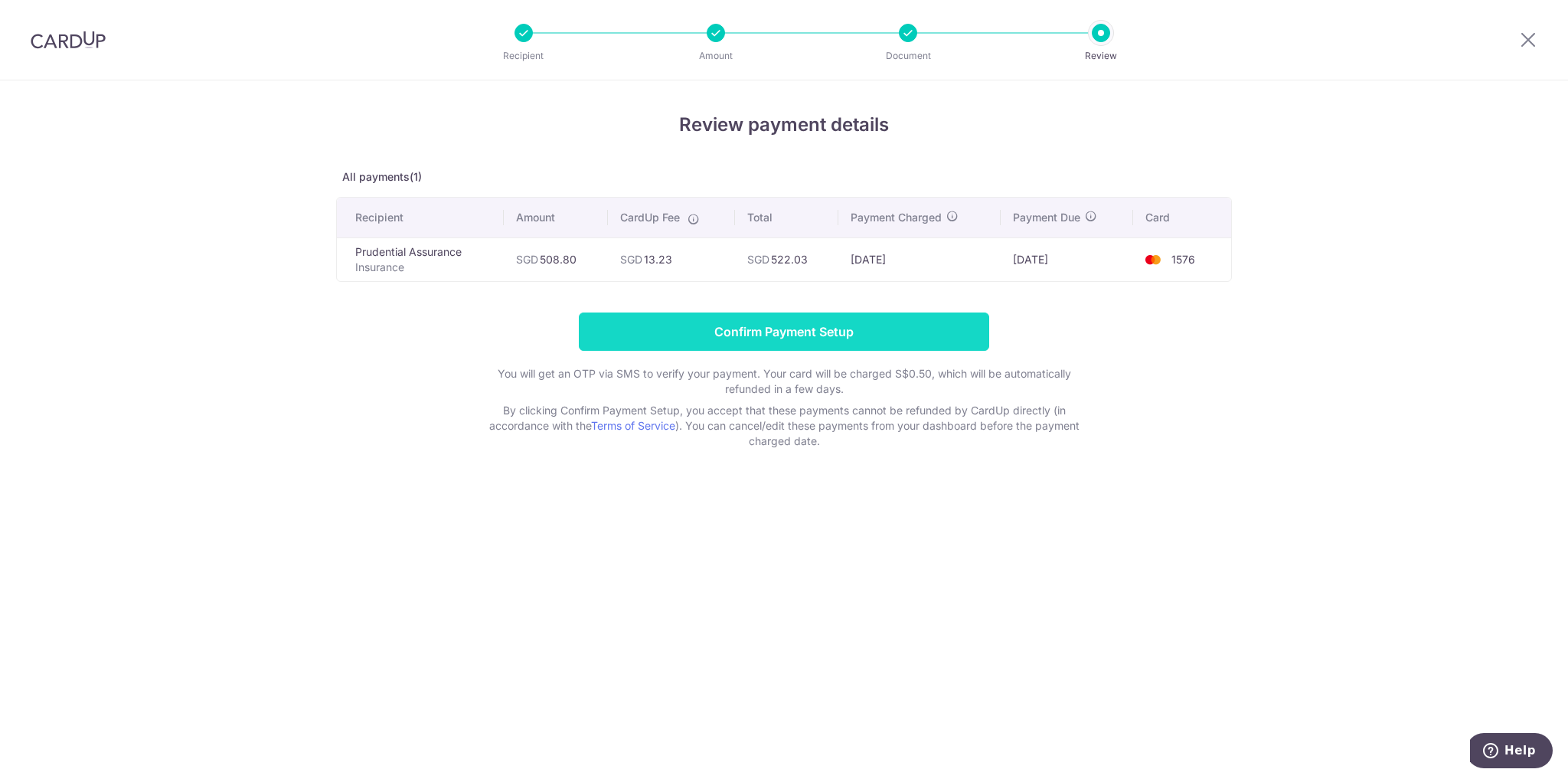
click at [822, 326] on input "Confirm Payment Setup" at bounding box center [784, 331] width 410 height 39
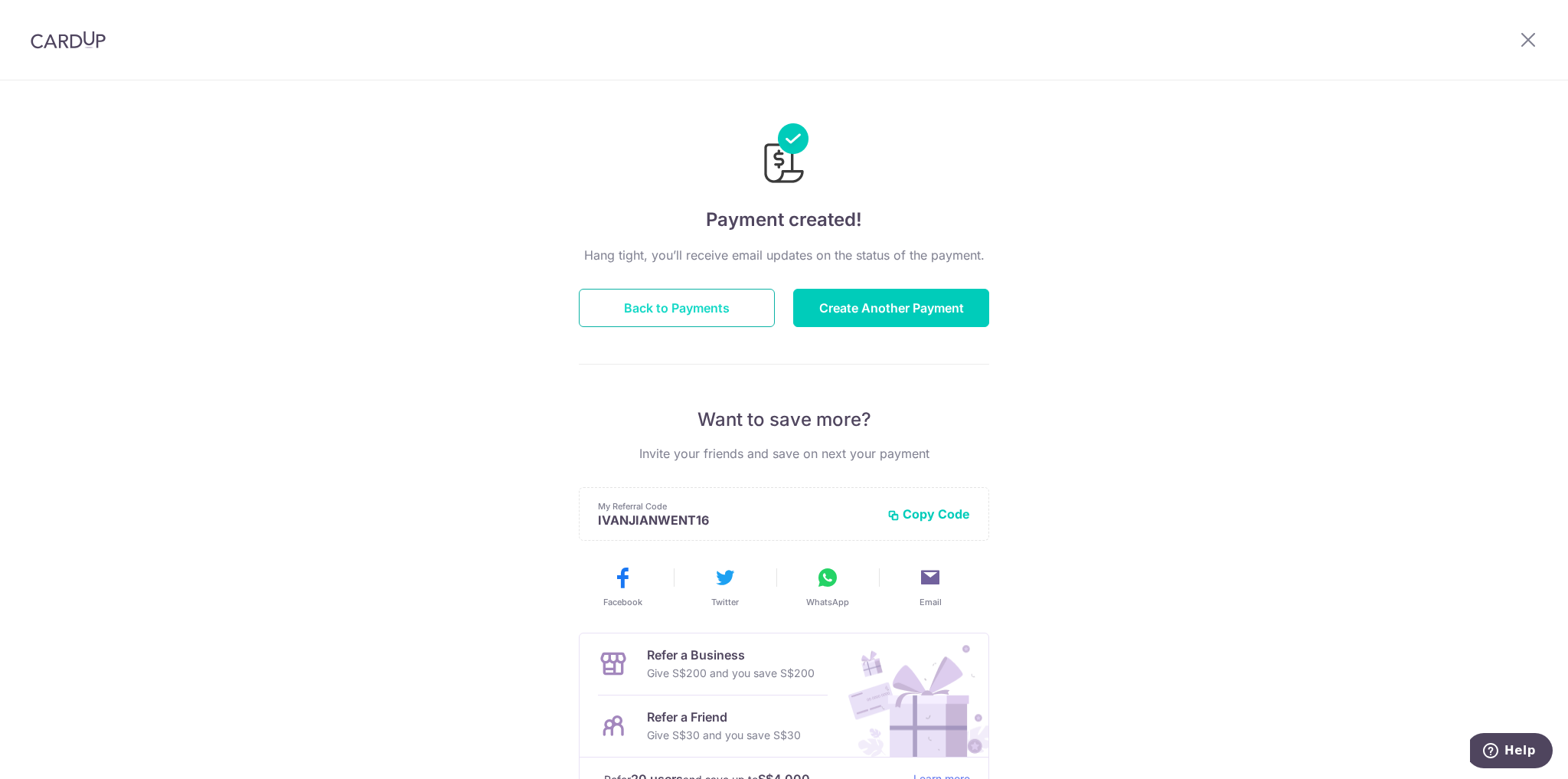
click at [648, 318] on button "Back to Payments" at bounding box center [677, 307] width 196 height 39
